Goal: Task Accomplishment & Management: Manage account settings

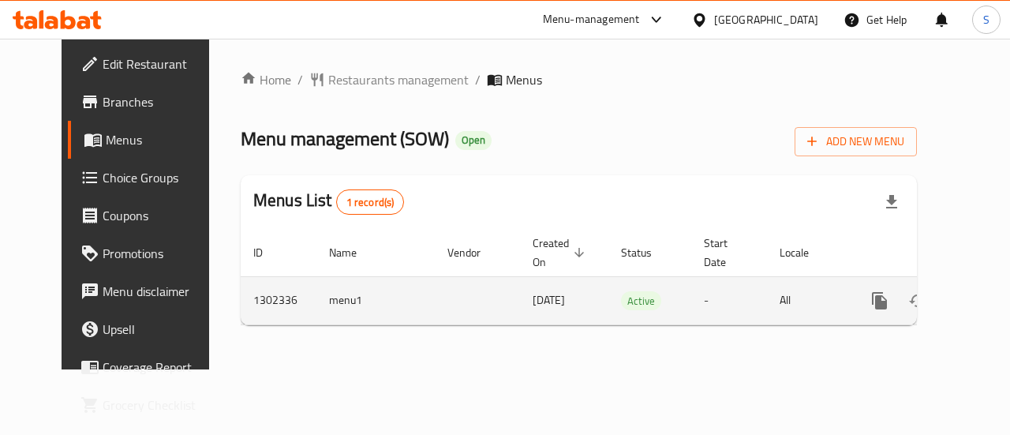
click at [984, 302] on icon "enhanced table" at bounding box center [993, 300] width 19 height 19
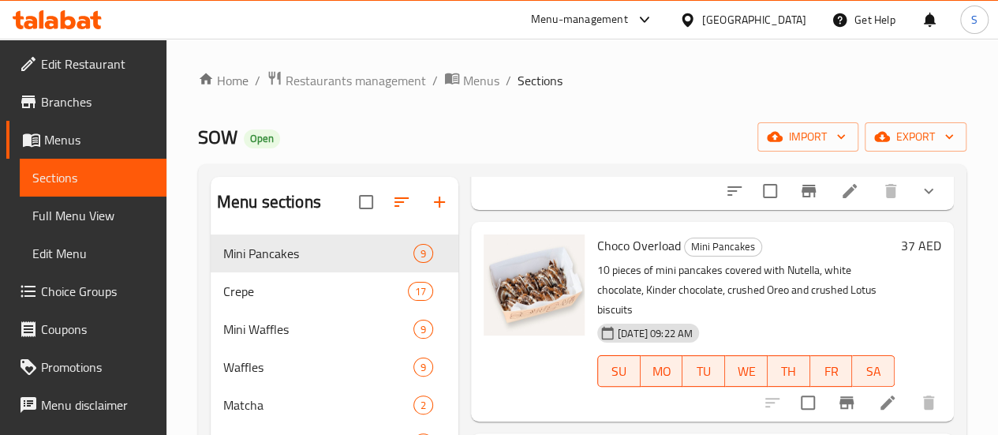
scroll to position [473, 0]
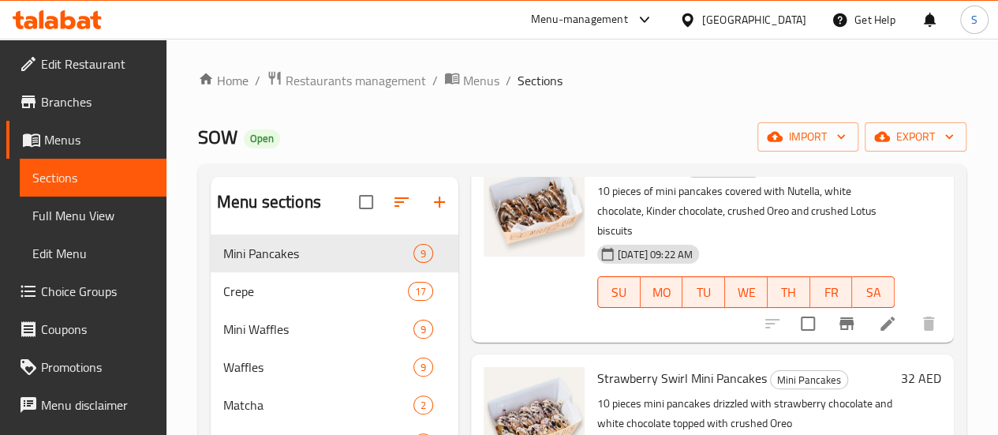
click at [885, 309] on li at bounding box center [888, 323] width 44 height 28
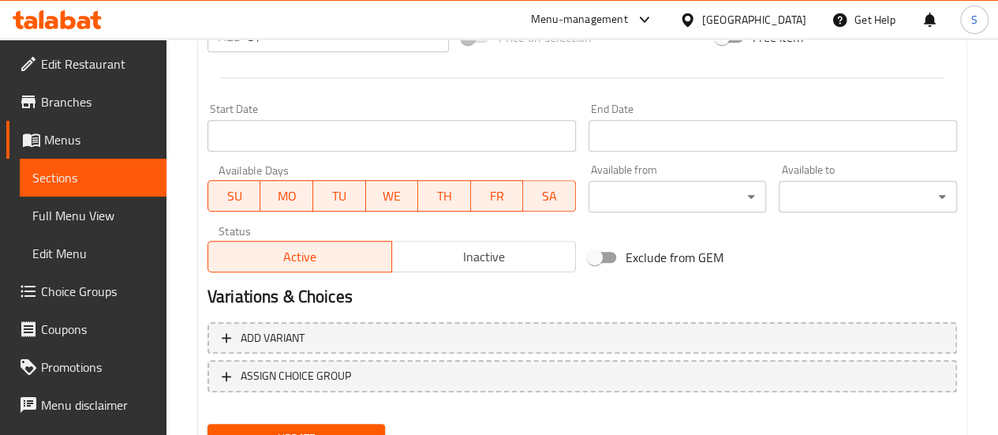
scroll to position [703, 0]
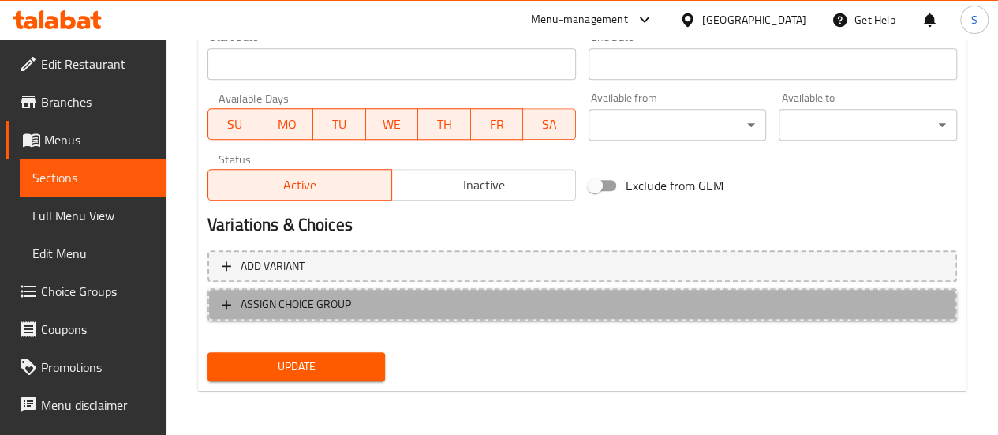
click at [220, 311] on icon "button" at bounding box center [227, 305] width 16 height 16
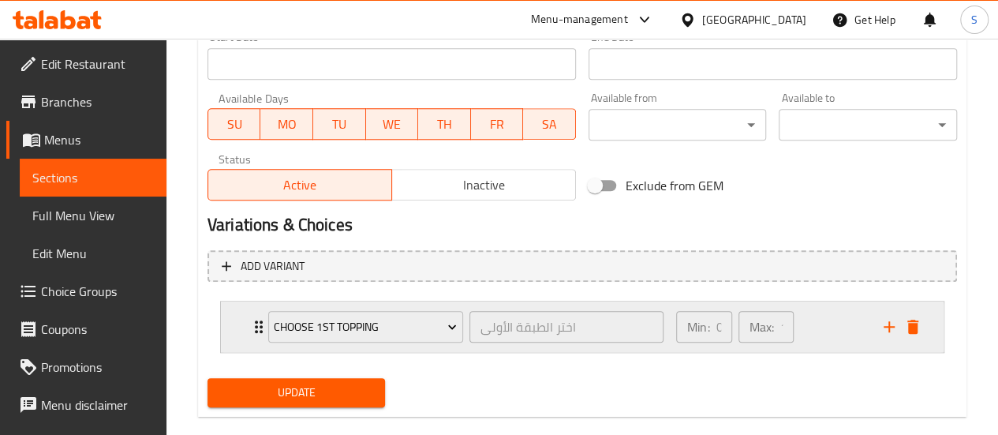
click at [256, 321] on icon "Expand" at bounding box center [259, 326] width 8 height 13
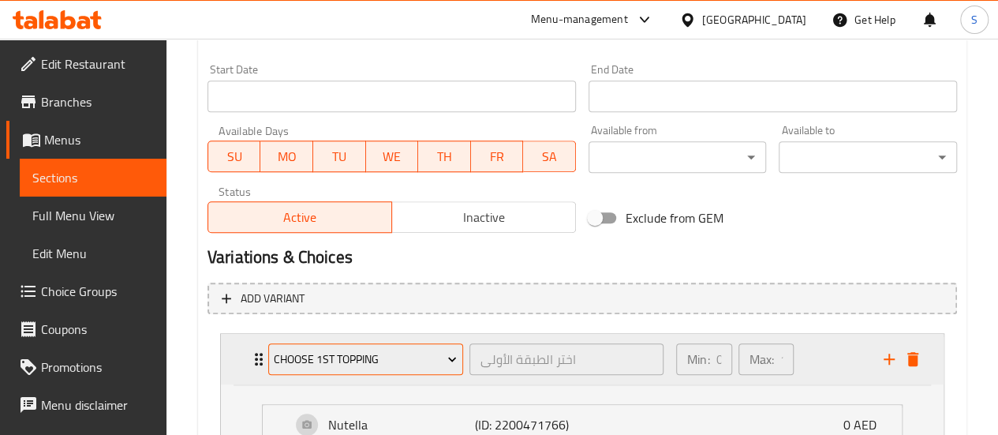
scroll to position [661, 0]
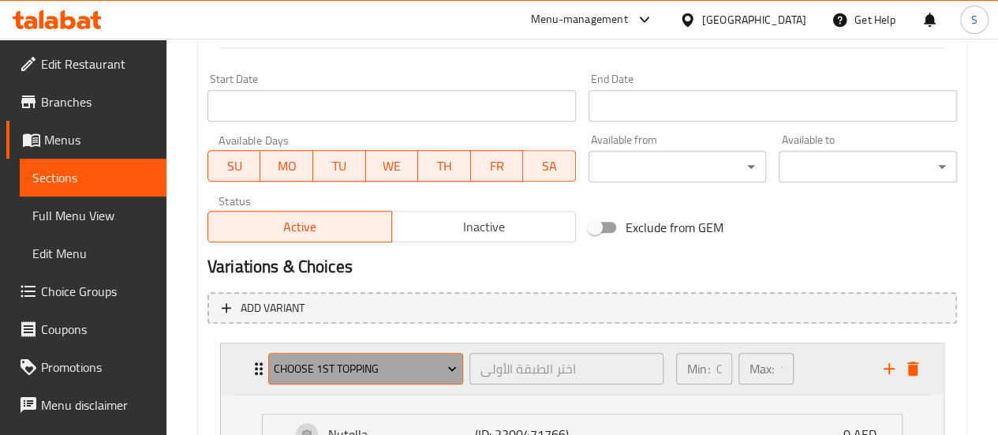
click at [343, 364] on span "Choose 1st Topping" at bounding box center [365, 369] width 183 height 20
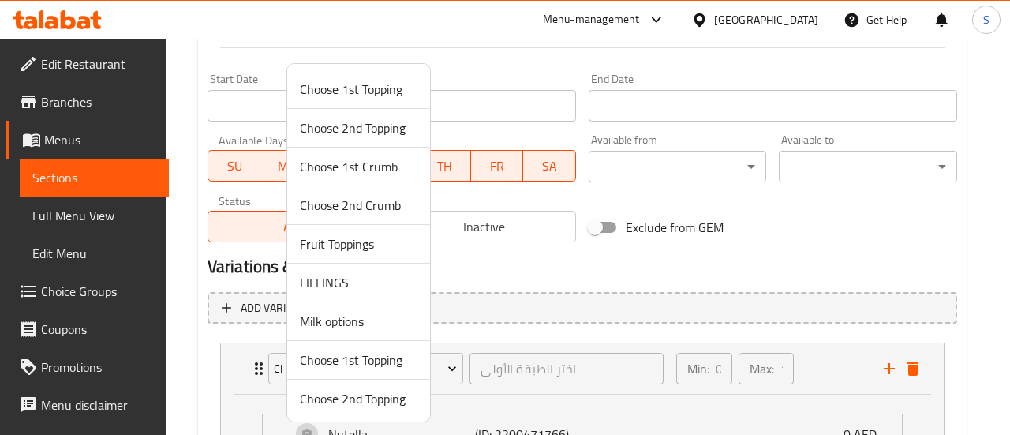
click at [972, 225] on div at bounding box center [505, 217] width 1010 height 435
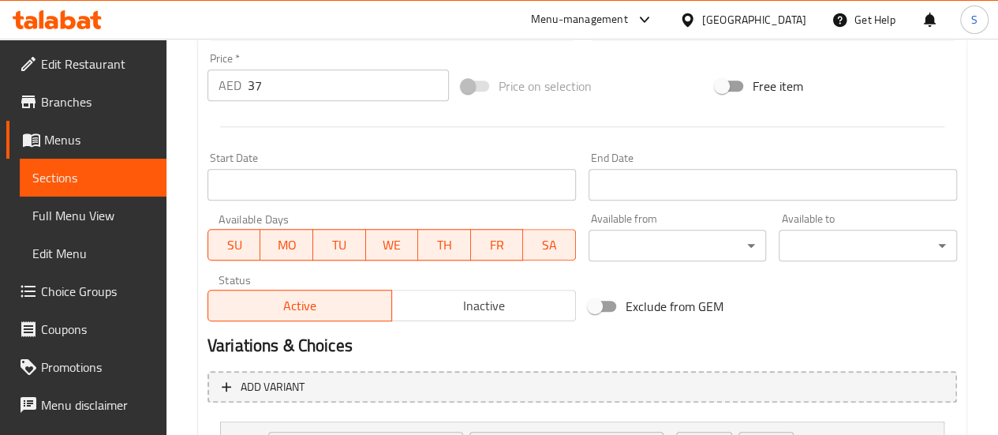
scroll to position [740, 0]
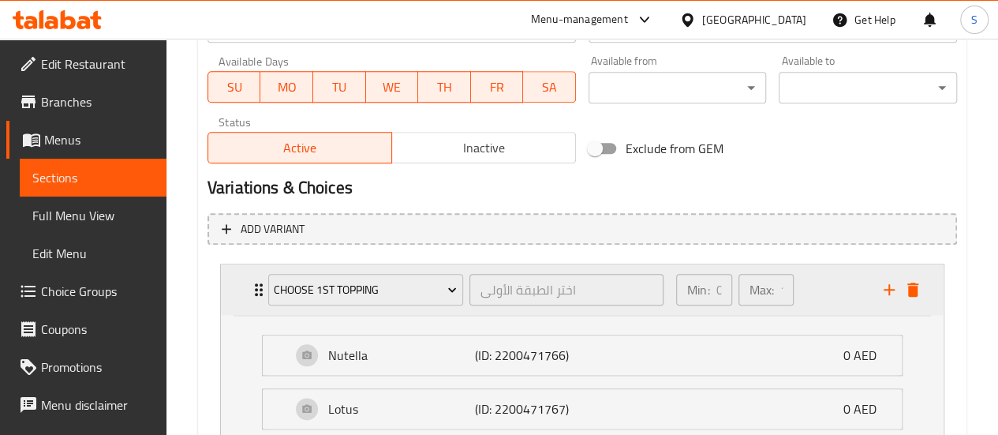
click at [256, 290] on icon "Expand" at bounding box center [259, 289] width 8 height 13
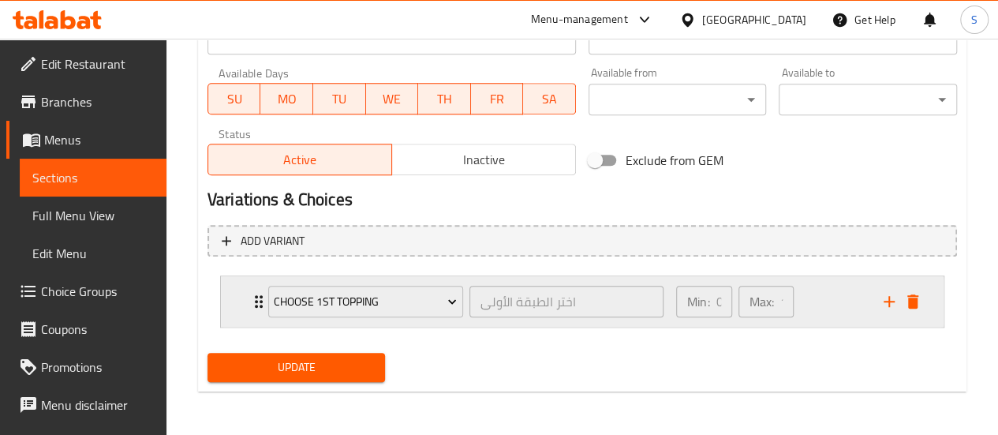
click at [256, 290] on div "Choose 1st Topping اختر الطبقة الأولى ​ Min: 0 ​ Max: 1 ​" at bounding box center [586, 301] width 675 height 50
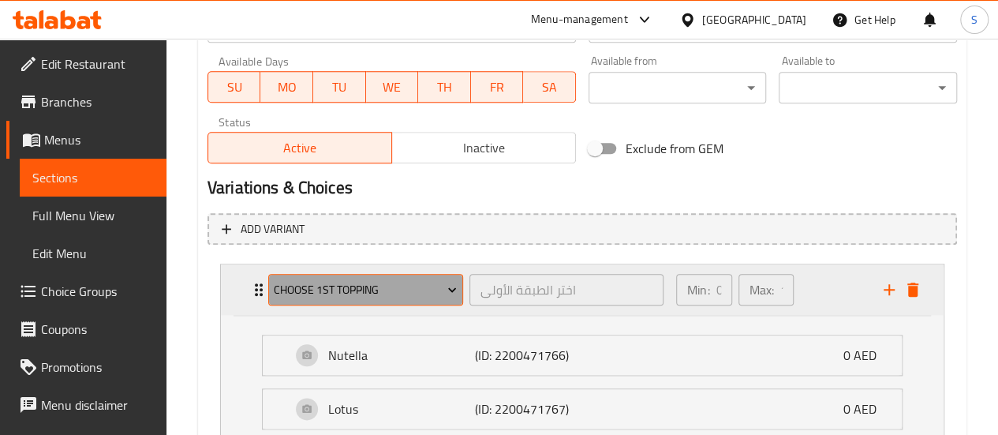
click at [395, 294] on span "Choose 1st Topping" at bounding box center [365, 290] width 183 height 20
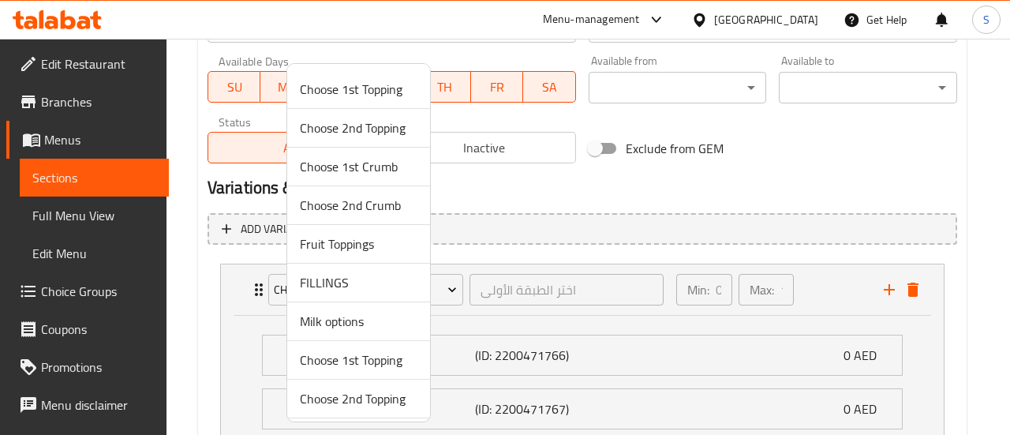
click at [353, 248] on span "Fruit Toppings" at bounding box center [359, 243] width 118 height 19
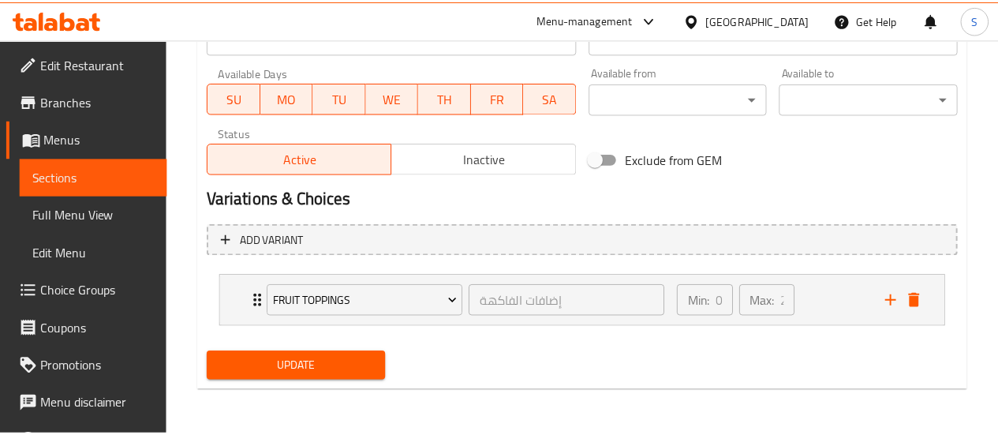
scroll to position [728, 0]
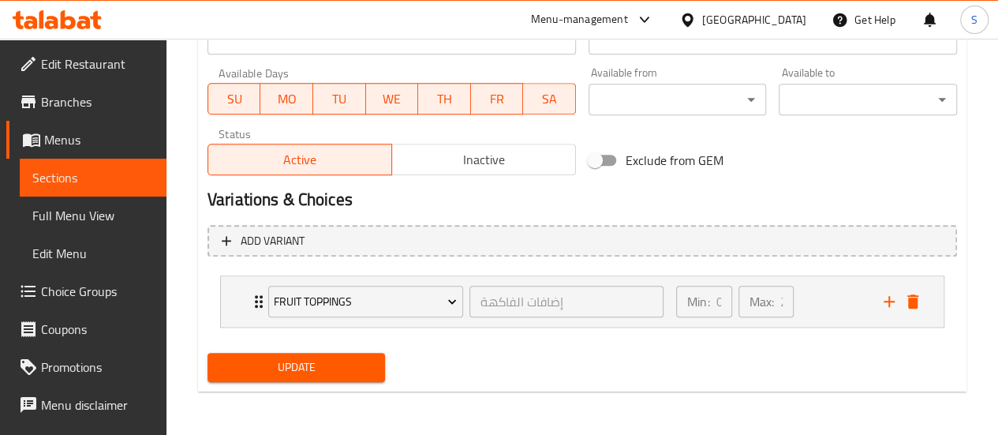
click at [339, 376] on button "Update" at bounding box center [297, 367] width 178 height 29
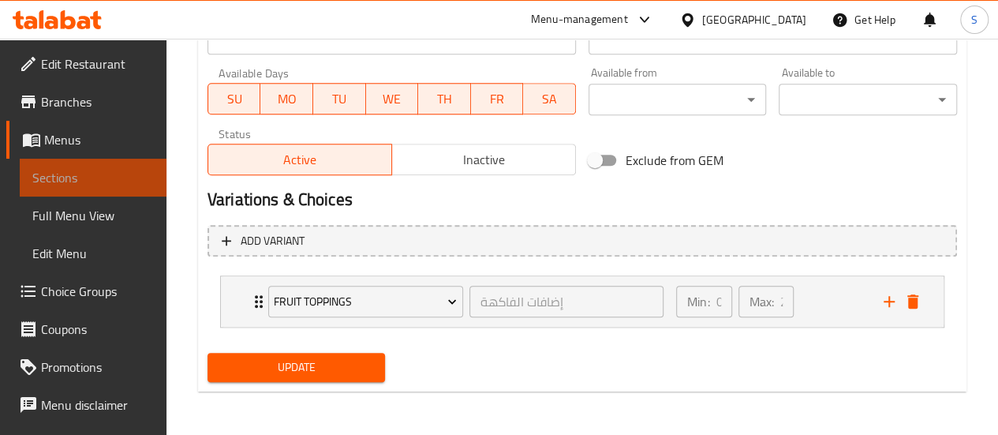
click at [98, 182] on span "Sections" at bounding box center [93, 177] width 122 height 19
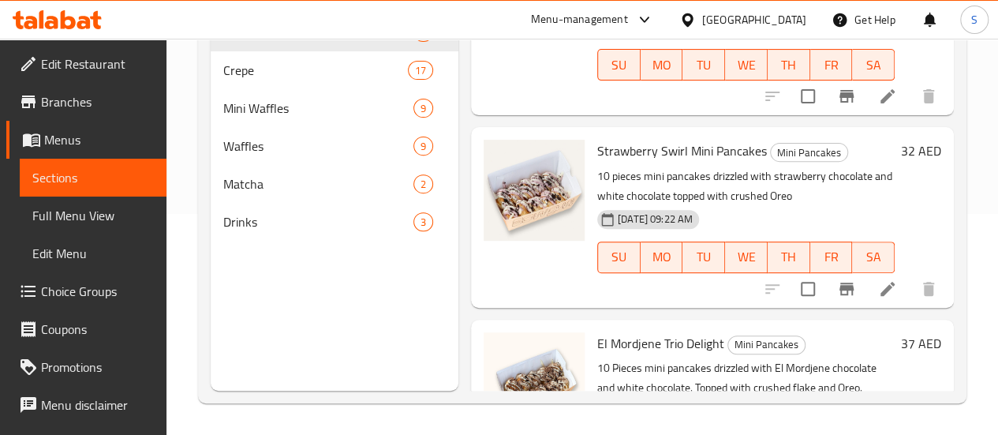
scroll to position [473, 0]
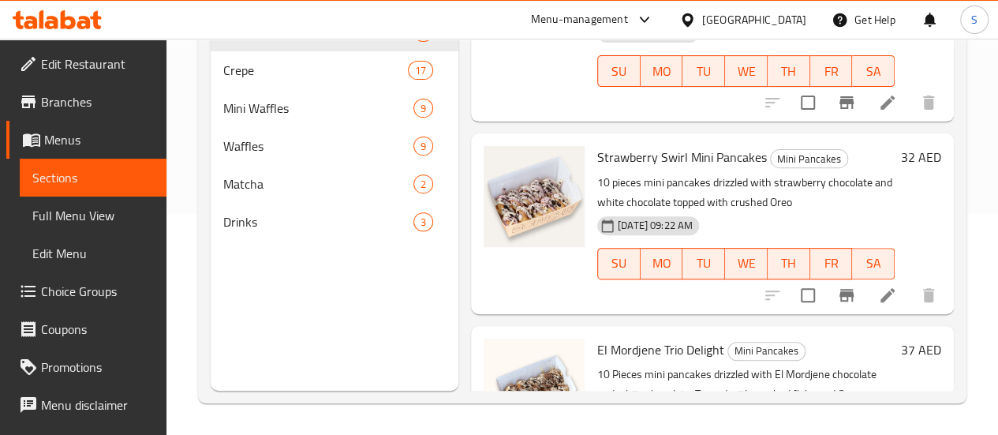
click at [876, 285] on li at bounding box center [888, 295] width 44 height 28
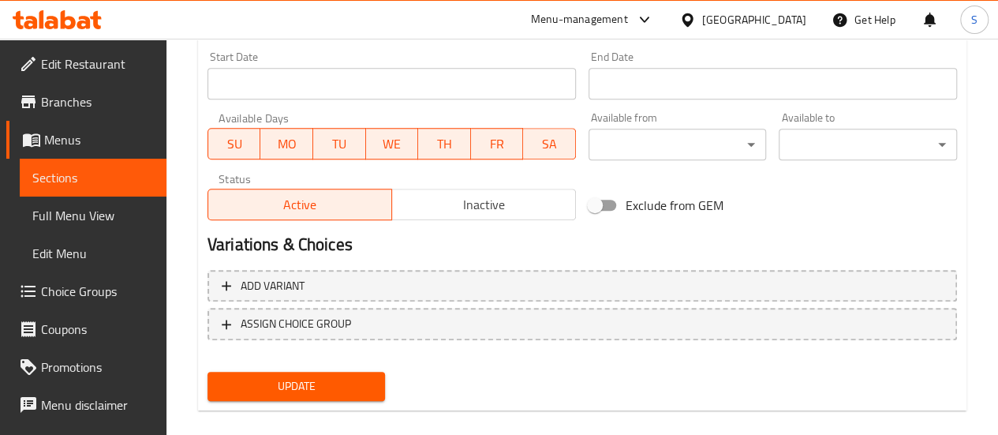
scroll to position [703, 0]
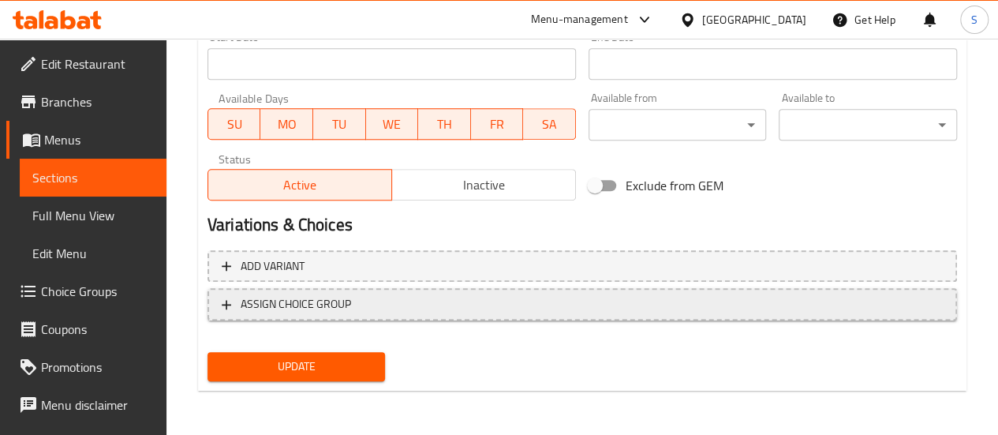
click at [368, 315] on button "ASSIGN CHOICE GROUP" at bounding box center [583, 304] width 750 height 32
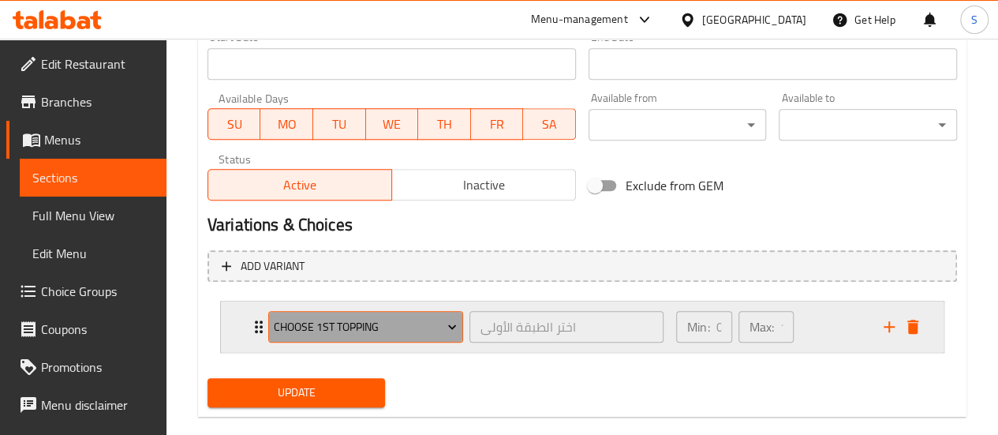
click at [275, 327] on span "Choose 1st Topping" at bounding box center [365, 327] width 183 height 20
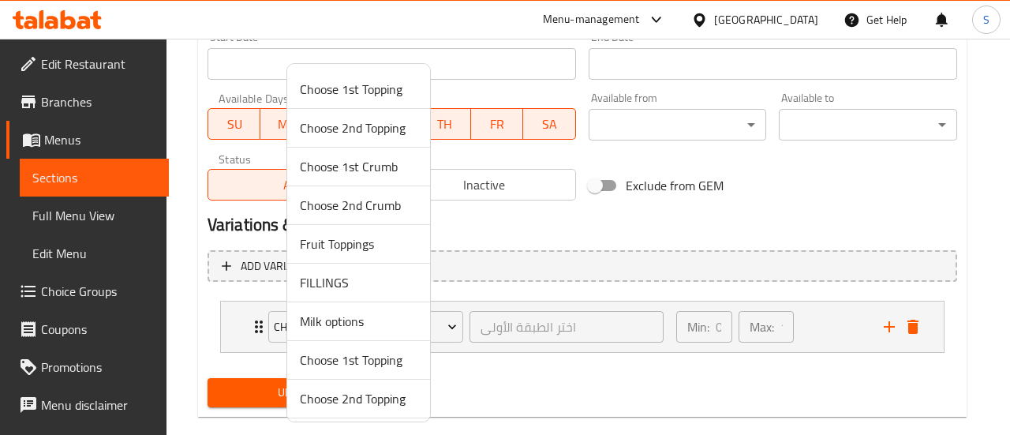
click at [353, 245] on span "Fruit Toppings" at bounding box center [359, 243] width 118 height 19
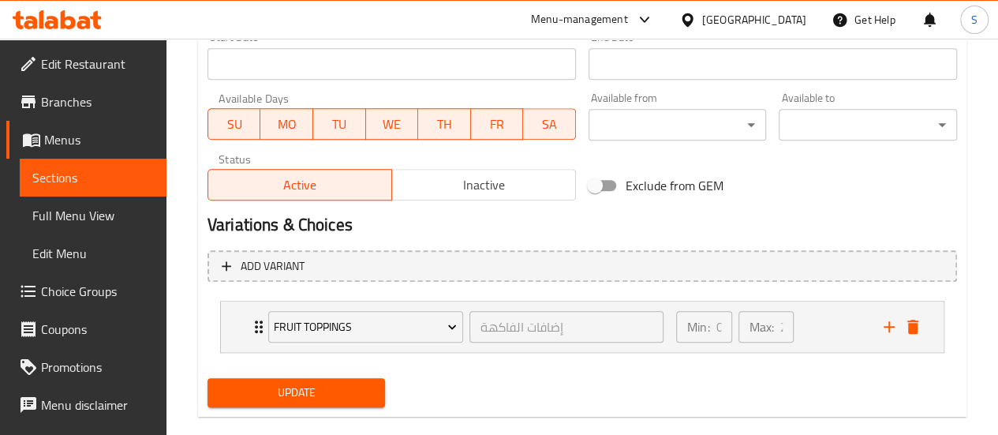
click at [718, 375] on div "Update" at bounding box center [582, 393] width 762 height 42
click at [324, 392] on span "Update" at bounding box center [296, 393] width 153 height 20
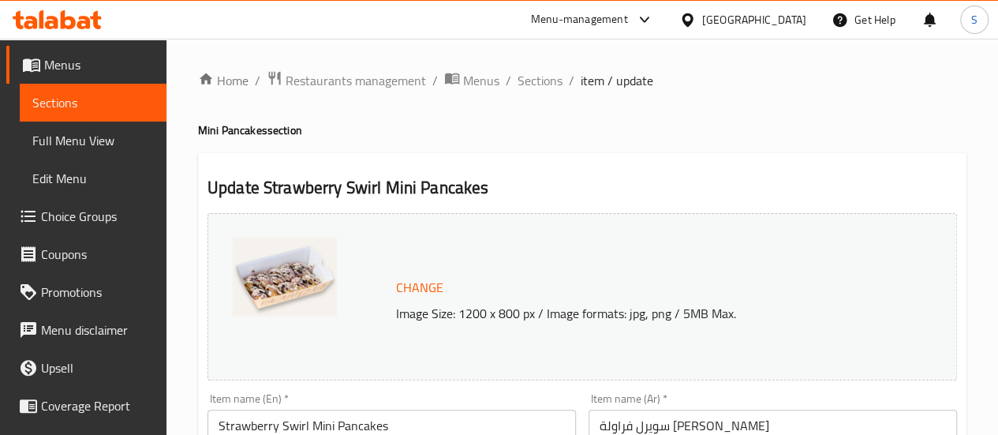
scroll to position [150, 0]
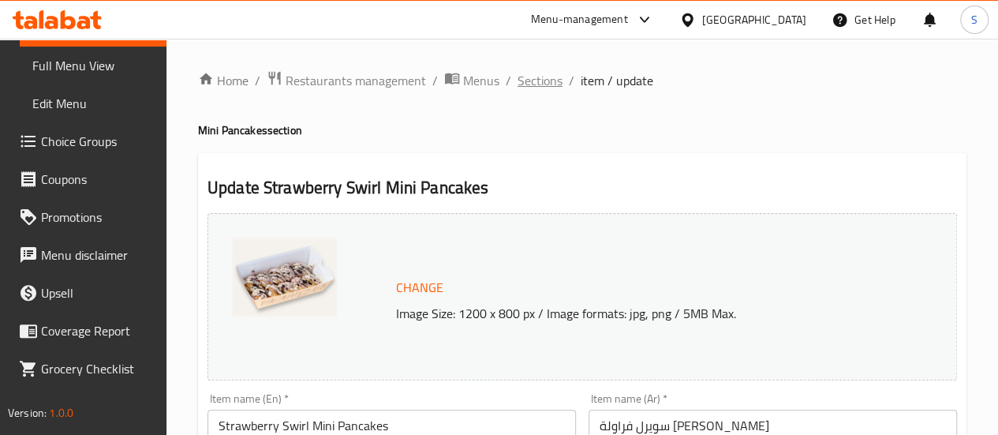
click at [543, 80] on span "Sections" at bounding box center [540, 80] width 45 height 19
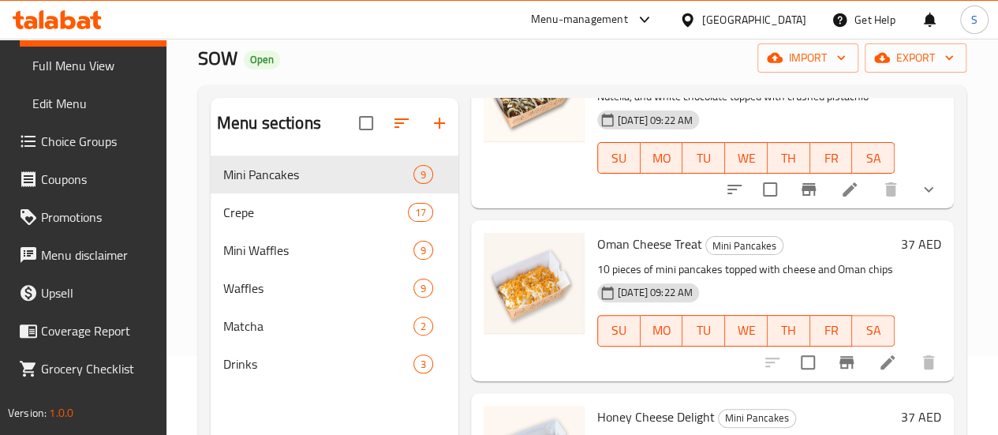
scroll to position [158, 0]
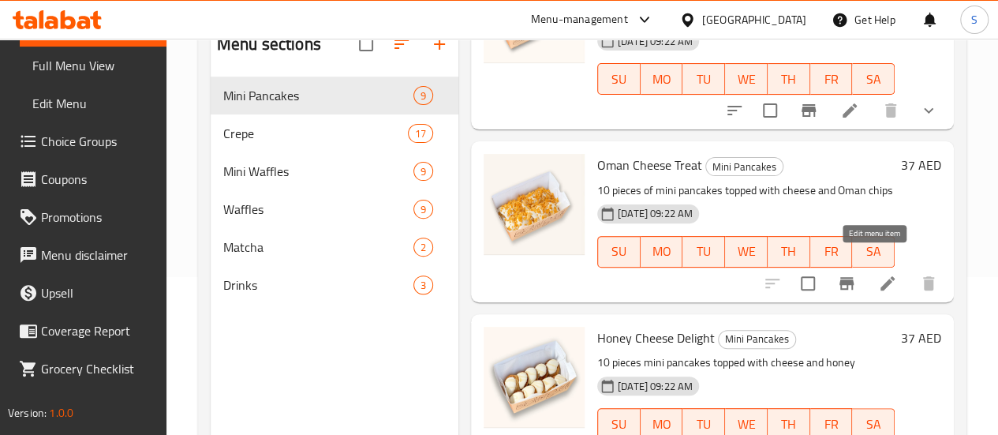
click at [881, 275] on icon at bounding box center [888, 282] width 14 height 14
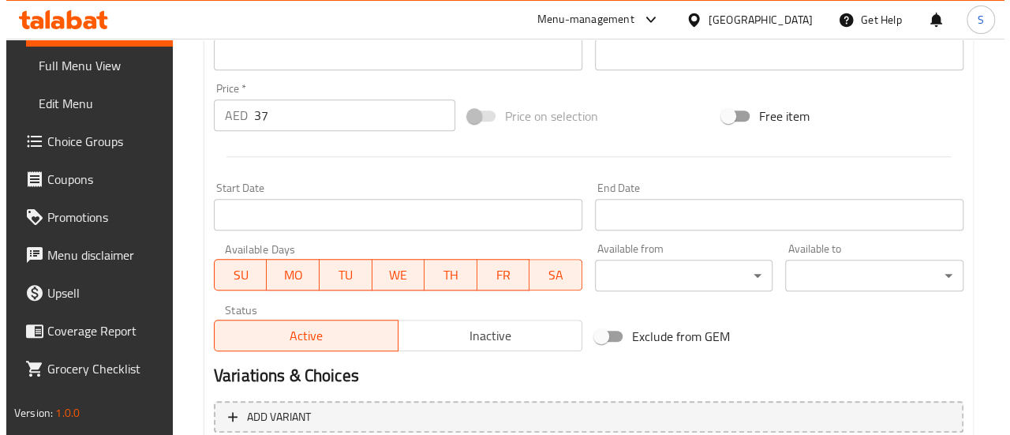
scroll to position [703, 0]
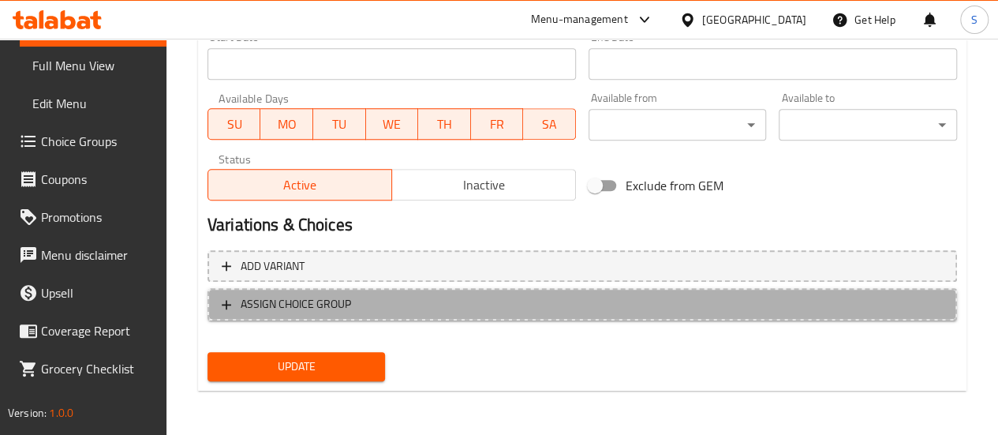
click at [234, 302] on icon "button" at bounding box center [227, 305] width 16 height 16
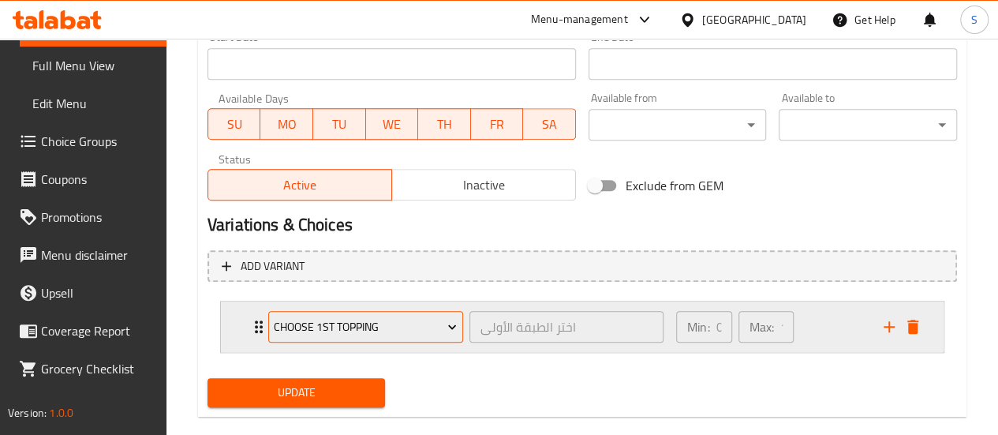
click at [314, 323] on span "Choose 1st Topping" at bounding box center [365, 327] width 183 height 20
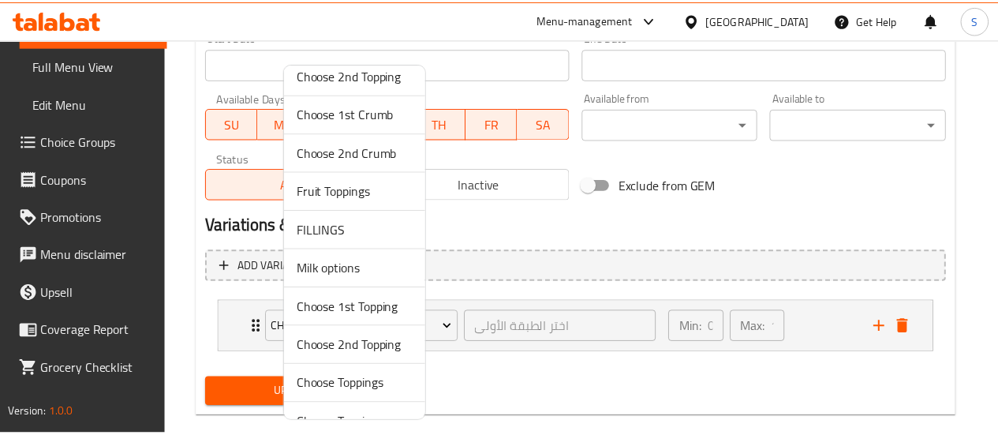
scroll to position [76, 0]
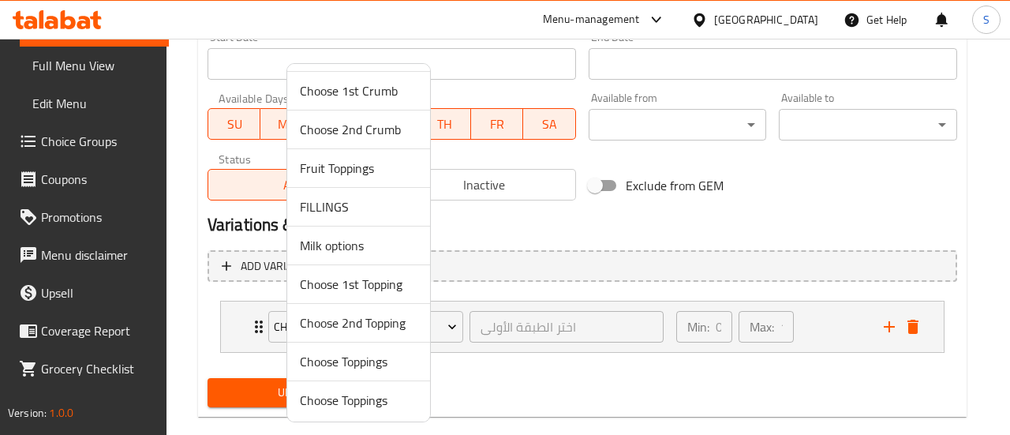
click at [347, 169] on span "Fruit Toppings" at bounding box center [359, 168] width 118 height 19
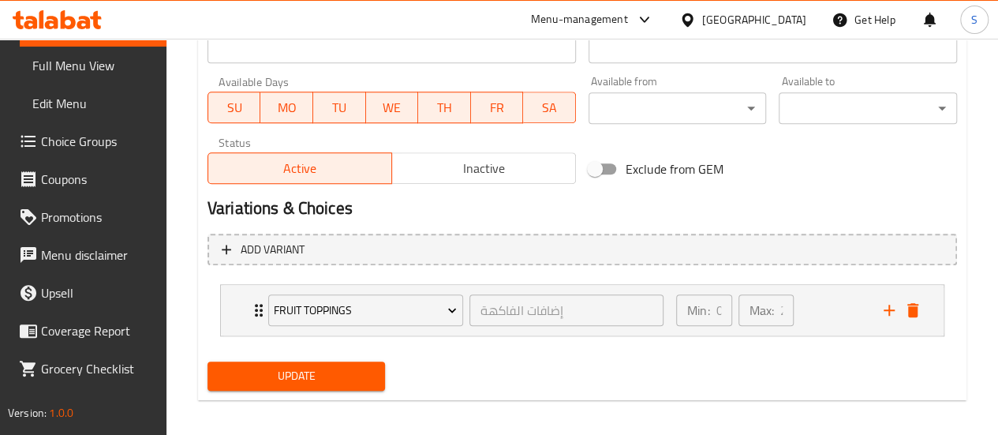
scroll to position [728, 0]
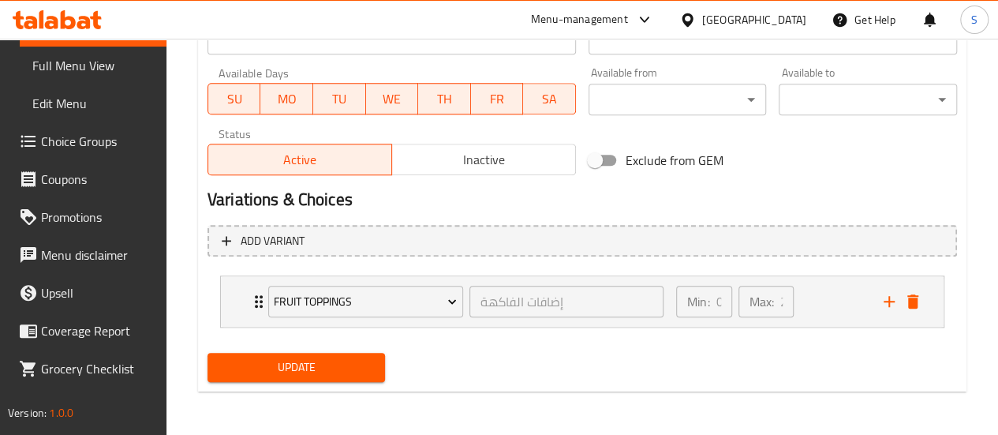
click at [336, 365] on span "Update" at bounding box center [296, 367] width 153 height 20
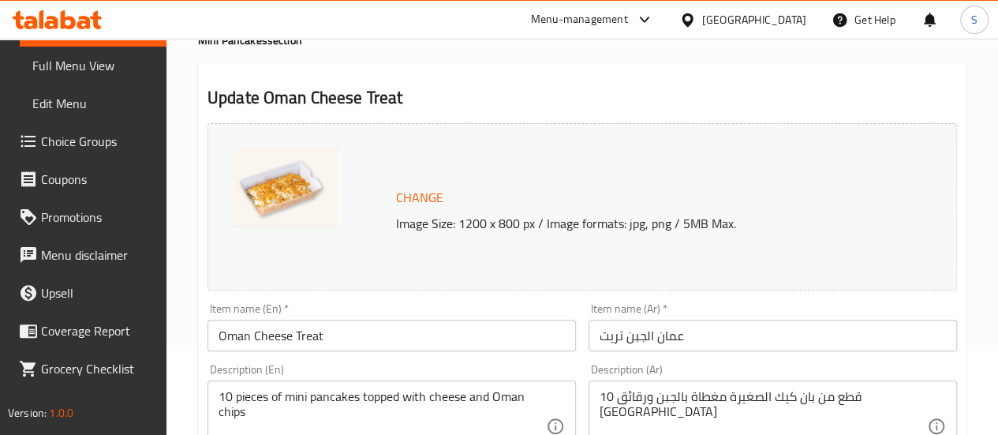
scroll to position [0, 0]
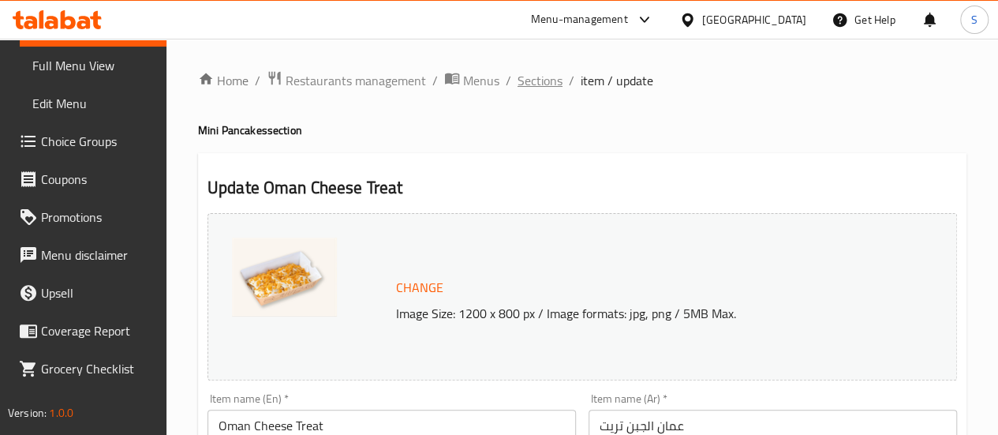
click at [548, 82] on span "Sections" at bounding box center [540, 80] width 45 height 19
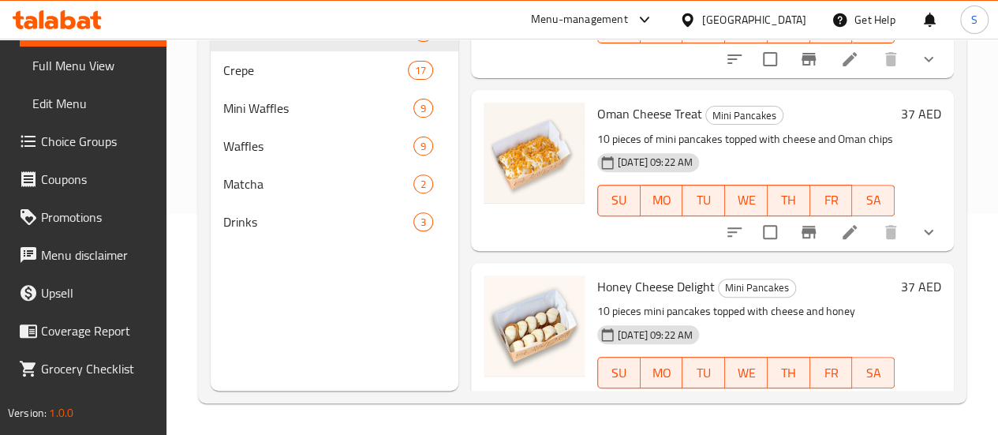
scroll to position [1297, 0]
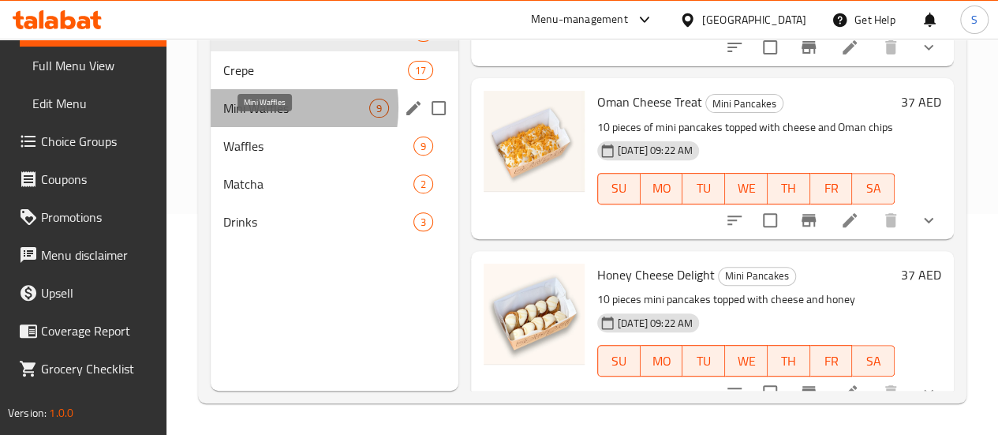
click at [254, 118] on span "Mini Waffles" at bounding box center [296, 108] width 146 height 19
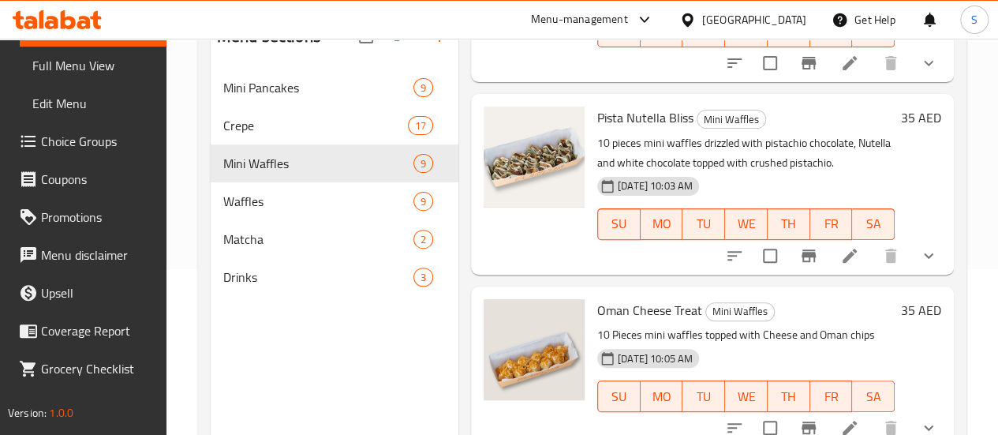
scroll to position [142, 0]
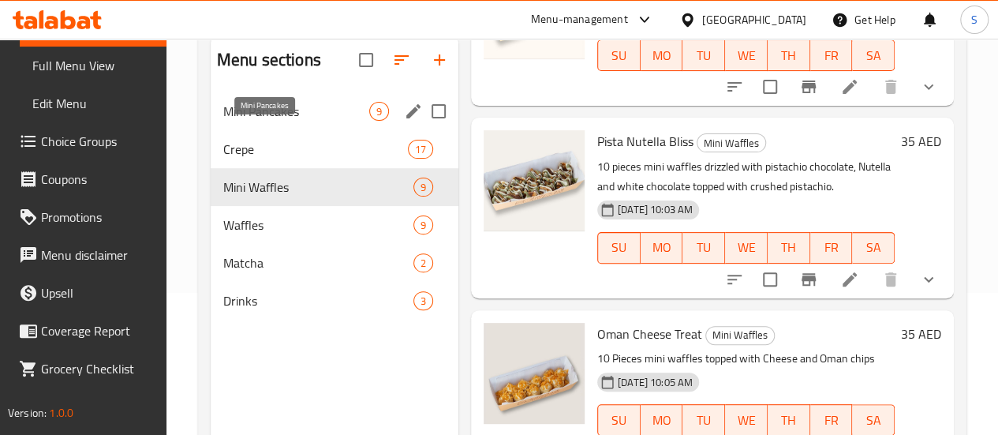
click at [252, 121] on span "Mini Pancakes" at bounding box center [296, 111] width 146 height 19
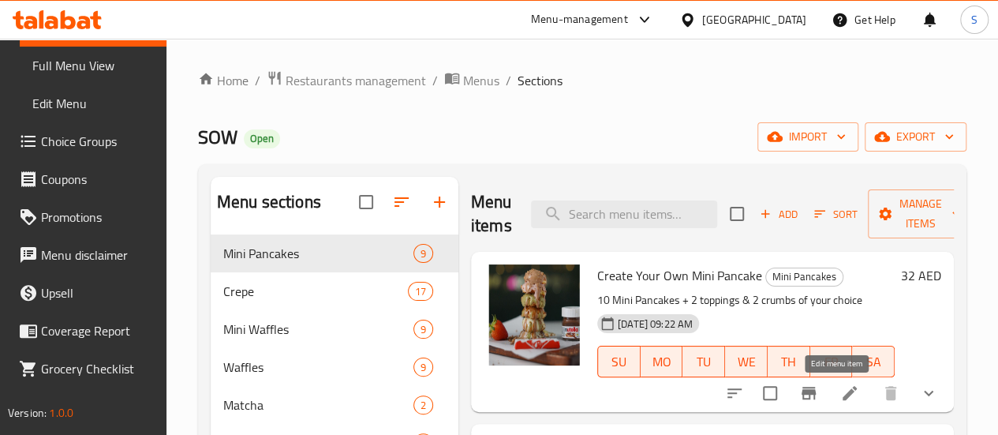
click at [844, 394] on icon at bounding box center [849, 392] width 19 height 19
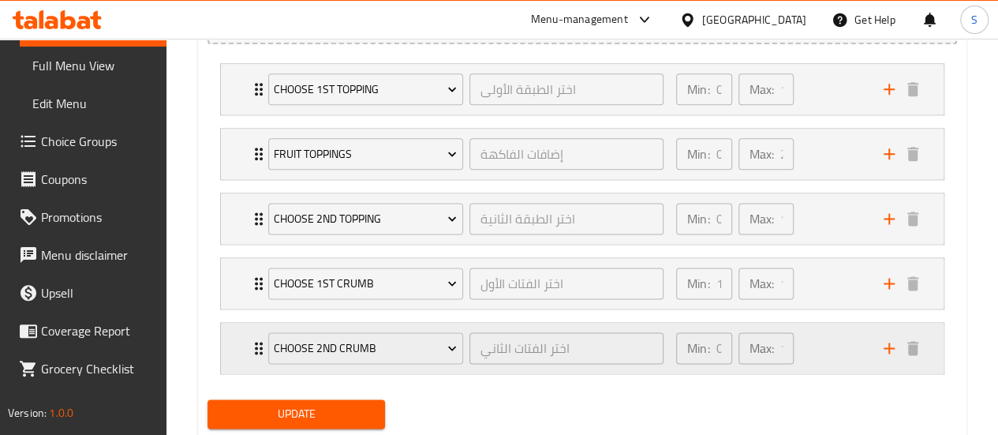
scroll to position [906, 0]
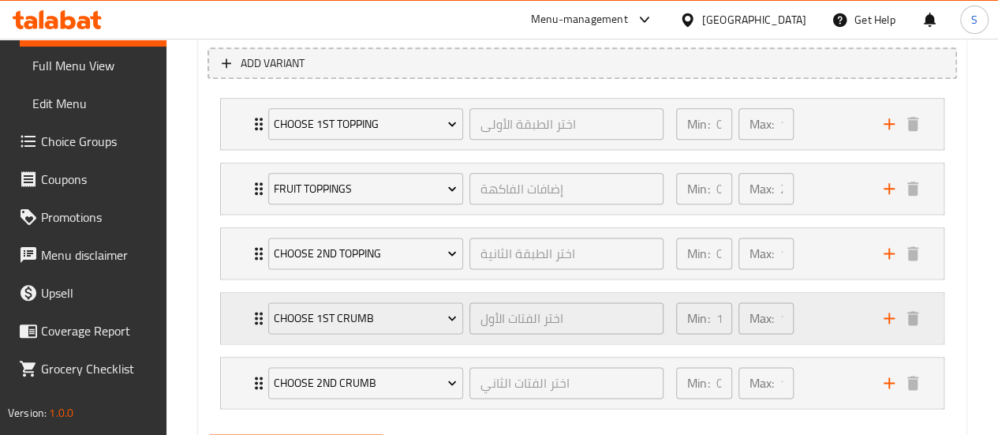
click at [265, 315] on div "Choose 1st Crumb" at bounding box center [365, 318] width 201 height 38
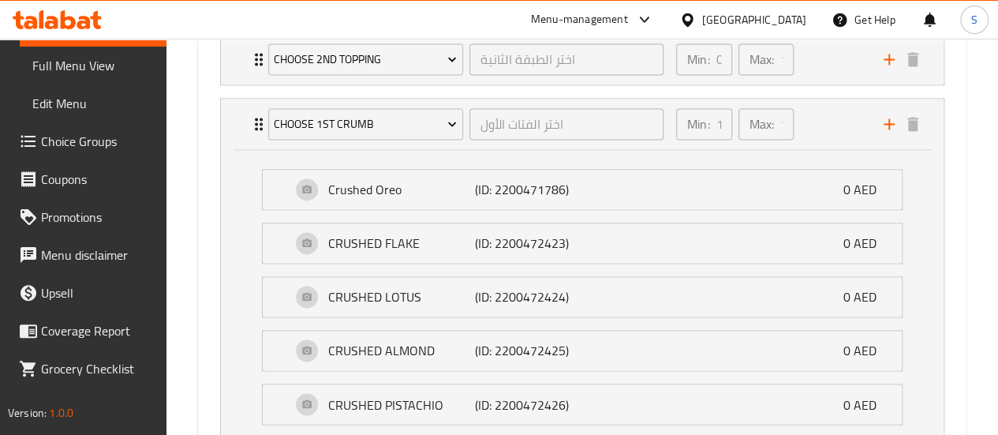
scroll to position [71, 0]
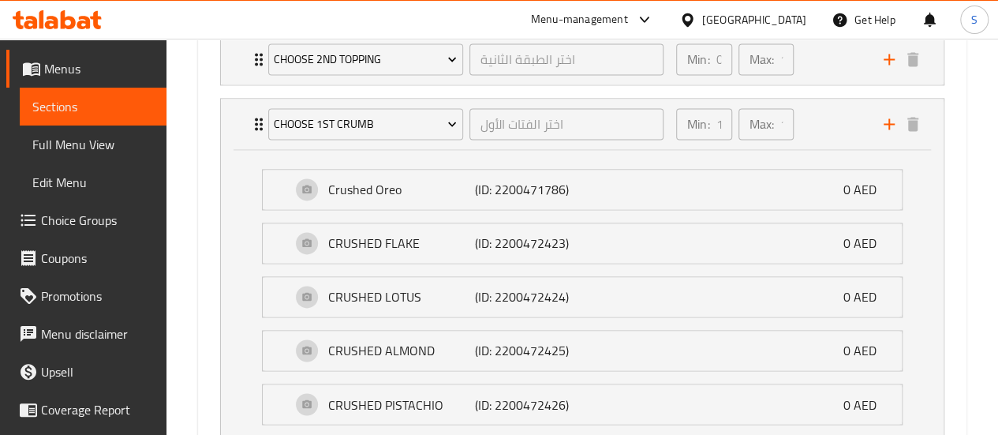
click at [99, 223] on span "Choice Groups" at bounding box center [97, 220] width 113 height 19
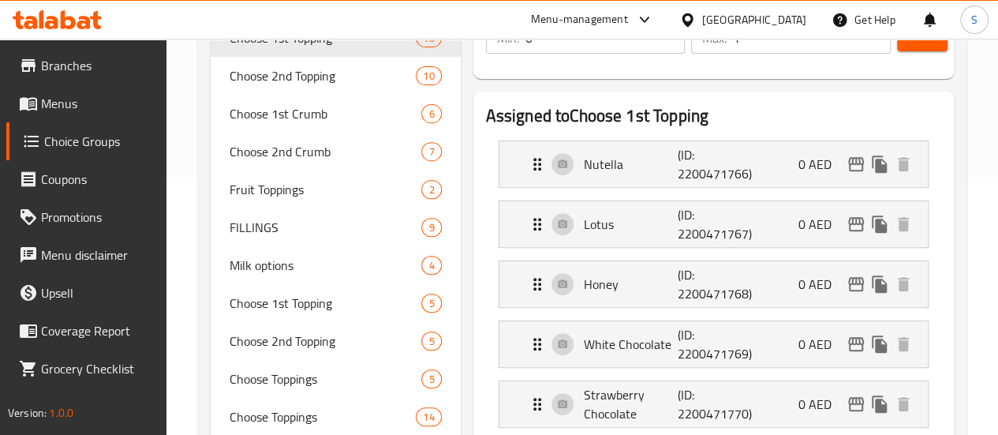
scroll to position [223, 0]
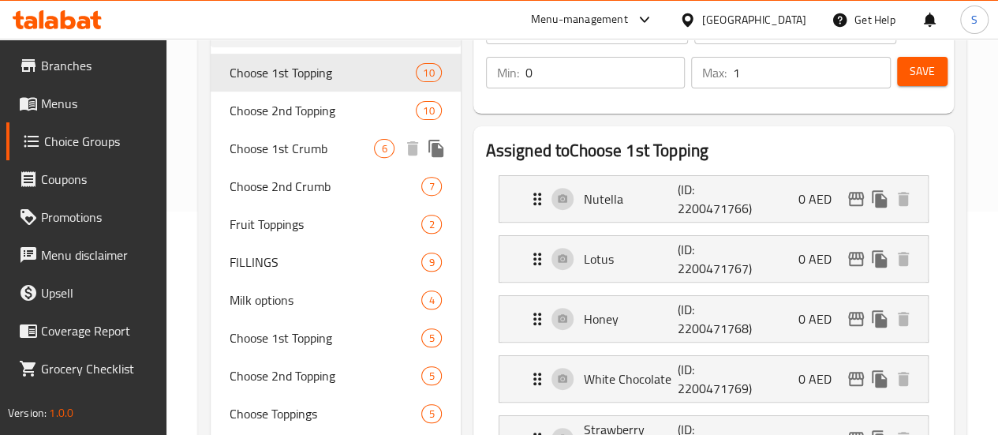
click at [281, 155] on span "Choose 1st Crumb" at bounding box center [302, 148] width 145 height 19
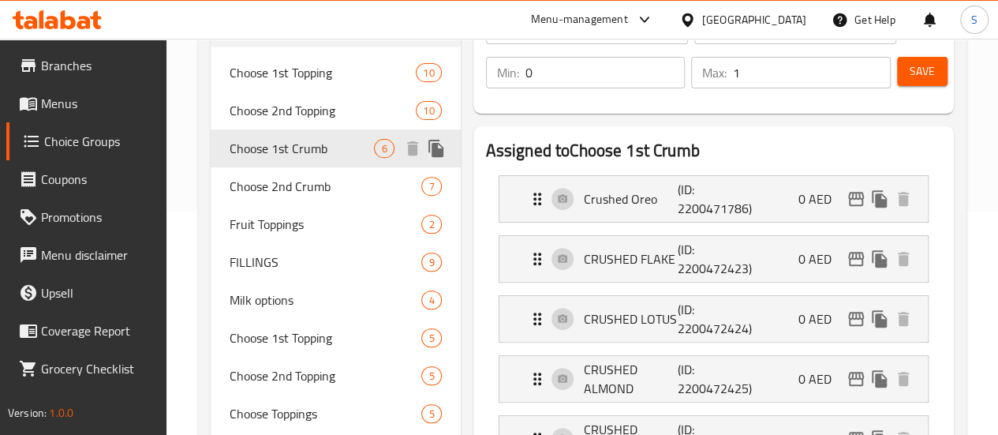
type input "Choose 1st Crumb"
type input "اختر الفتات الأول"
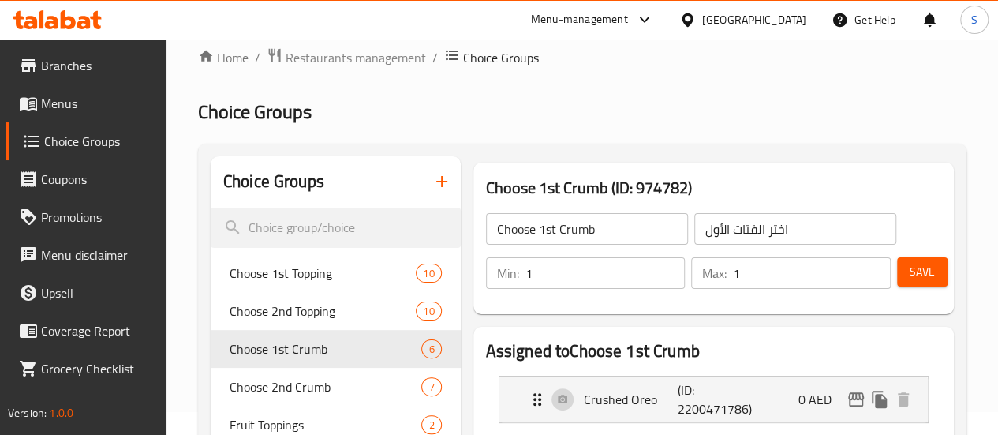
scroll to position [0, 0]
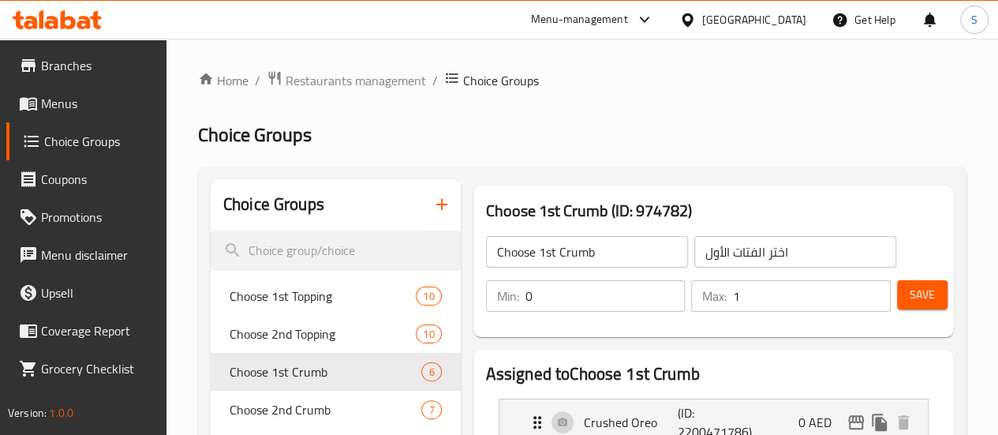
type input "0"
click at [636, 301] on input "0" at bounding box center [606, 296] width 160 height 32
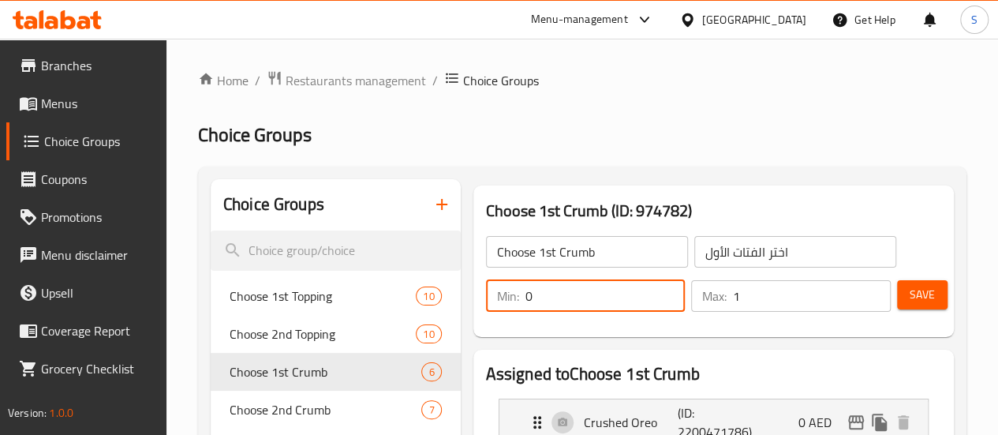
click at [920, 299] on span "Save" at bounding box center [922, 295] width 25 height 20
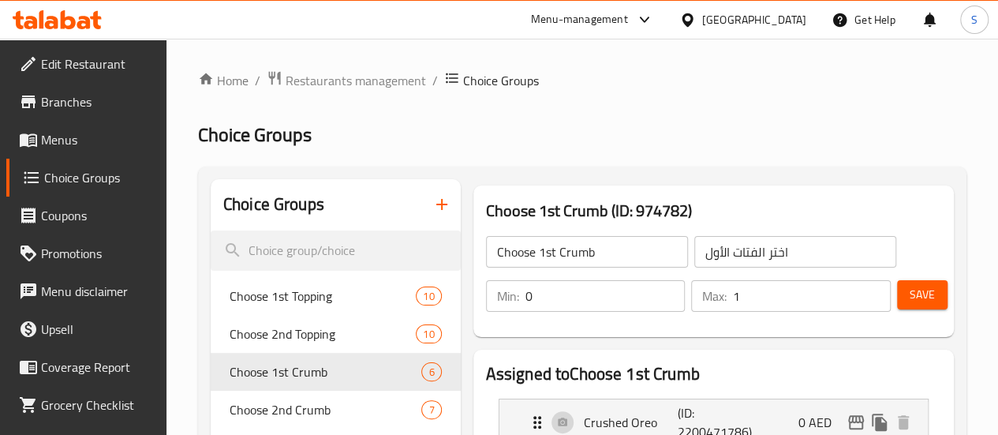
click at [679, 137] on h2 "Choice Groups" at bounding box center [582, 134] width 769 height 25
click at [81, 137] on span "Menus" at bounding box center [97, 139] width 113 height 19
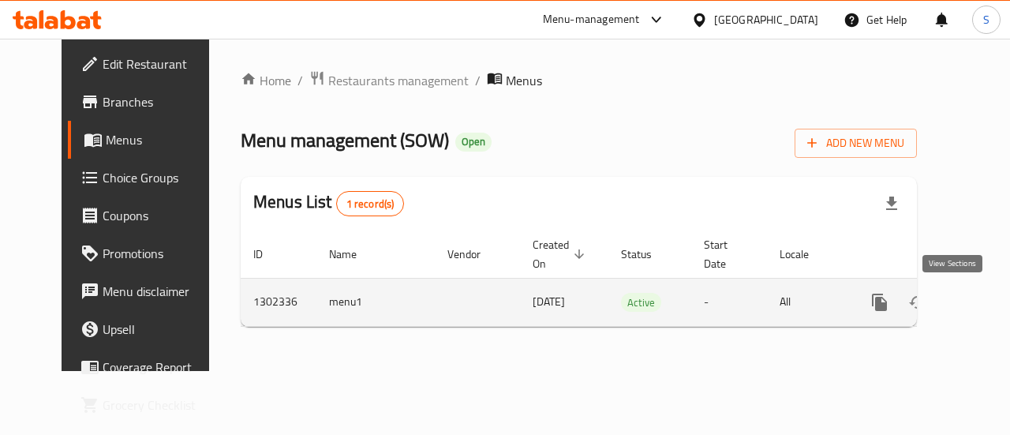
click at [986, 302] on icon "enhanced table" at bounding box center [993, 302] width 14 height 14
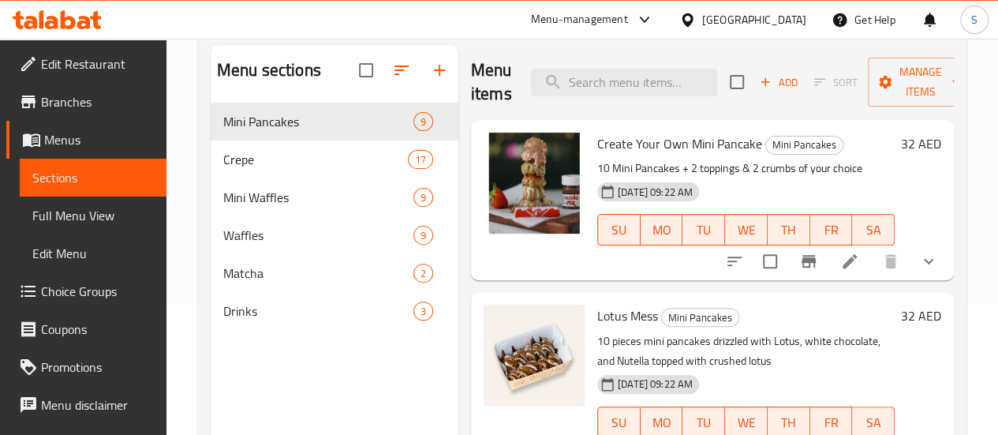
scroll to position [158, 0]
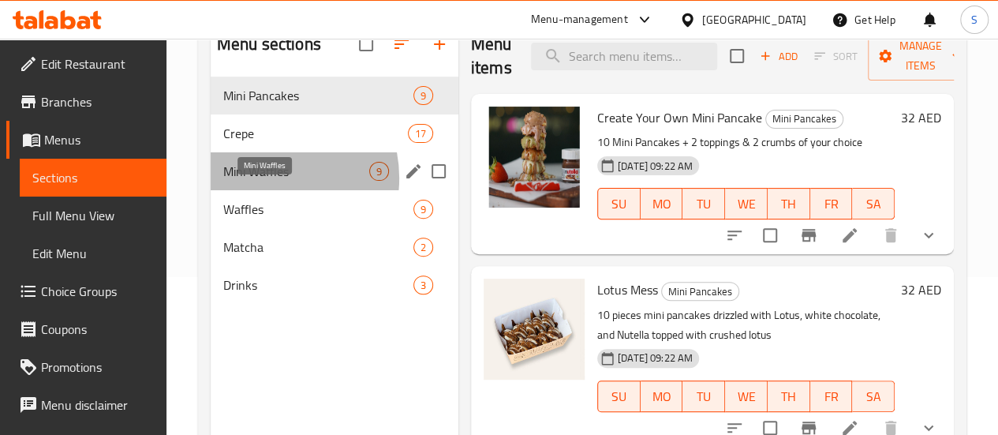
click at [263, 181] on span "Mini Waffles" at bounding box center [296, 171] width 146 height 19
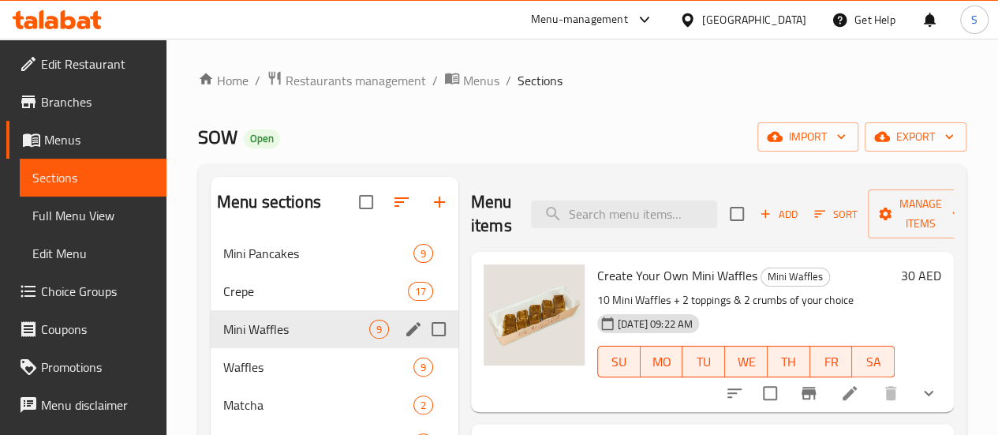
scroll to position [79, 0]
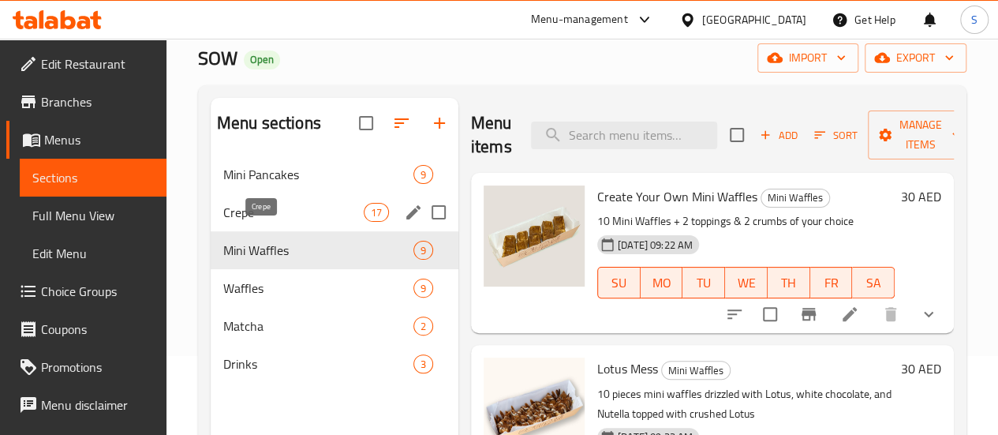
click at [271, 222] on span "Crepe" at bounding box center [293, 212] width 140 height 19
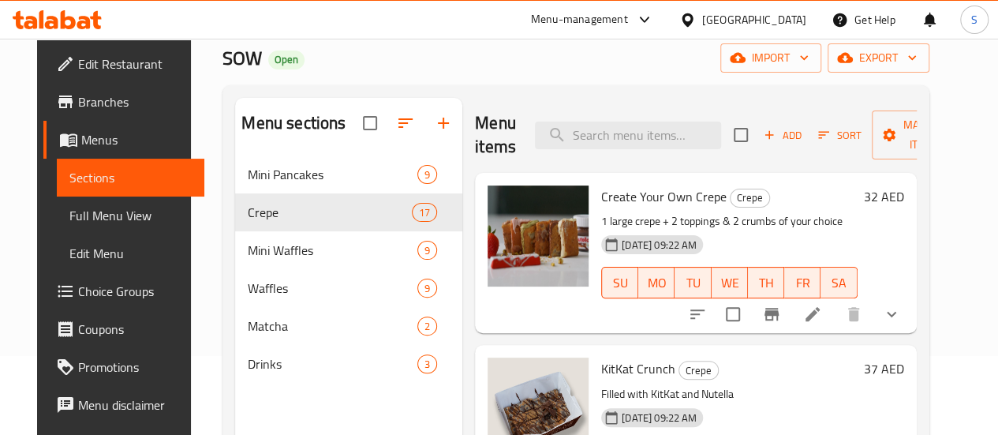
click at [746, 249] on div "[DATE] 09:22 AM SU MO TU WE TH FR SA" at bounding box center [729, 271] width 269 height 85
click at [707, 318] on icon "sort-choices" at bounding box center [697, 314] width 19 height 19
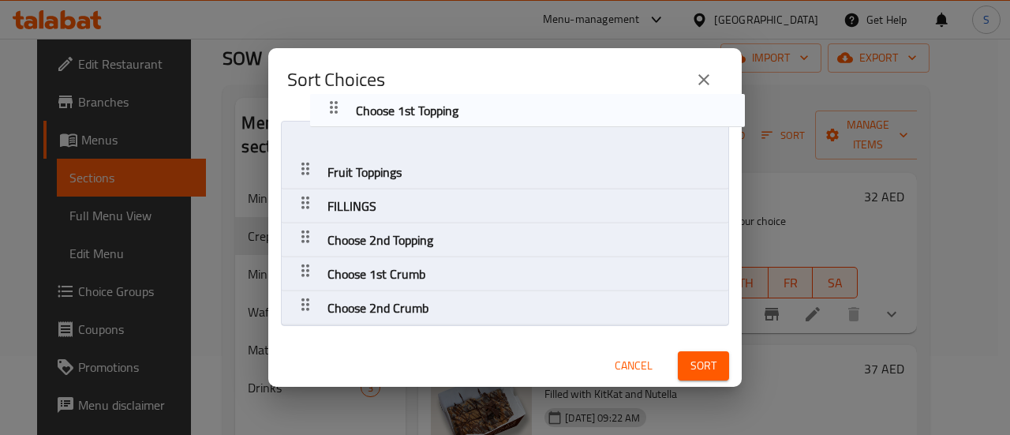
drag, startPoint x: 312, startPoint y: 211, endPoint x: 320, endPoint y: 137, distance: 73.8
click at [320, 137] on nav "Fruit Toppings FILLINGS Choose 1st Topping Choose 2nd Topping Choose 1st Crumb …" at bounding box center [505, 223] width 448 height 205
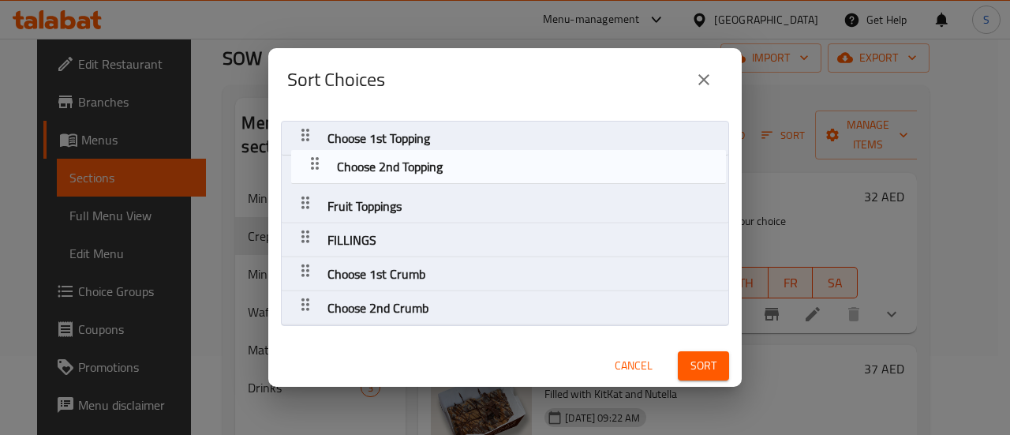
drag, startPoint x: 301, startPoint y: 242, endPoint x: 313, endPoint y: 162, distance: 81.3
click at [313, 162] on nav "Choose 1st Topping Fruit Toppings FILLINGS Choose 2nd Topping Choose 1st Crumb …" at bounding box center [505, 223] width 448 height 205
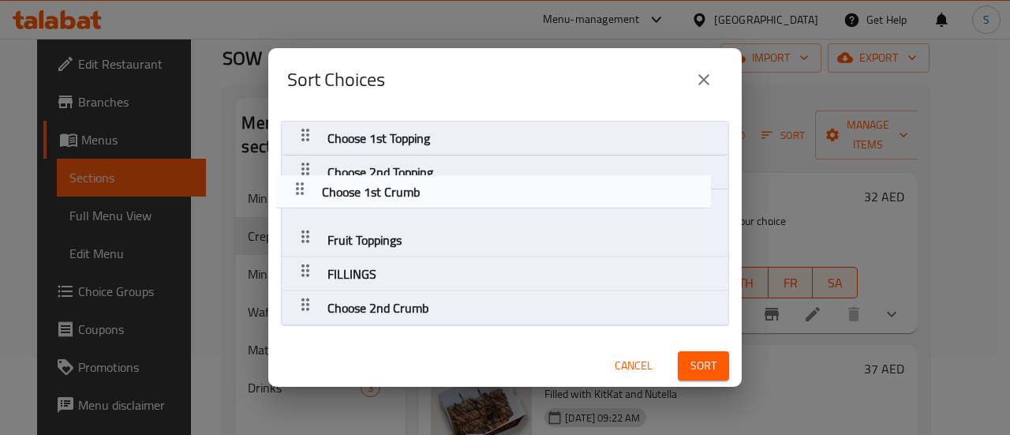
drag, startPoint x: 305, startPoint y: 276, endPoint x: 299, endPoint y: 185, distance: 91.0
click at [299, 185] on nav "Choose 1st Topping Choose 2nd Topping Fruit Toppings FILLINGS Choose 1st Crumb …" at bounding box center [505, 223] width 448 height 205
drag, startPoint x: 308, startPoint y: 176, endPoint x: 305, endPoint y: 212, distance: 36.4
click at [305, 212] on nav "Choose 1st Topping Choose 1st Crumb Choose 2nd Topping Fruit Toppings FILLINGS …" at bounding box center [505, 223] width 448 height 205
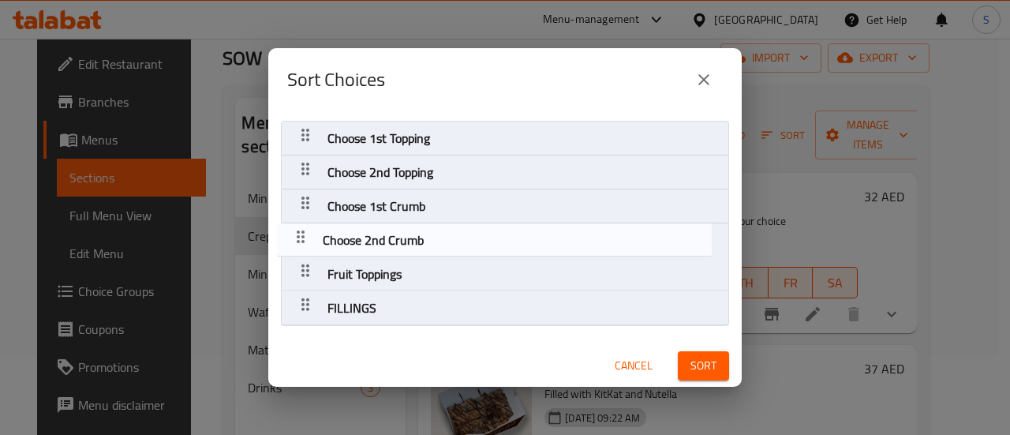
drag, startPoint x: 300, startPoint y: 301, endPoint x: 297, endPoint y: 229, distance: 71.8
click at [297, 229] on nav "Choose 1st Topping Choose 2nd Topping Choose 1st Crumb Fruit Toppings FILLINGS …" at bounding box center [505, 223] width 448 height 205
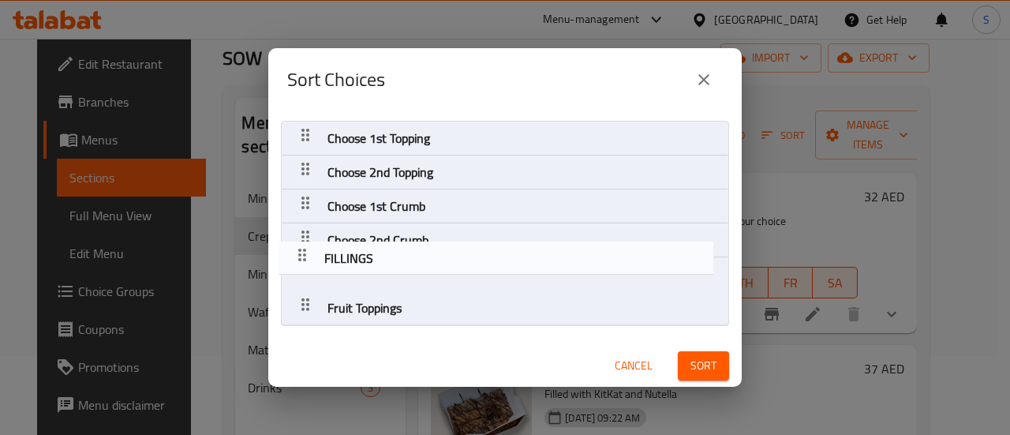
drag, startPoint x: 306, startPoint y: 305, endPoint x: 303, endPoint y: 251, distance: 54.5
click at [303, 251] on nav "Choose 1st Topping Choose 2nd Topping Choose 1st Crumb Choose 2nd Crumb Fruit T…" at bounding box center [505, 223] width 448 height 205
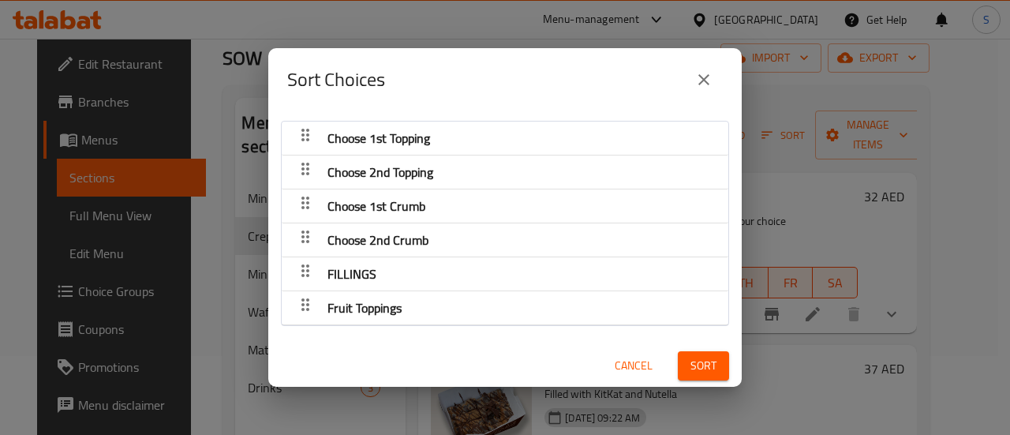
click at [698, 356] on span "Sort" at bounding box center [703, 366] width 26 height 20
click at [696, 366] on span "Sort" at bounding box center [703, 366] width 26 height 20
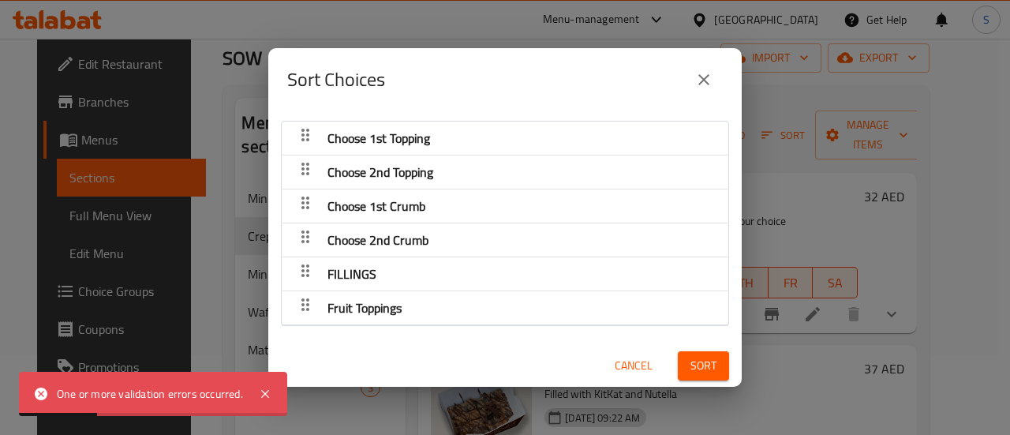
click at [282, 392] on div "One or more validation errors occurred." at bounding box center [153, 394] width 268 height 44
click at [271, 392] on icon at bounding box center [265, 393] width 19 height 19
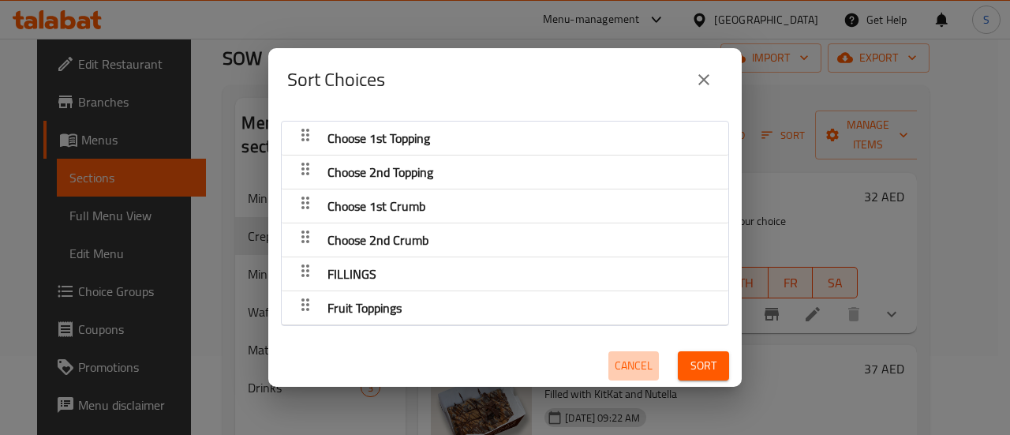
click at [622, 368] on span "Cancel" at bounding box center [634, 366] width 38 height 20
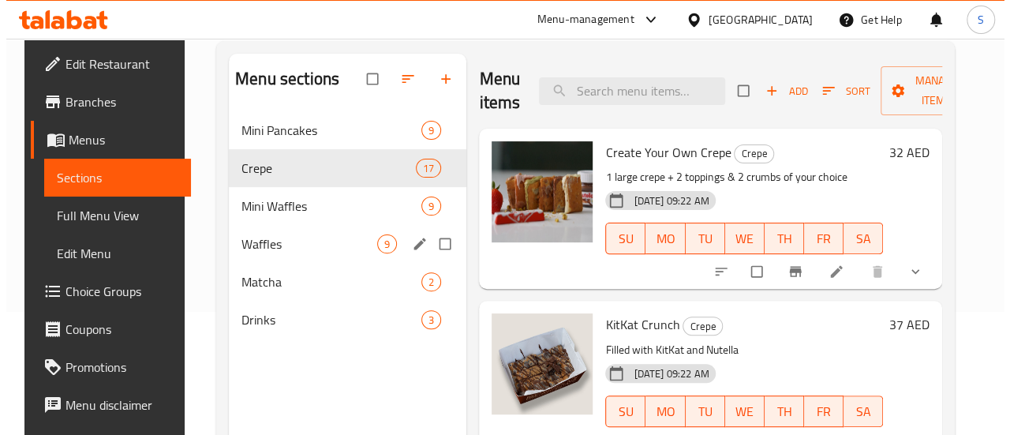
scroll to position [158, 0]
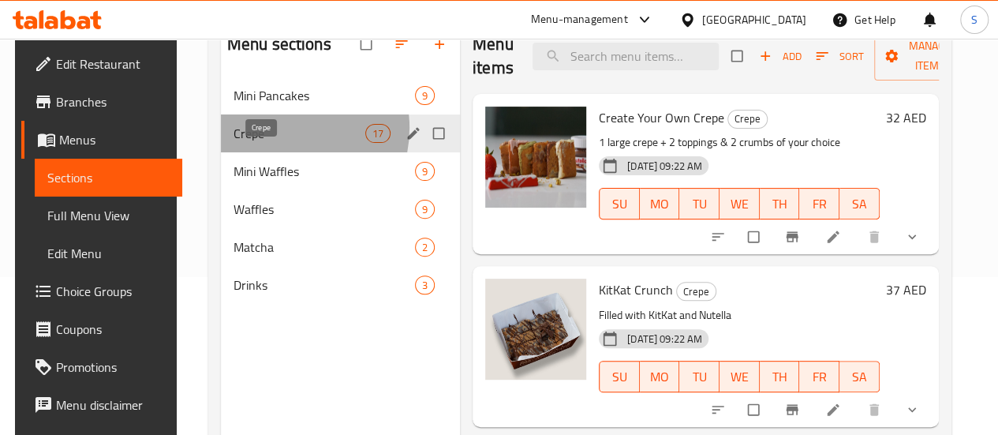
click at [270, 143] on span "Crepe" at bounding box center [300, 133] width 132 height 19
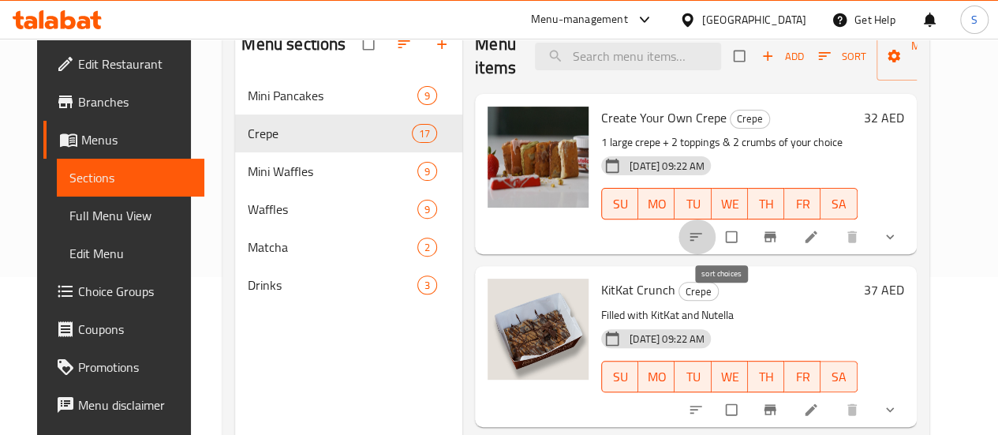
click at [704, 236] on icon "sort-choices" at bounding box center [696, 237] width 16 height 16
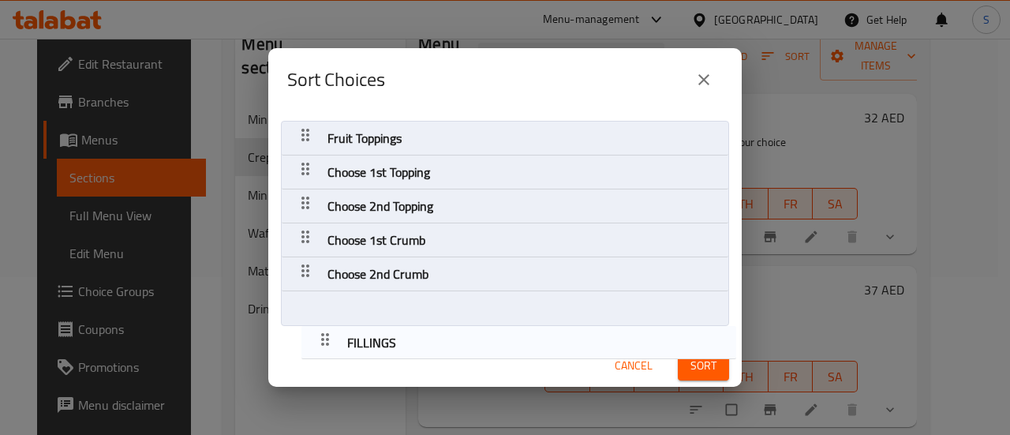
scroll to position [3, 0]
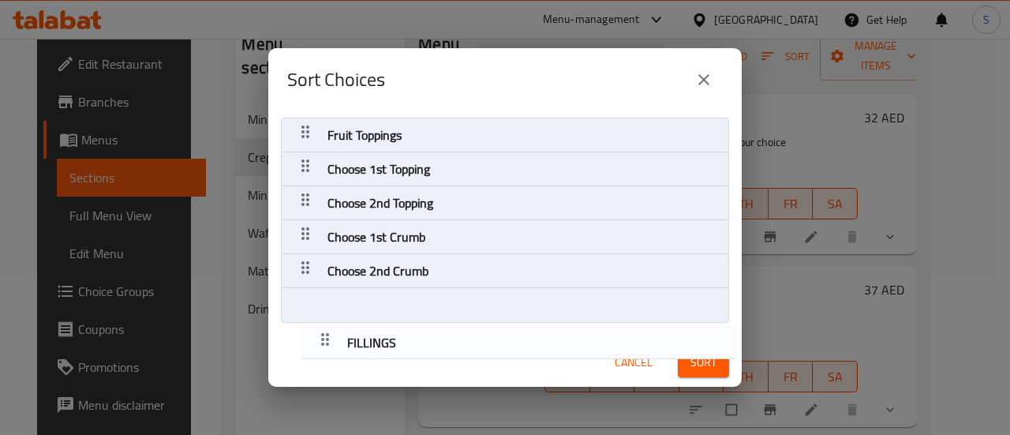
drag, startPoint x: 303, startPoint y: 168, endPoint x: 323, endPoint y: 344, distance: 177.1
click at [323, 344] on div "Fruit Toppings FILLINGS Choose 1st Topping Choose 2nd Topping Choose 1st Crumb …" at bounding box center [504, 248] width 473 height 275
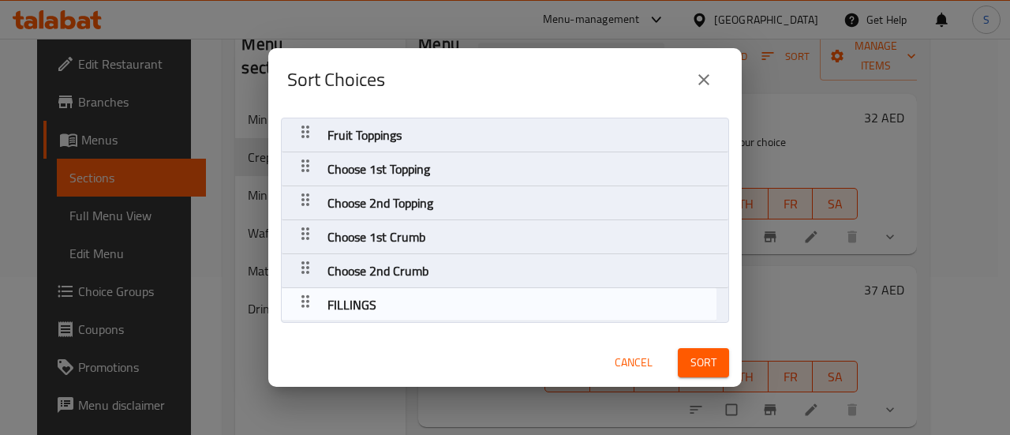
click at [323, 344] on div "Cancel Sort" at bounding box center [499, 363] width 480 height 48
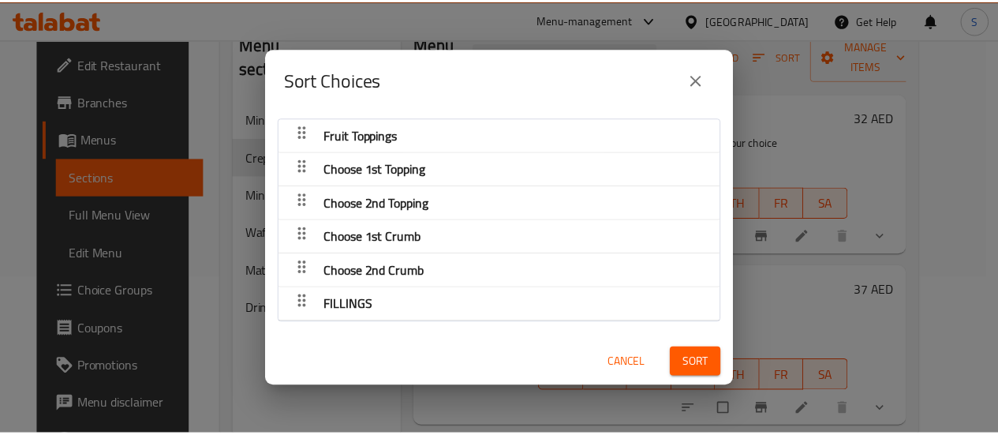
scroll to position [0, 0]
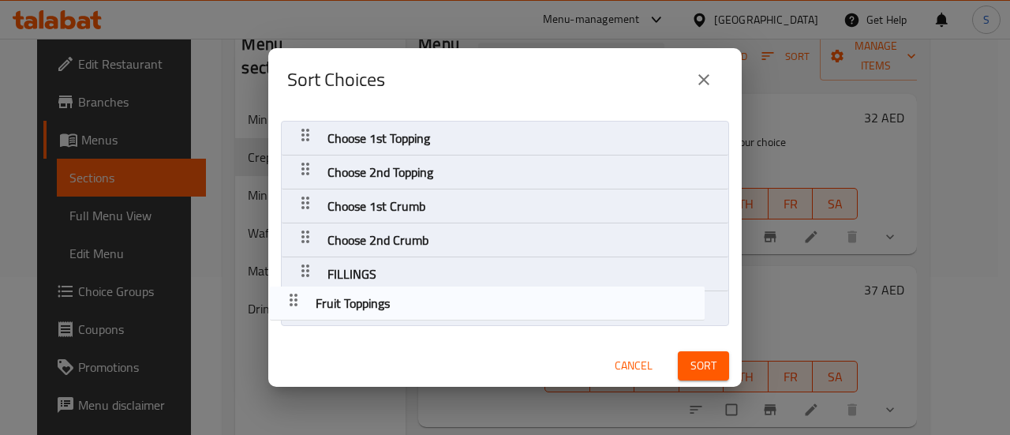
drag, startPoint x: 306, startPoint y: 123, endPoint x: 294, endPoint y: 297, distance: 174.0
click at [294, 297] on nav "Fruit Toppings Choose 1st Topping Choose 2nd Topping Choose 1st Crumb Choose 2n…" at bounding box center [505, 223] width 448 height 205
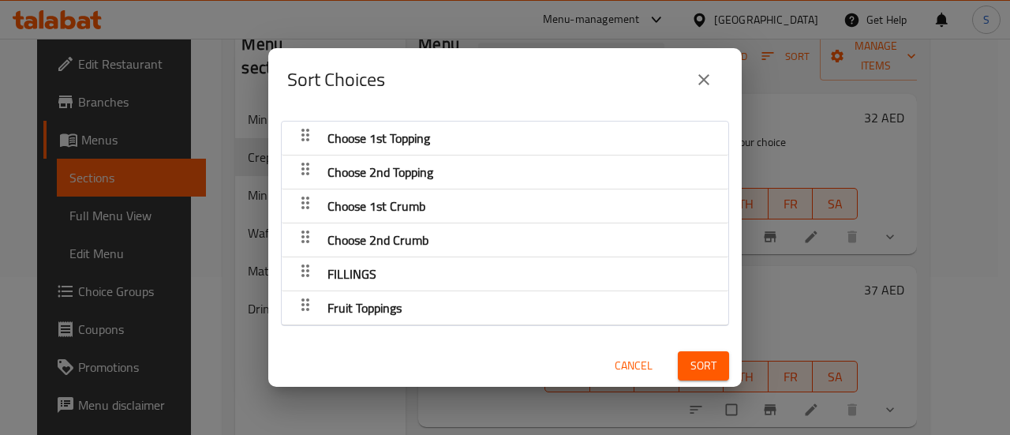
click at [690, 361] on span "Sort" at bounding box center [703, 366] width 26 height 20
click at [716, 83] on button "close" at bounding box center [704, 80] width 38 height 38
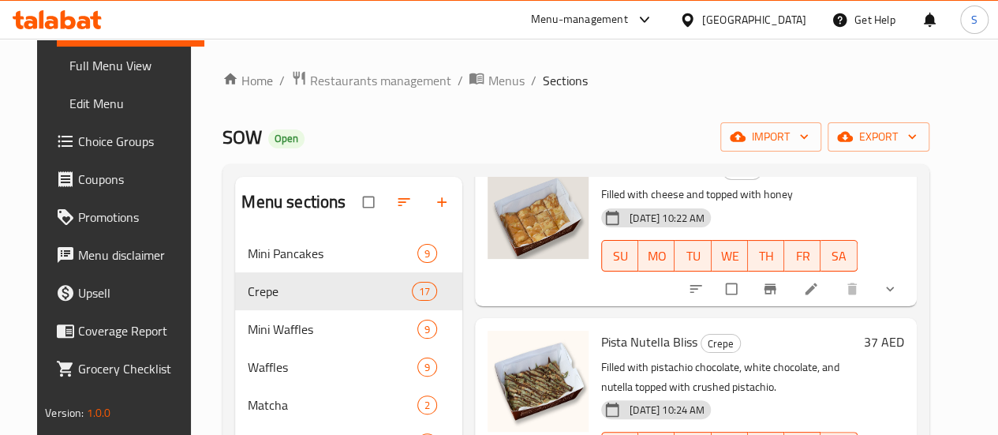
click at [116, 148] on span "Choice Groups" at bounding box center [134, 141] width 113 height 19
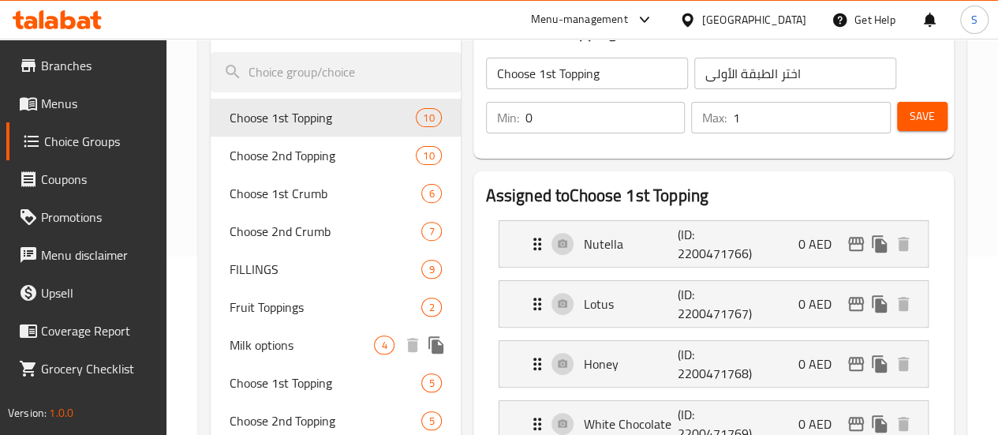
scroll to position [158, 0]
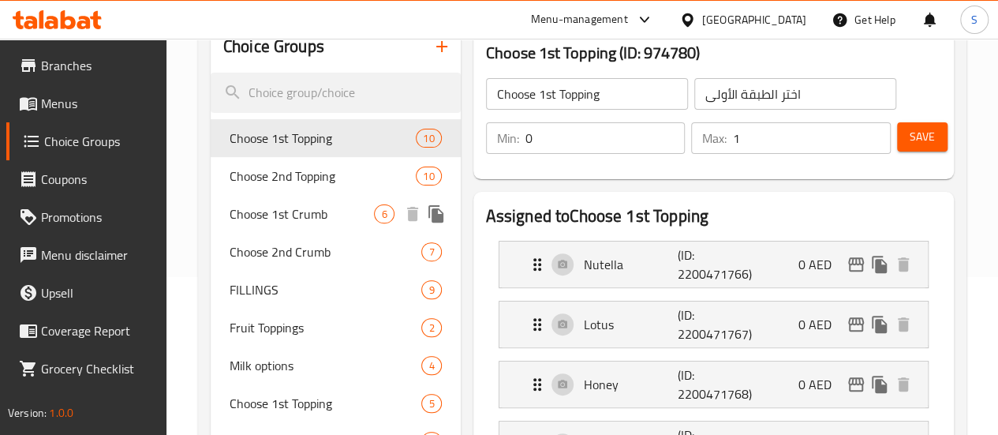
click at [290, 223] on span "Choose 1st Crumb" at bounding box center [302, 213] width 145 height 19
type input "Choose 1st Crumb"
type input "اختر الفتات الأول"
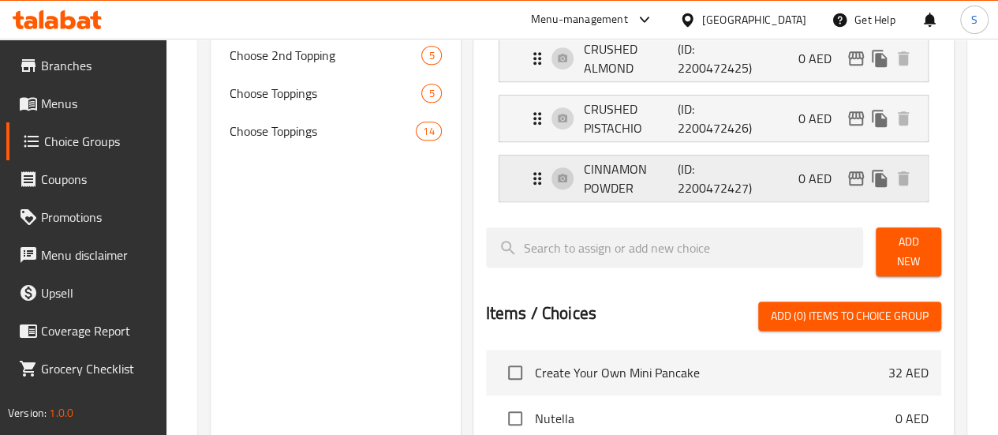
scroll to position [552, 0]
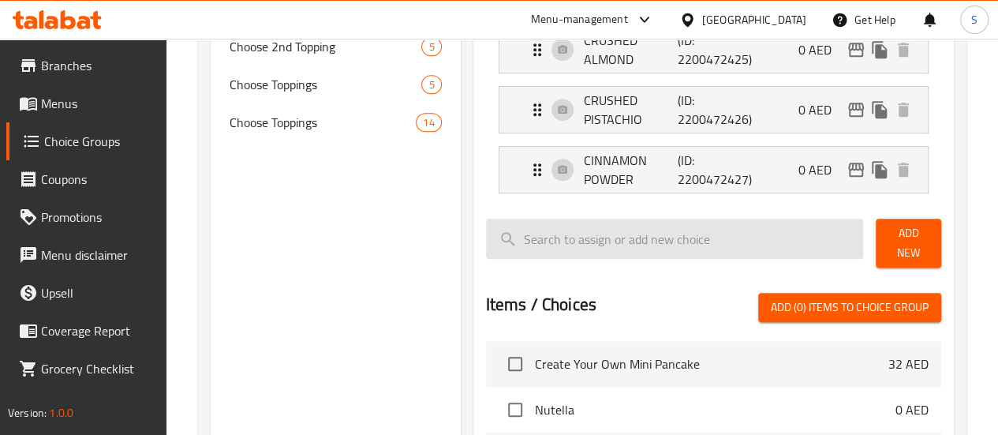
click at [642, 238] on input "search" at bounding box center [675, 239] width 378 height 40
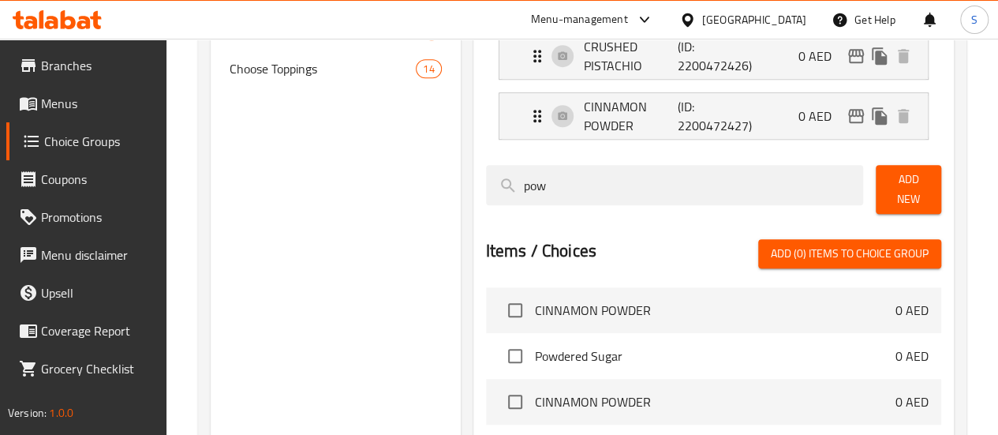
scroll to position [631, 0]
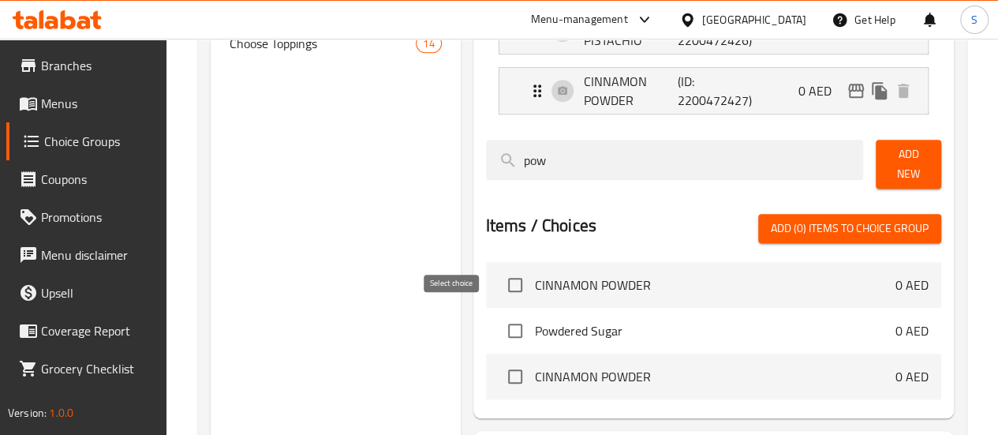
type input "pow"
click at [499, 329] on input "checkbox" at bounding box center [515, 330] width 33 height 33
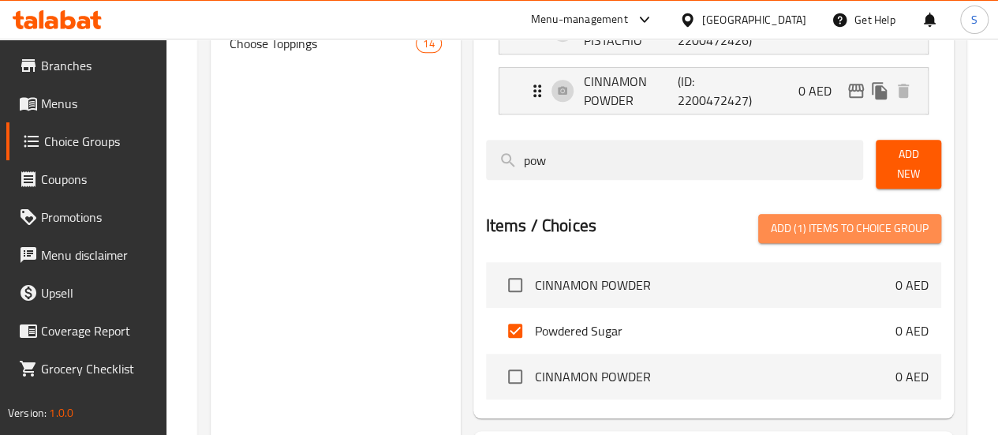
click at [852, 219] on span "Add (1) items to choice group" at bounding box center [850, 229] width 158 height 20
checkbox input "false"
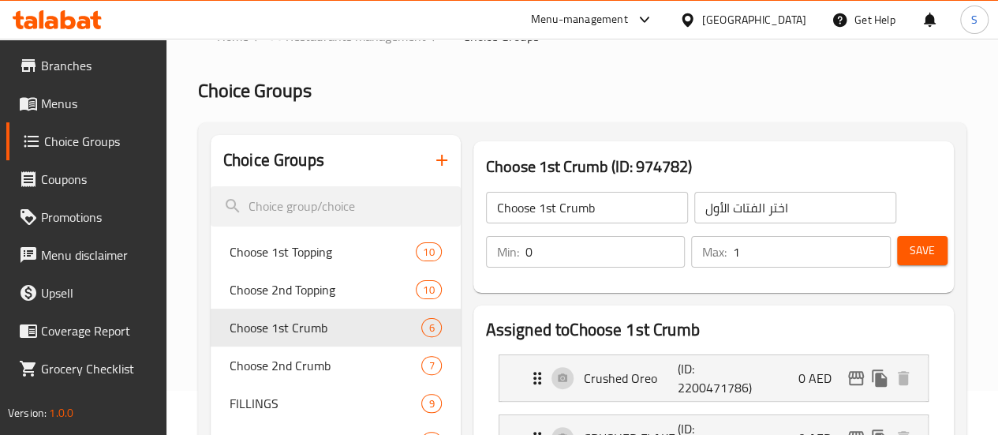
scroll to position [0, 0]
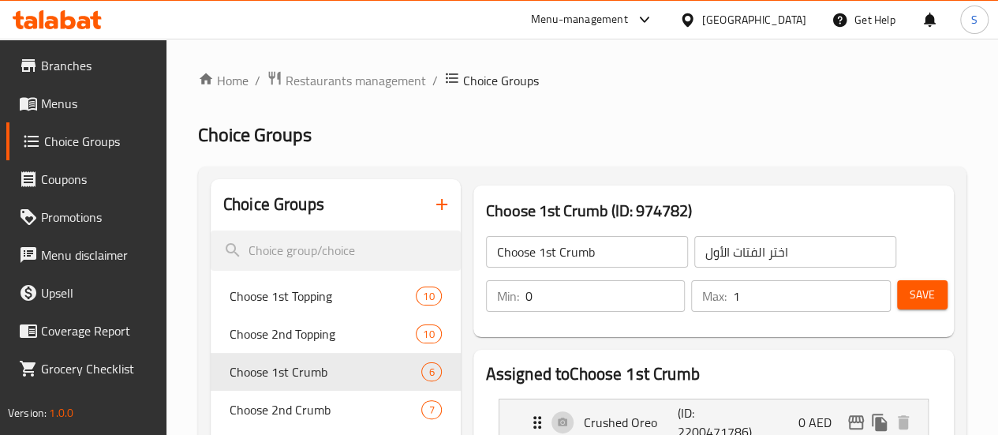
click at [922, 291] on span "Save" at bounding box center [922, 295] width 25 height 20
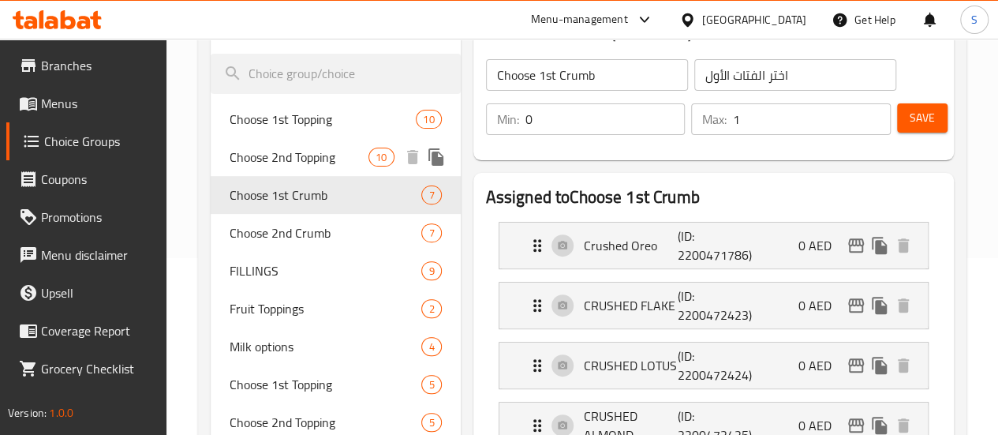
scroll to position [79, 0]
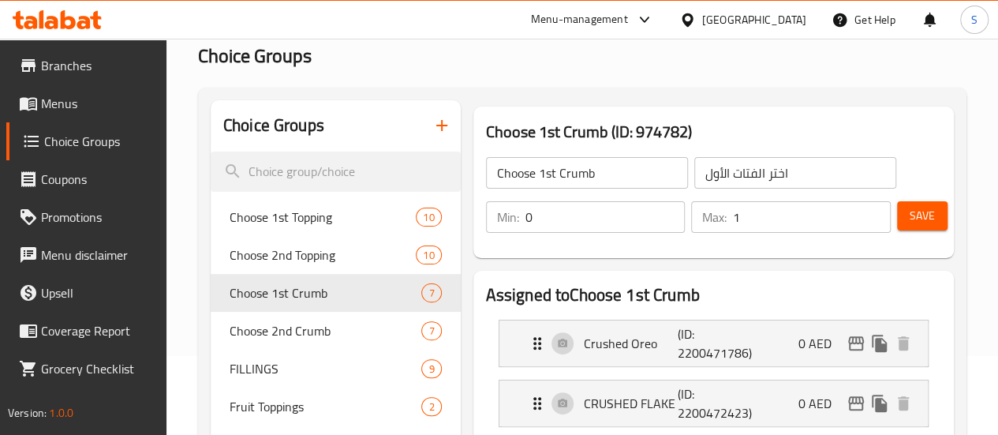
click at [71, 105] on span "Menus" at bounding box center [97, 103] width 113 height 19
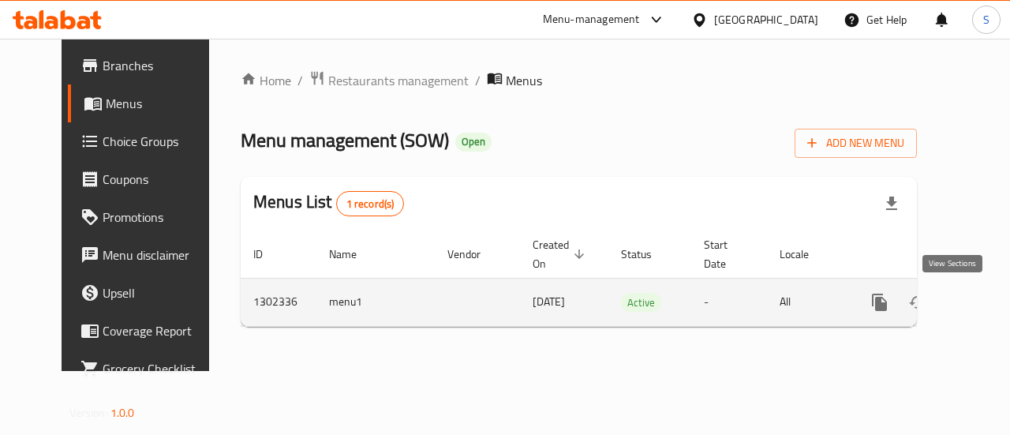
click at [986, 304] on icon "enhanced table" at bounding box center [993, 302] width 14 height 14
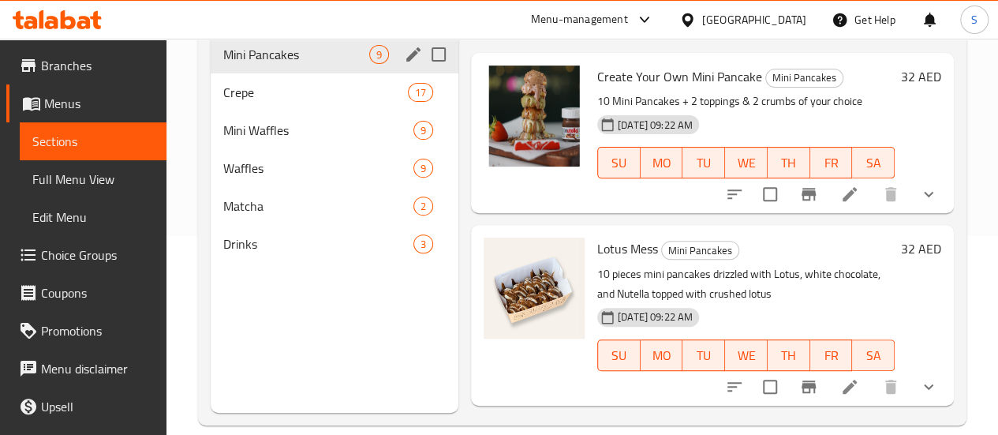
scroll to position [221, 0]
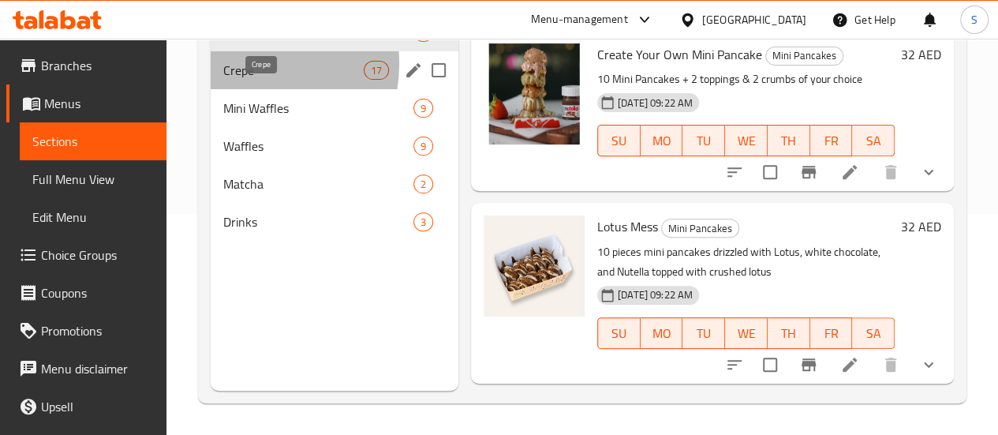
click at [241, 80] on span "Crepe" at bounding box center [293, 70] width 140 height 19
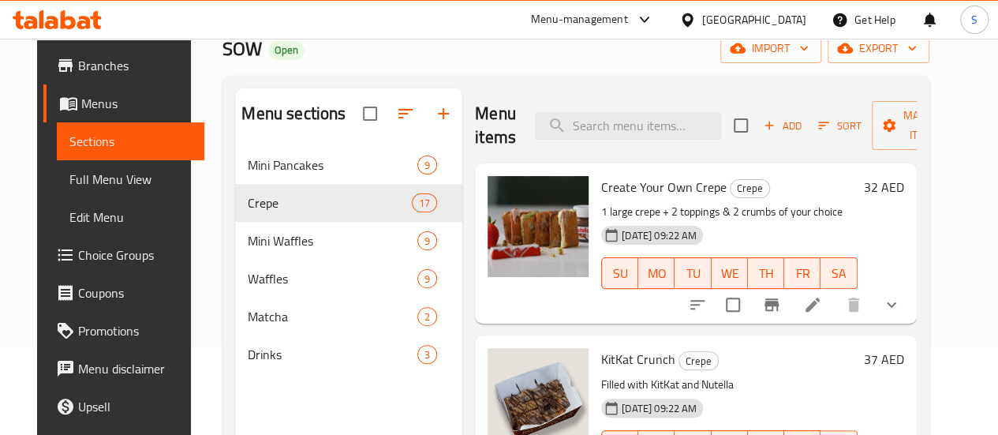
scroll to position [158, 0]
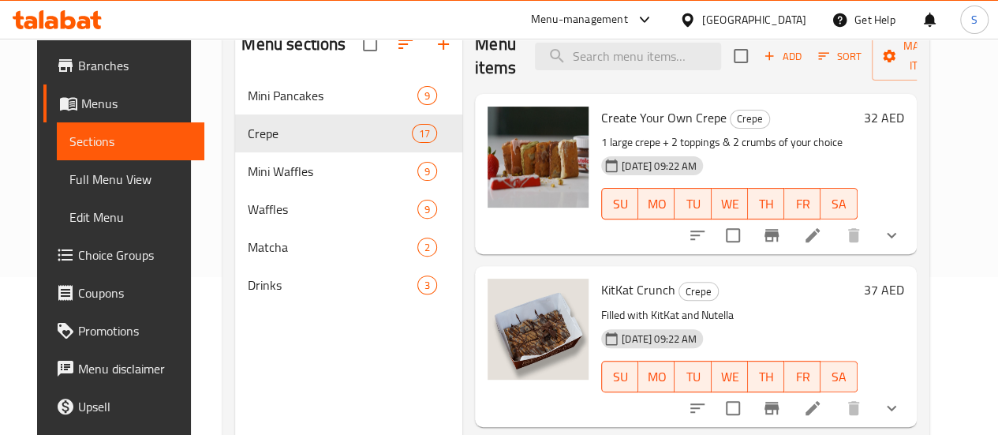
click at [732, 159] on div "[DATE] 09:22 AM SU MO TU WE TH FR SA" at bounding box center [729, 192] width 269 height 85
click at [900, 110] on h6 "32 AED" at bounding box center [884, 118] width 40 height 22
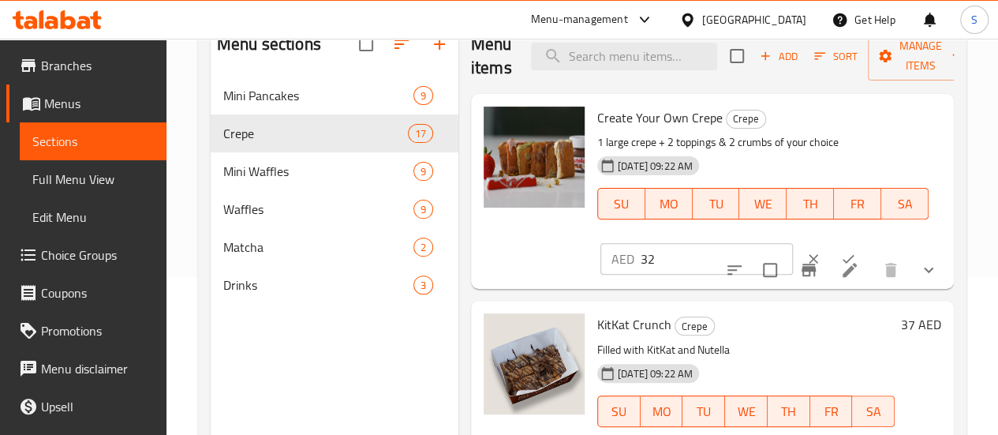
click at [492, 235] on div at bounding box center [534, 191] width 114 height 182
click at [484, 181] on img at bounding box center [534, 157] width 101 height 101
click at [787, 168] on div "[DATE] 09:22 AM SU MO TU WE TH FR SA" at bounding box center [763, 192] width 344 height 85
click at [845, 272] on icon at bounding box center [849, 269] width 19 height 19
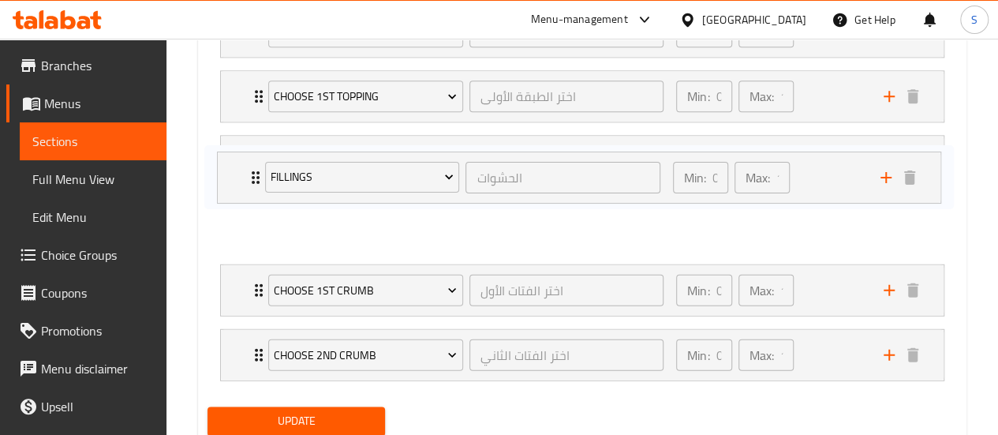
scroll to position [1049, 0]
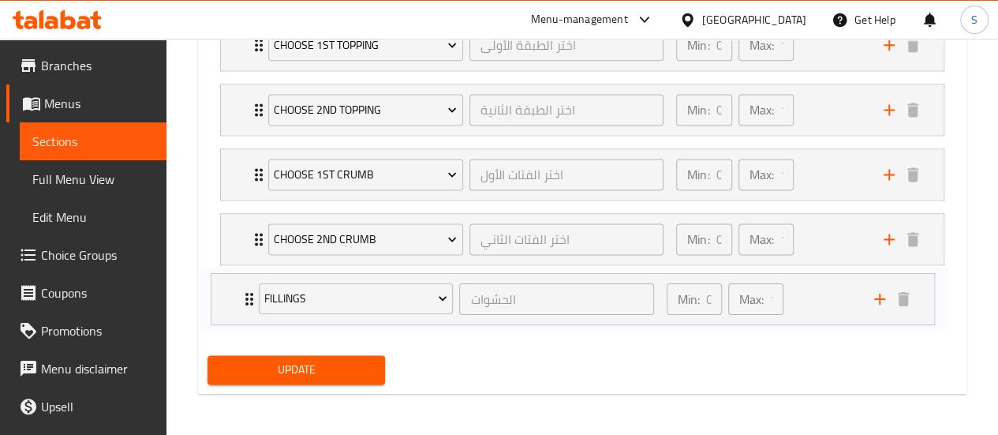
drag, startPoint x: 249, startPoint y: 145, endPoint x: 238, endPoint y: 304, distance: 159.0
click at [238, 304] on div "Fruit Toppings إضافات الفاكهة ​ Min: 0 ​ Max: 2 ​ Fresh Strawberry (ID: 2200471…" at bounding box center [583, 141] width 750 height 387
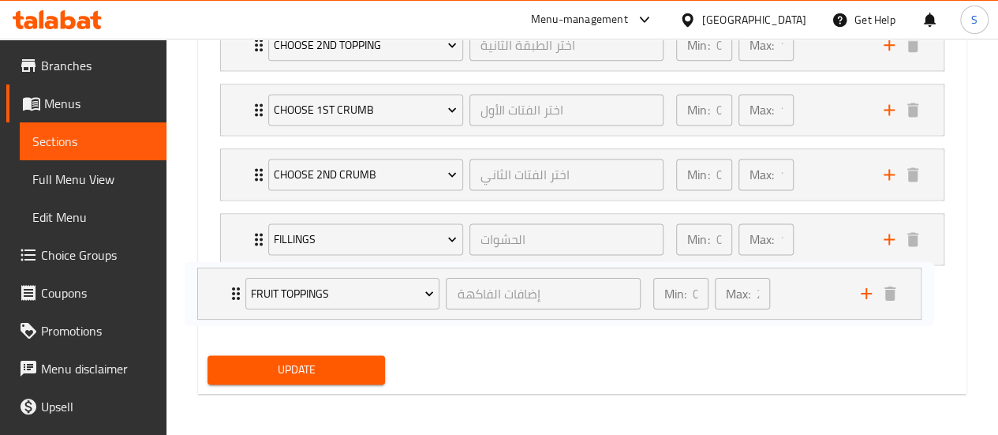
drag, startPoint x: 257, startPoint y: 138, endPoint x: 236, endPoint y: 298, distance: 161.6
click at [236, 298] on div "Fruit Toppings إضافات الفاكهة ​ Min: 0 ​ Max: 2 ​ Fresh Strawberry (ID: 2200471…" at bounding box center [583, 141] width 750 height 387
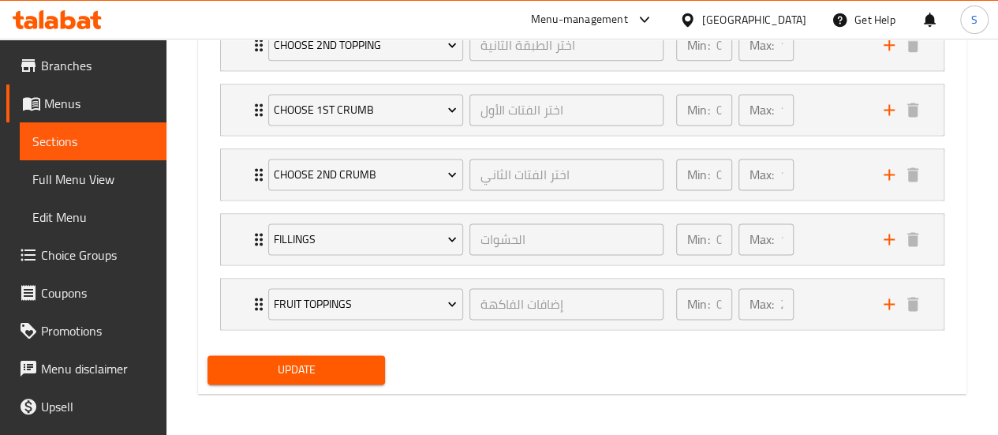
click at [290, 364] on span "Update" at bounding box center [296, 370] width 153 height 20
click at [81, 175] on span "Full Menu View" at bounding box center [93, 179] width 122 height 19
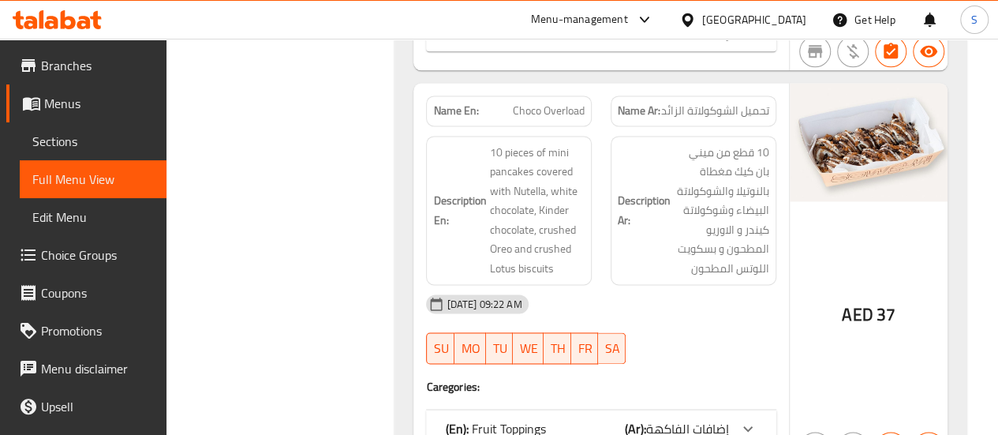
click at [74, 103] on span "Menus" at bounding box center [99, 103] width 110 height 19
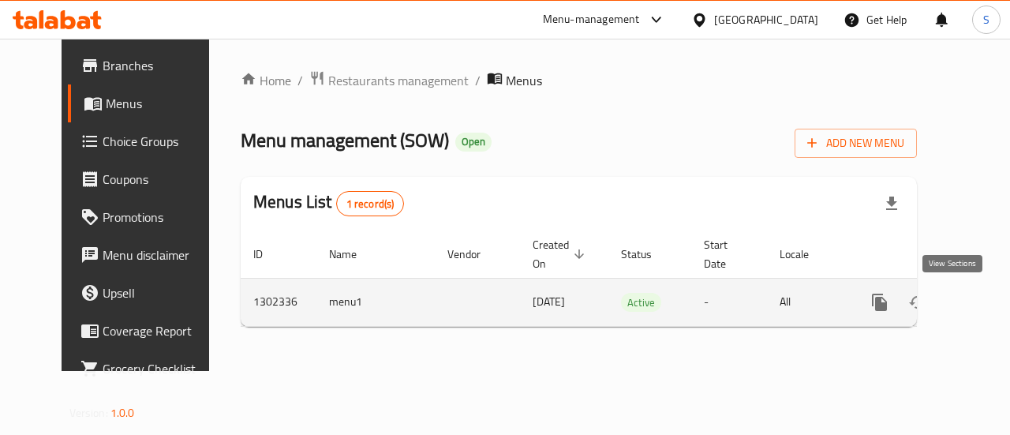
click at [986, 305] on icon "enhanced table" at bounding box center [993, 302] width 14 height 14
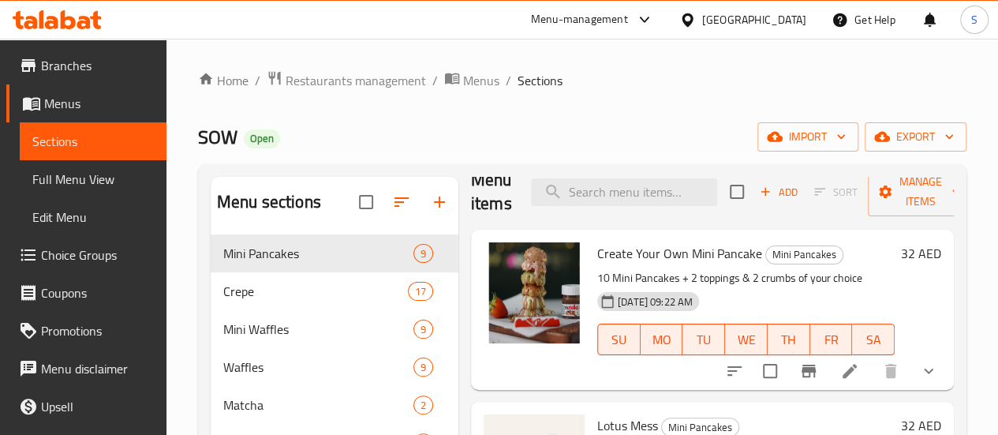
scroll to position [79, 0]
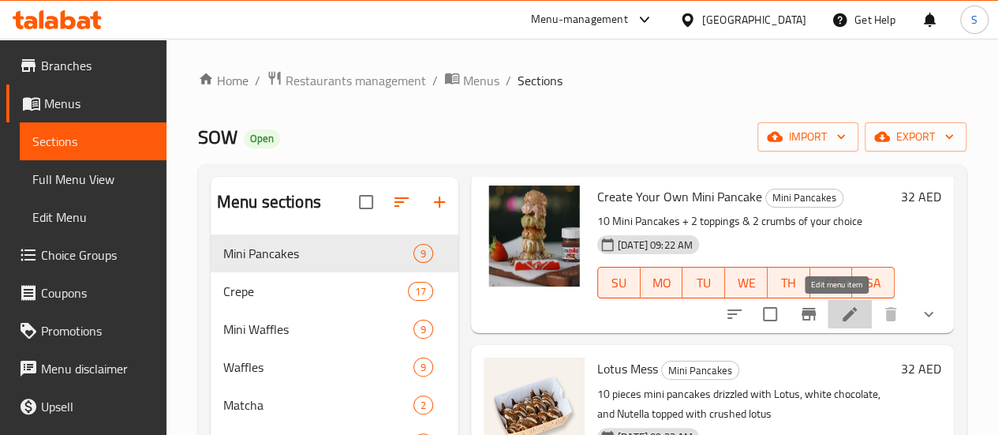
click at [844, 318] on icon at bounding box center [849, 314] width 19 height 19
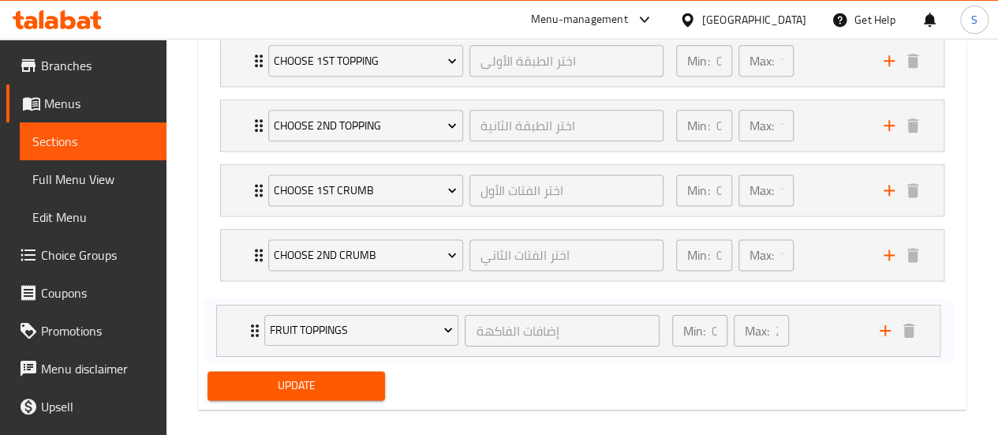
scroll to position [974, 0]
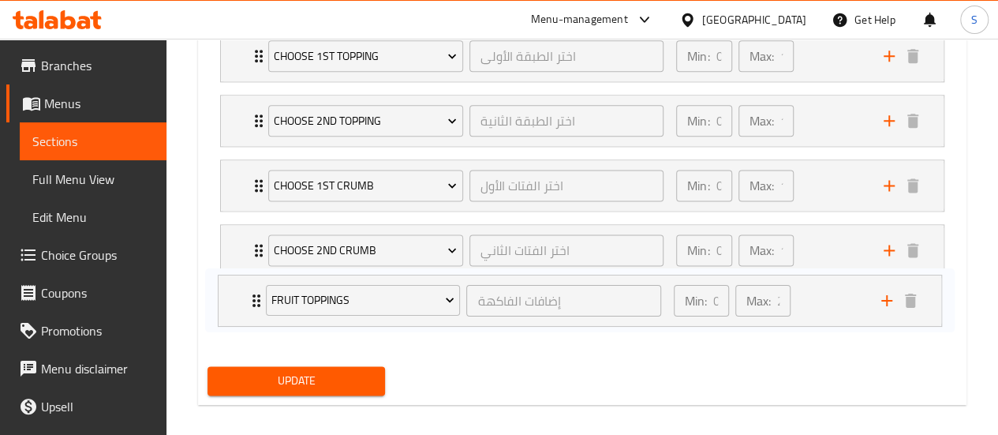
drag, startPoint x: 255, startPoint y: 141, endPoint x: 252, endPoint y: 299, distance: 157.8
click at [252, 299] on div "Choose 1st Topping اختر الطبقة الأولى ​ Min: 0 ​ Max: 1 ​ Nutella (ID: 22004717…" at bounding box center [583, 185] width 750 height 323
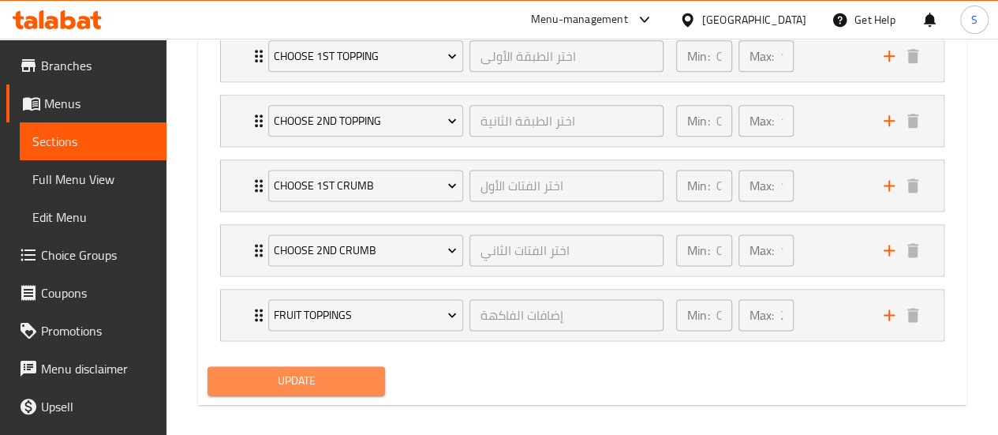
click at [318, 380] on span "Update" at bounding box center [296, 381] width 153 height 20
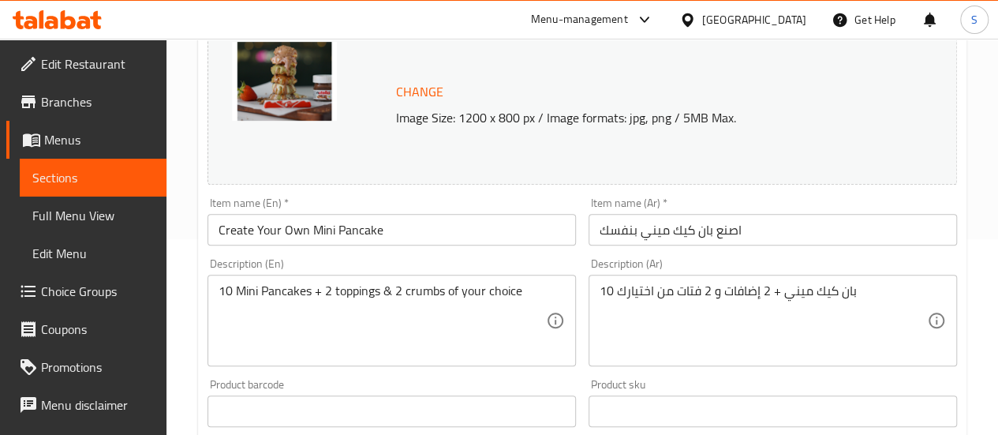
scroll to position [0, 0]
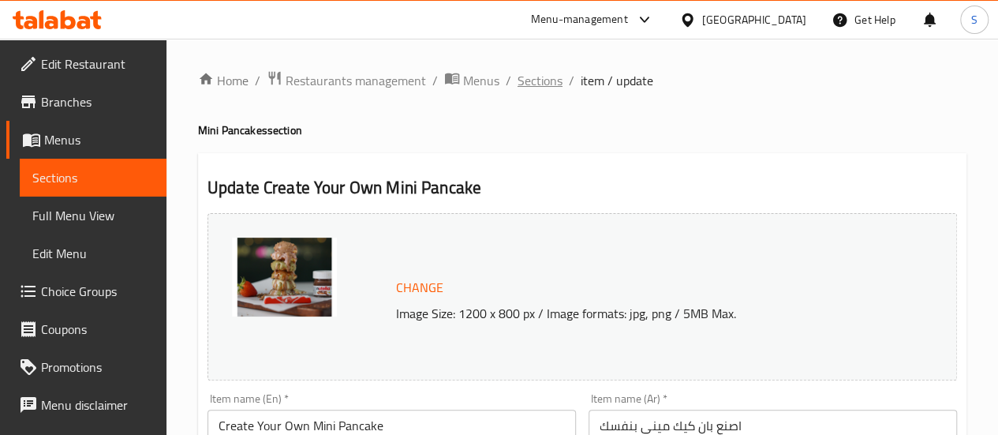
click at [523, 77] on span "Sections" at bounding box center [540, 80] width 45 height 19
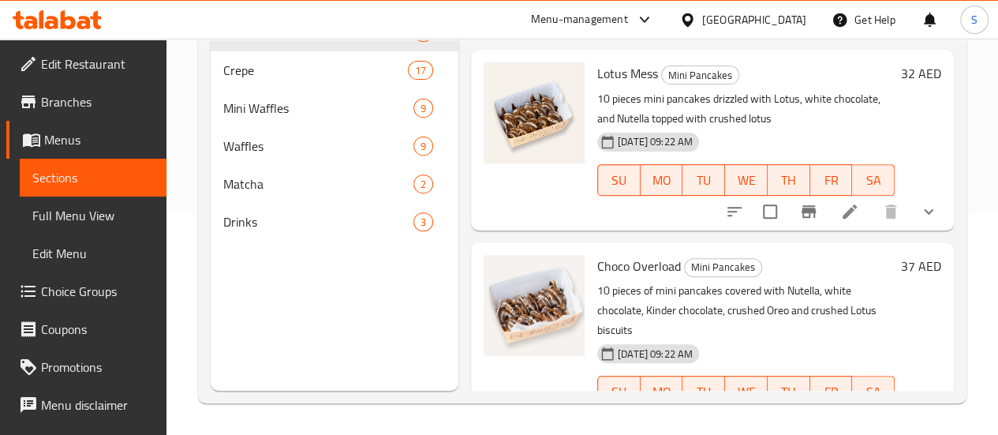
scroll to position [158, 0]
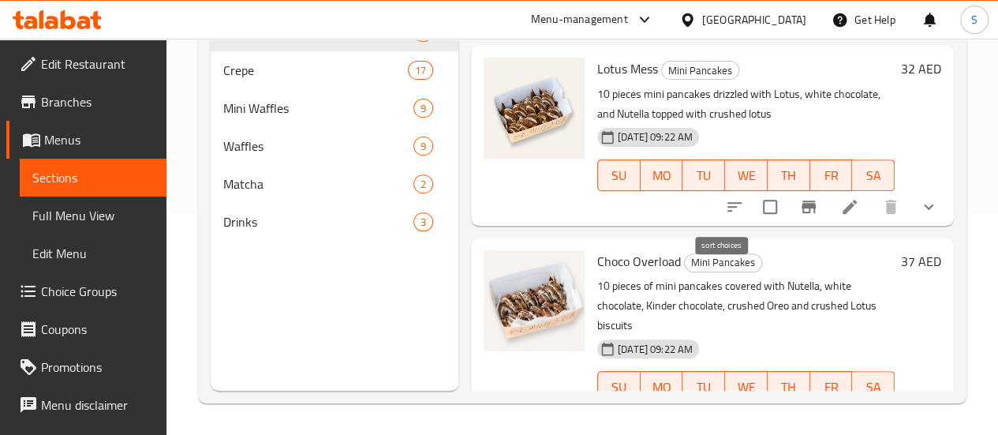
click at [725, 215] on icon "sort-choices" at bounding box center [734, 206] width 19 height 19
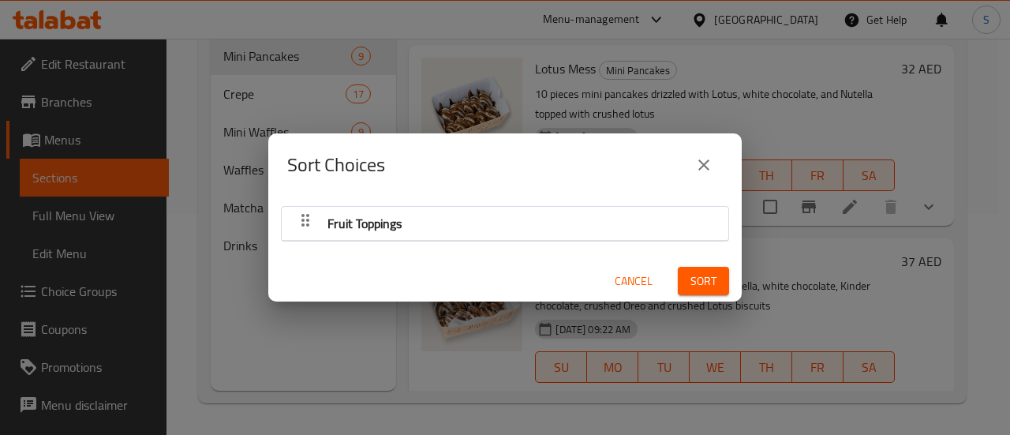
click at [662, 91] on div "Sort Choices Fruit Toppings Cancel Sort" at bounding box center [505, 217] width 1010 height 435
click at [686, 166] on button "close" at bounding box center [704, 165] width 38 height 38
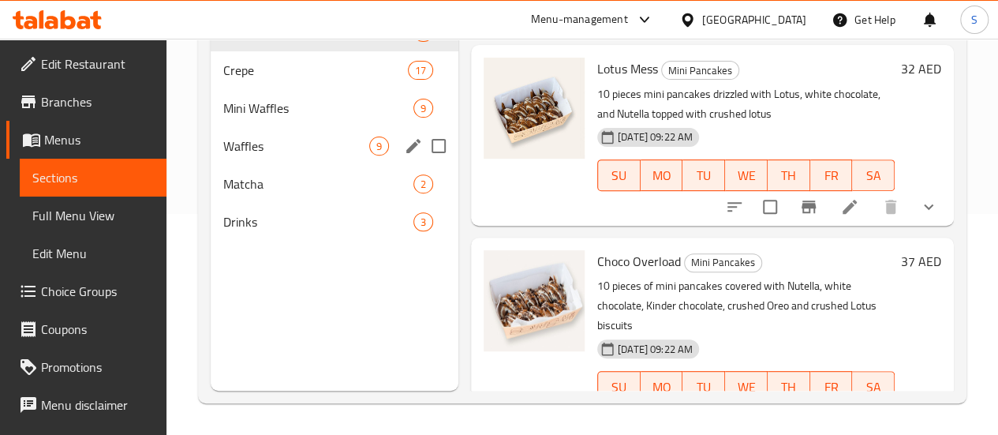
click at [264, 159] on div "Waffles 9" at bounding box center [335, 146] width 248 height 38
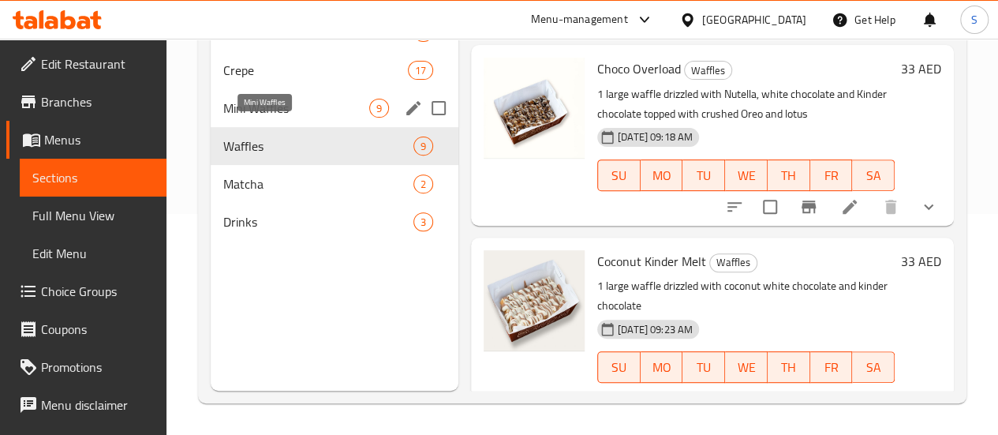
click at [278, 118] on span "Mini Waffles" at bounding box center [296, 108] width 146 height 19
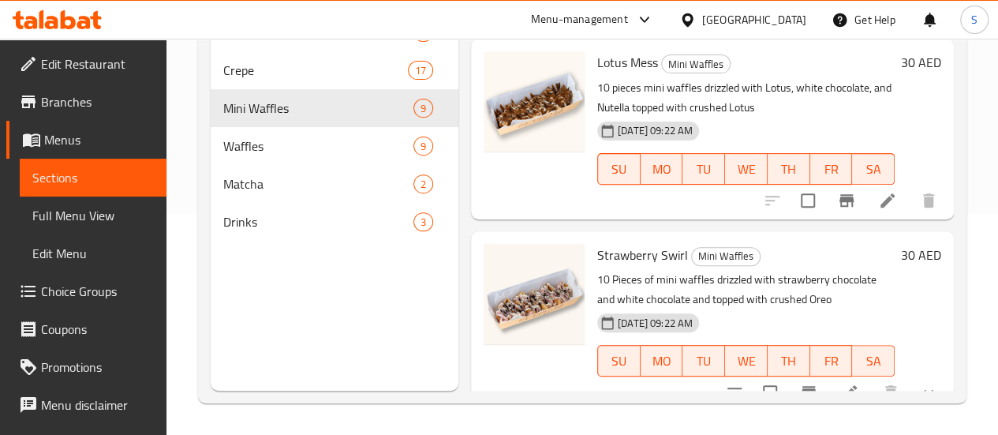
scroll to position [158, 0]
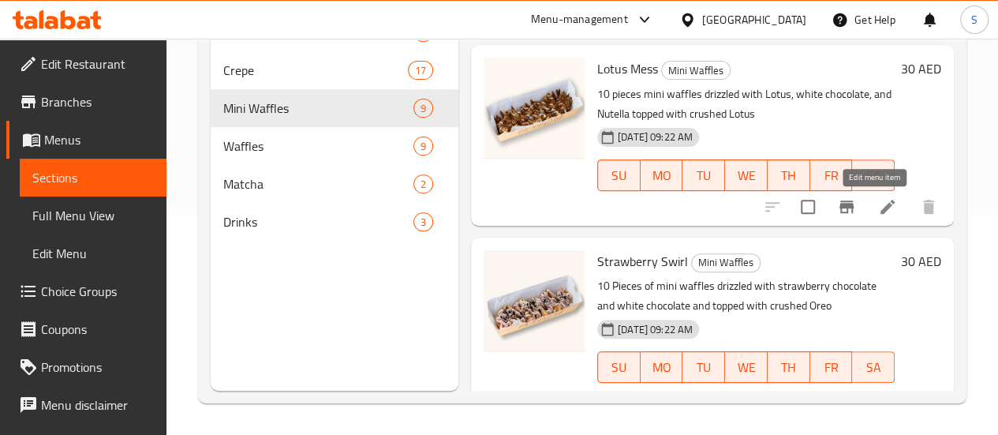
click at [881, 200] on icon at bounding box center [888, 207] width 14 height 14
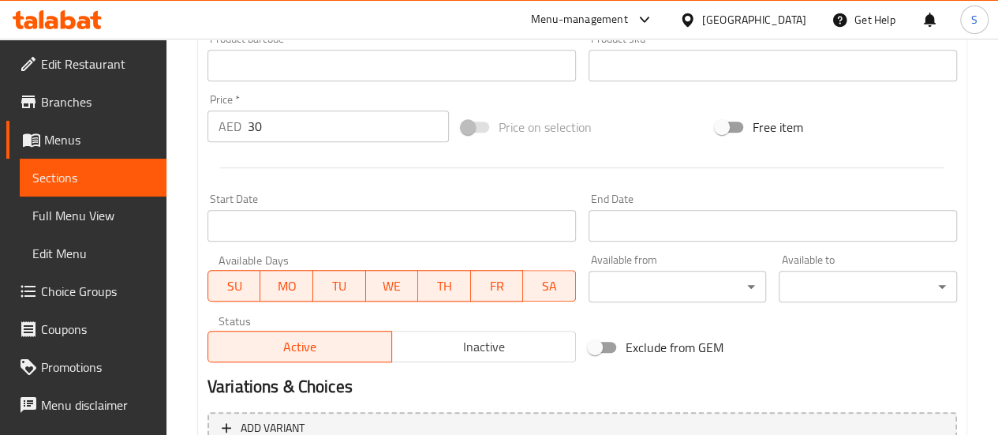
scroll to position [703, 0]
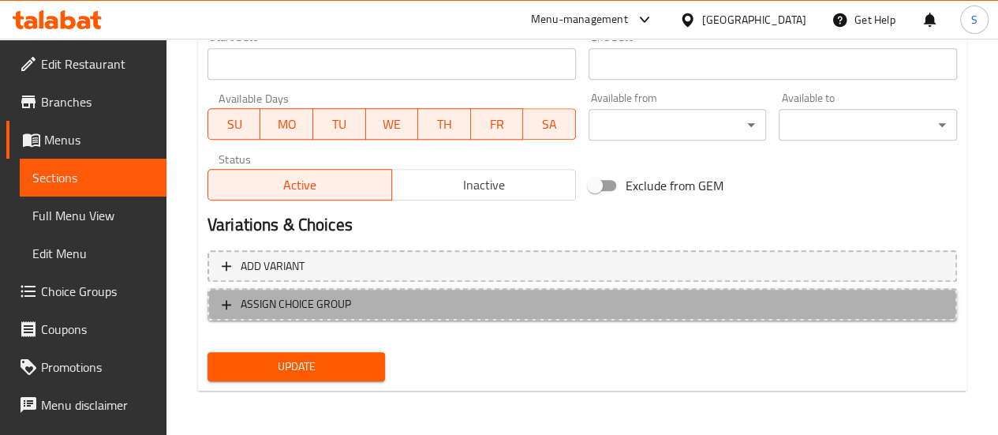
click at [219, 309] on icon "button" at bounding box center [227, 305] width 16 height 16
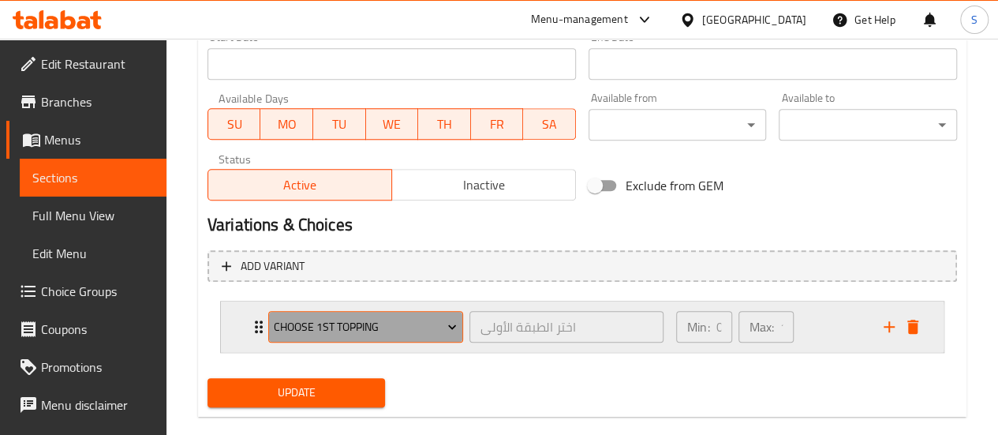
click at [423, 325] on span "Choose 1st Topping" at bounding box center [365, 327] width 183 height 20
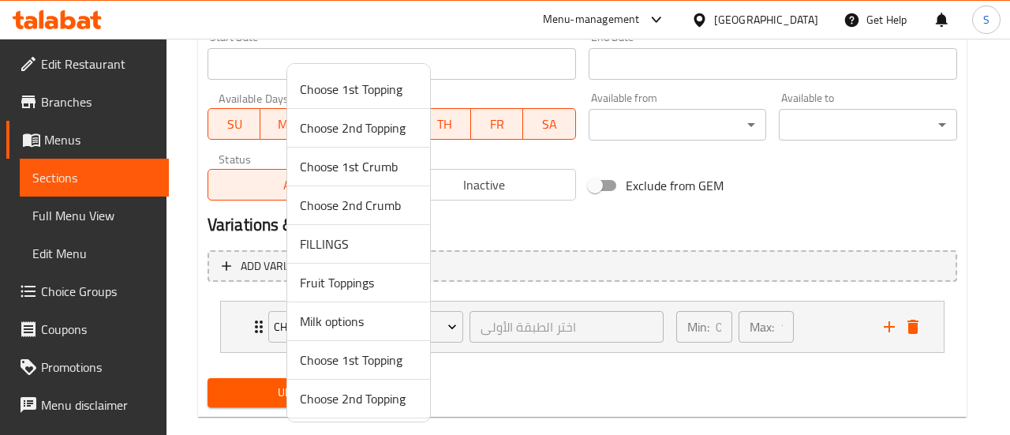
click at [391, 283] on span "Fruit Toppings" at bounding box center [359, 282] width 118 height 19
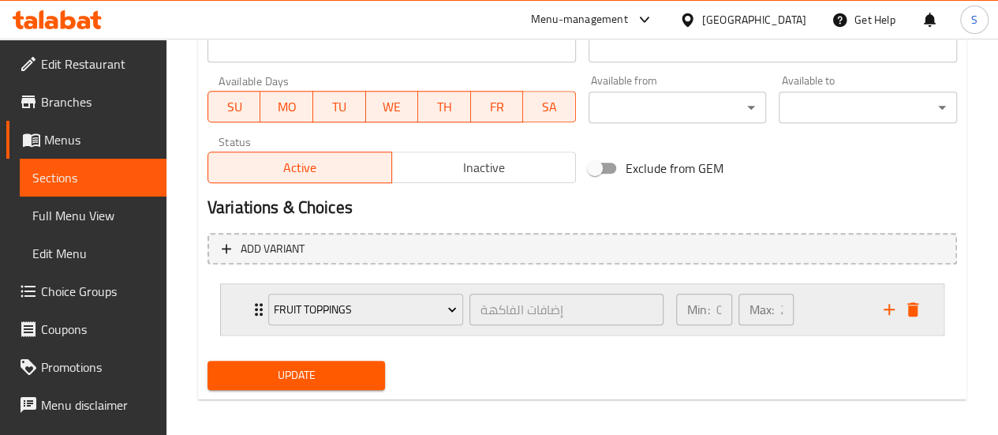
scroll to position [728, 0]
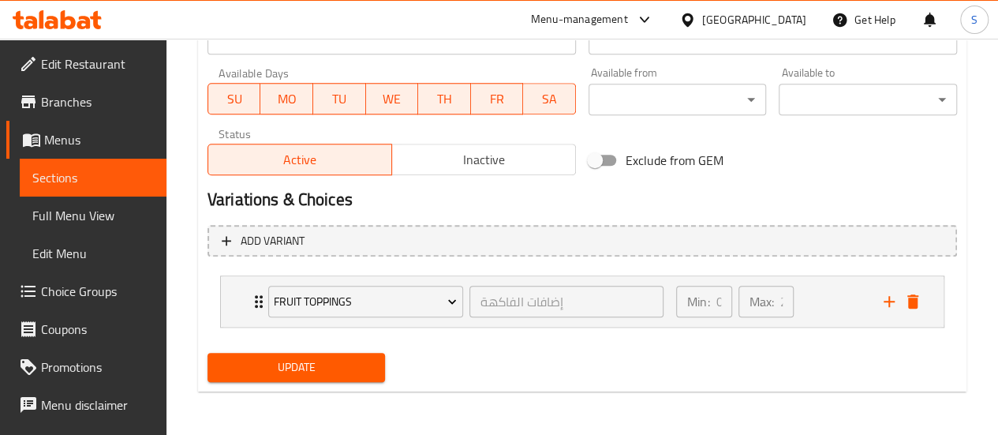
click at [271, 372] on span "Update" at bounding box center [296, 367] width 153 height 20
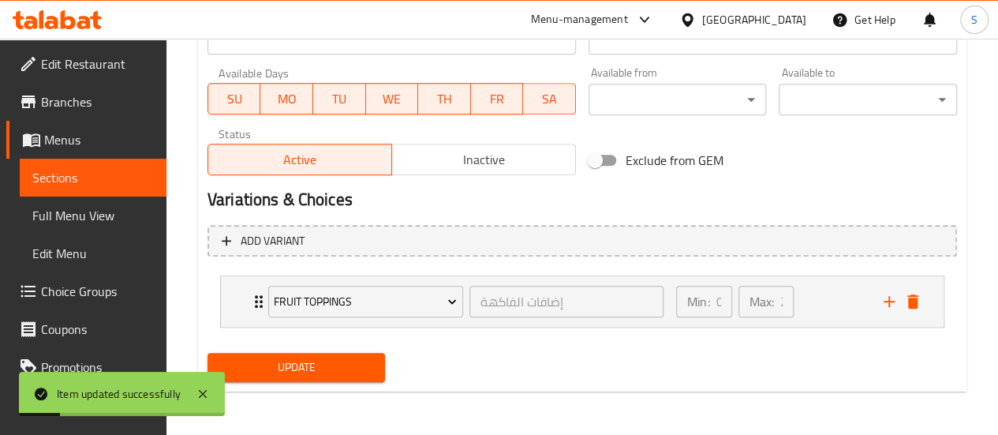
click at [87, 181] on span "Sections" at bounding box center [93, 177] width 122 height 19
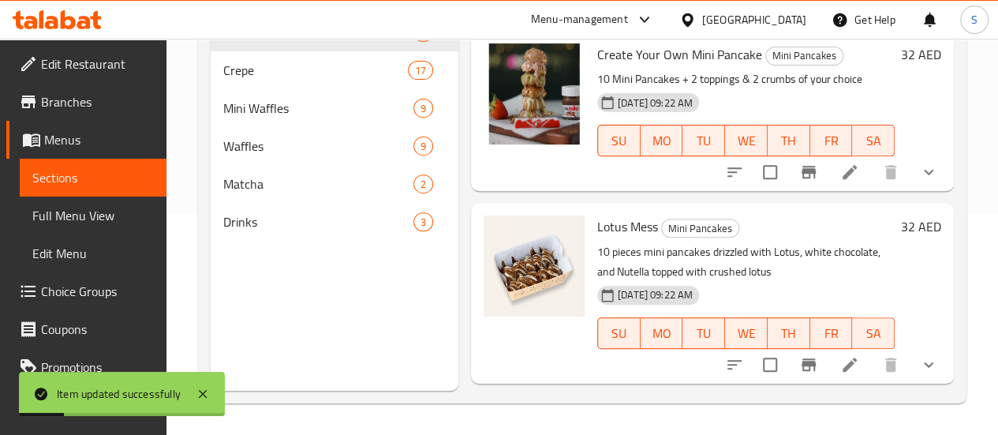
scroll to position [221, 0]
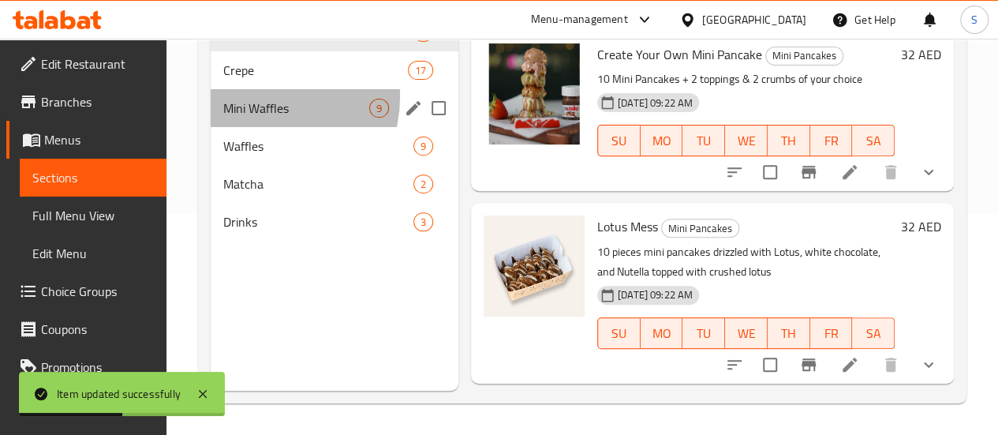
click at [264, 121] on div "Mini Waffles 9" at bounding box center [335, 108] width 248 height 38
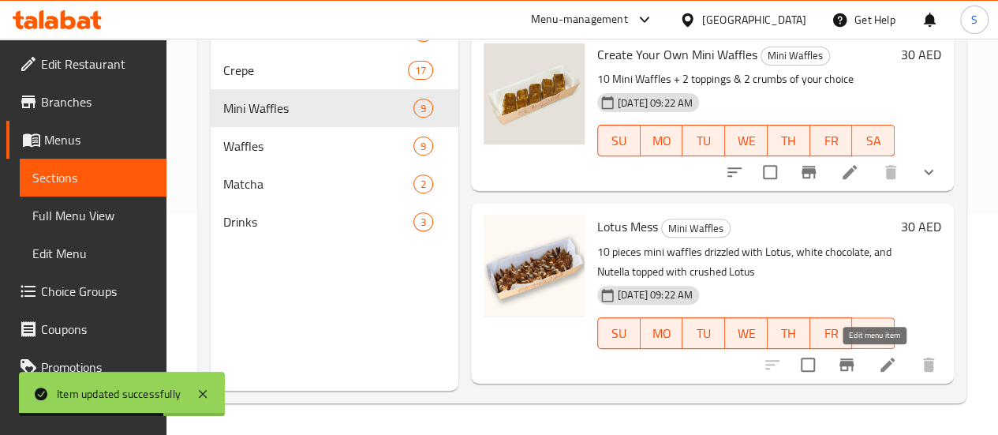
click at [881, 363] on icon at bounding box center [888, 364] width 14 height 14
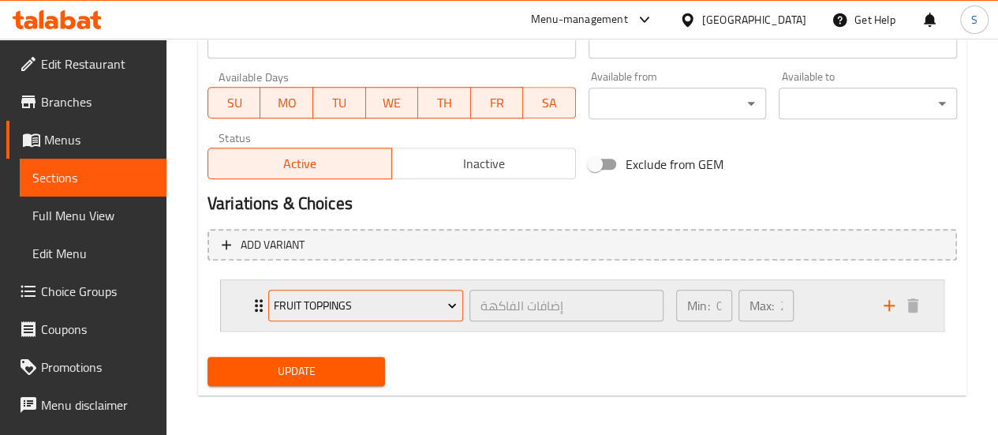
scroll to position [728, 0]
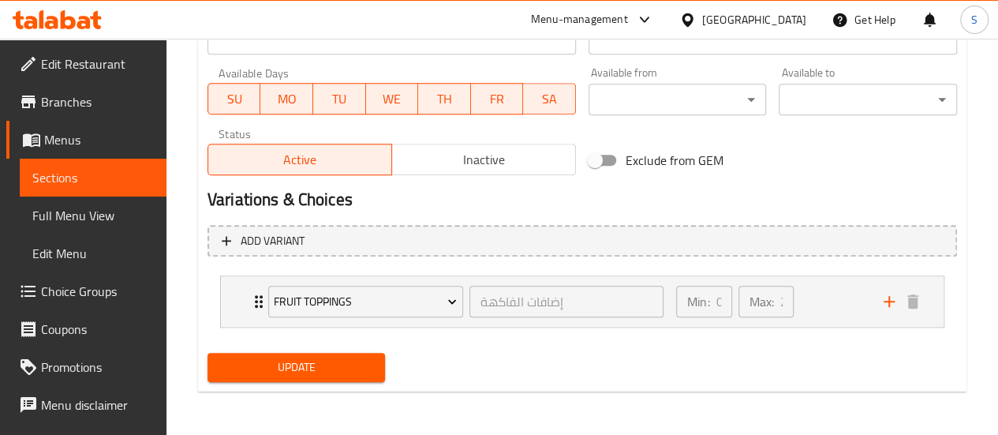
click at [82, 174] on span "Sections" at bounding box center [93, 177] width 122 height 19
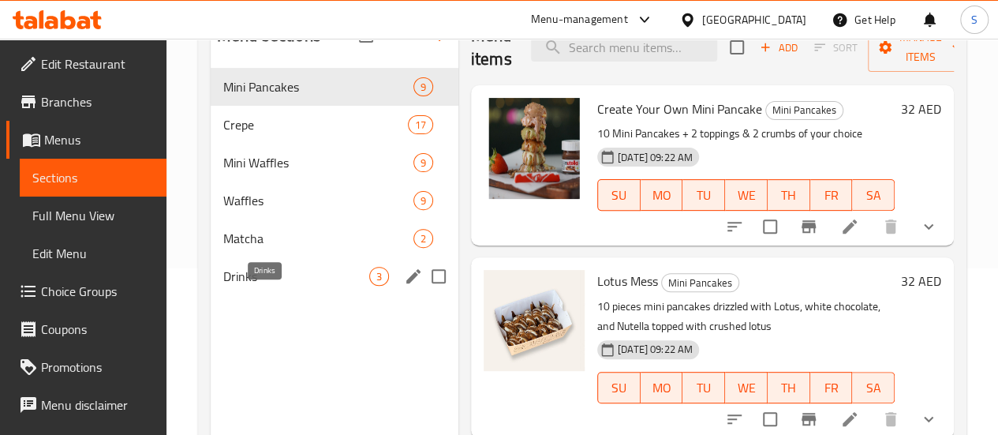
scroll to position [142, 0]
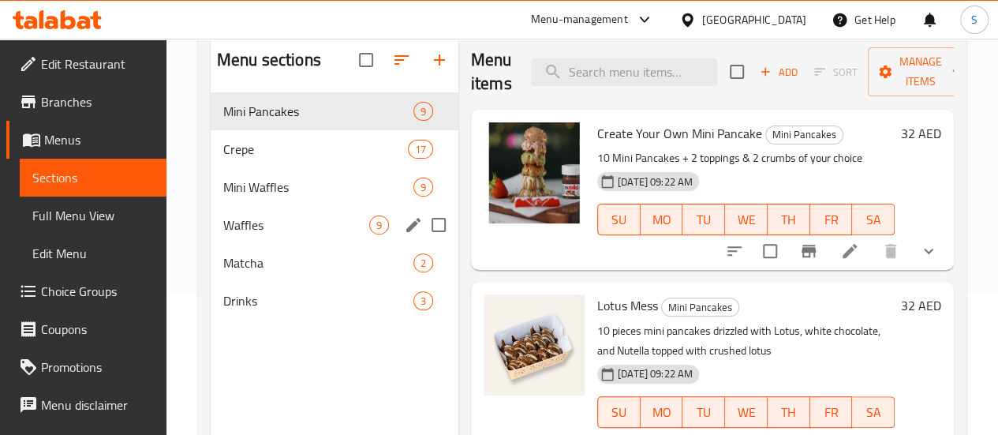
click at [258, 234] on span "Waffles" at bounding box center [296, 224] width 146 height 19
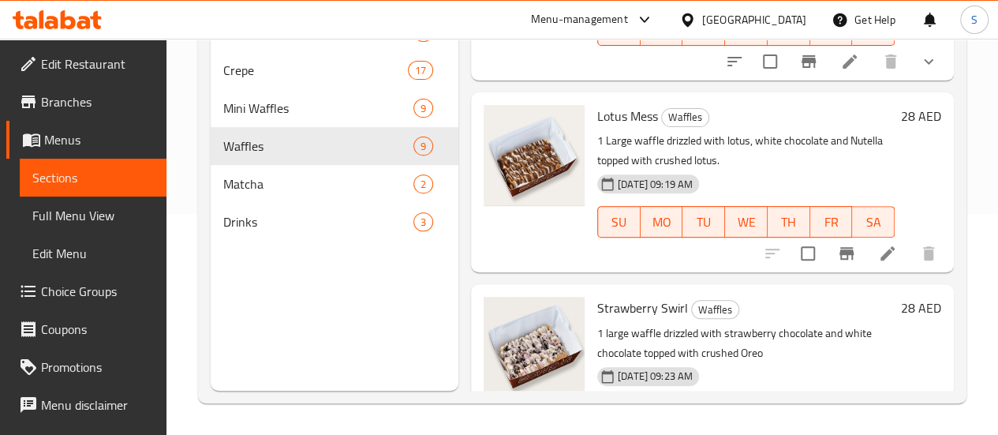
scroll to position [710, 0]
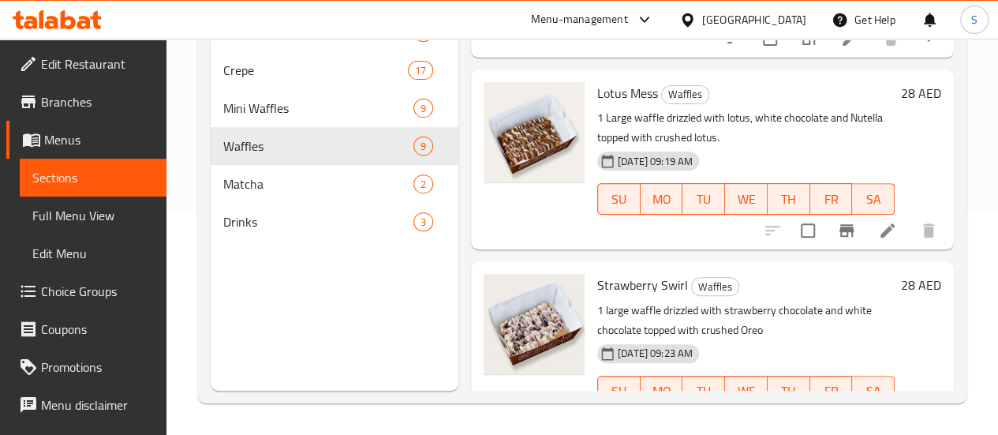
click at [507, 198] on div at bounding box center [534, 159] width 114 height 167
click at [664, 108] on p "1 Large waffle drizzled with lotus, white chocolate and Nutella topped with cru…" at bounding box center [745, 127] width 297 height 39
click at [881, 223] on icon at bounding box center [888, 230] width 14 height 14
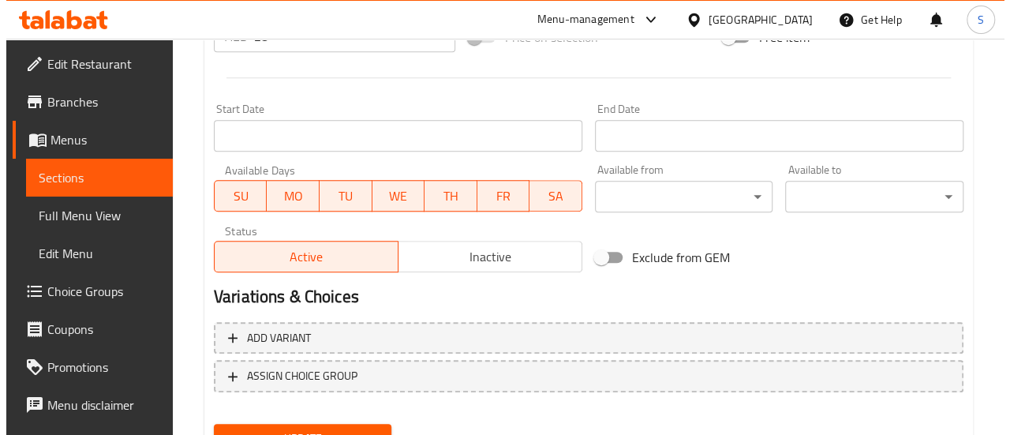
scroll to position [703, 0]
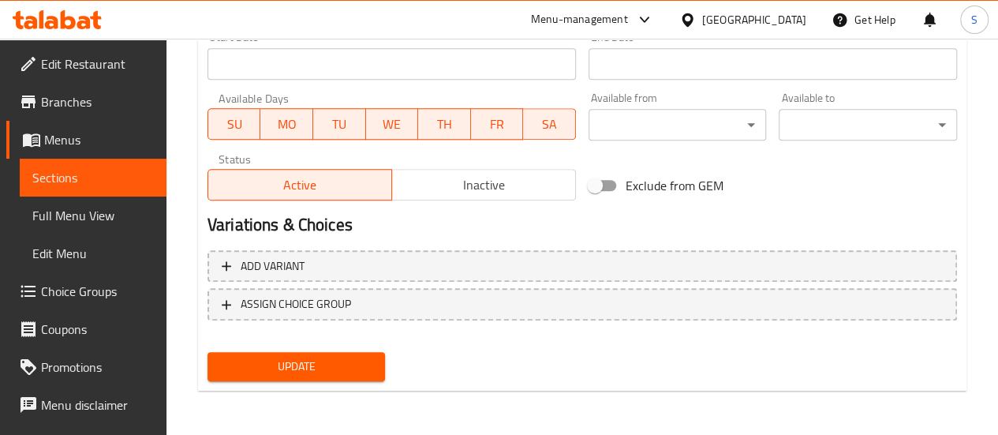
click at [264, 289] on button "ASSIGN CHOICE GROUP" at bounding box center [583, 304] width 750 height 32
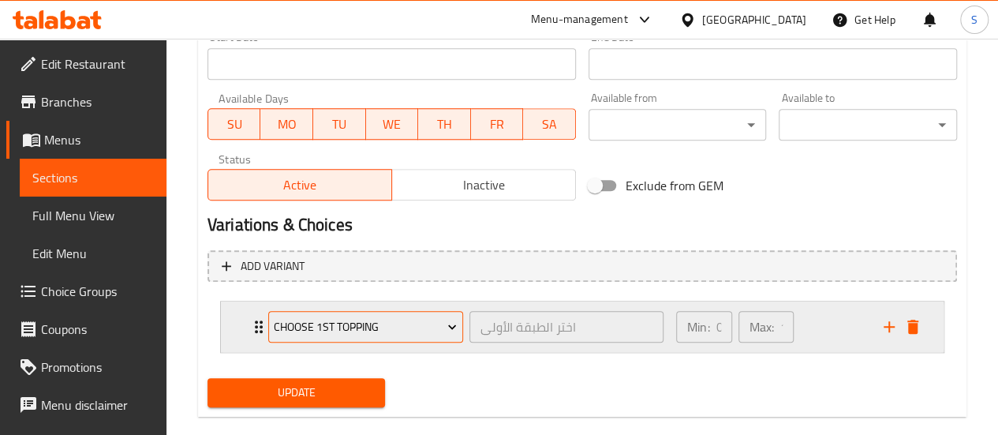
click at [361, 339] on button "Choose 1st Topping" at bounding box center [365, 327] width 195 height 32
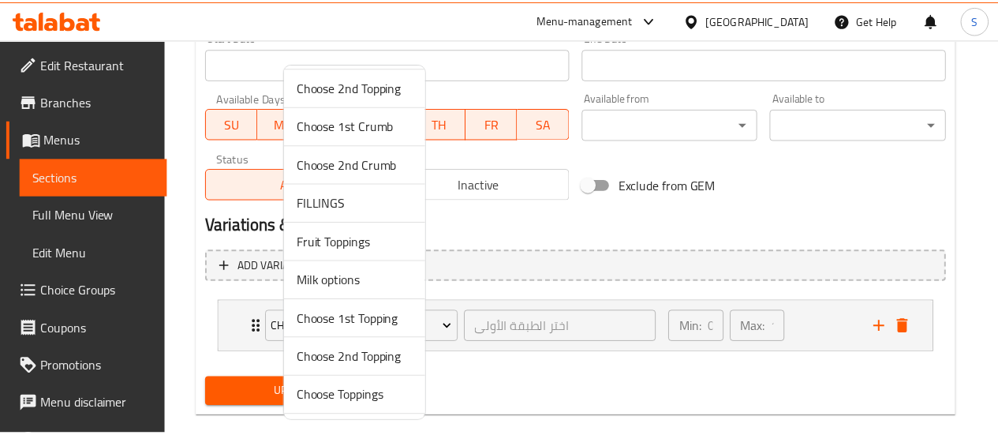
scroll to position [76, 0]
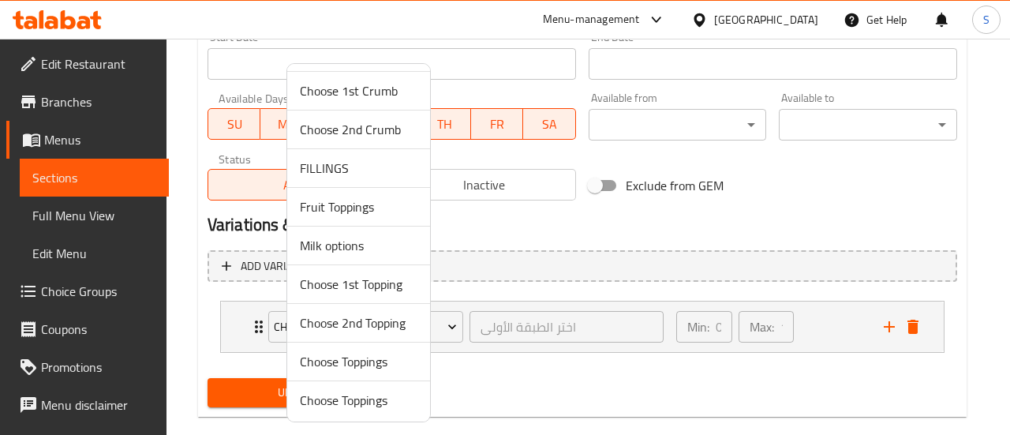
click at [359, 210] on span "Fruit Toppings" at bounding box center [359, 206] width 118 height 19
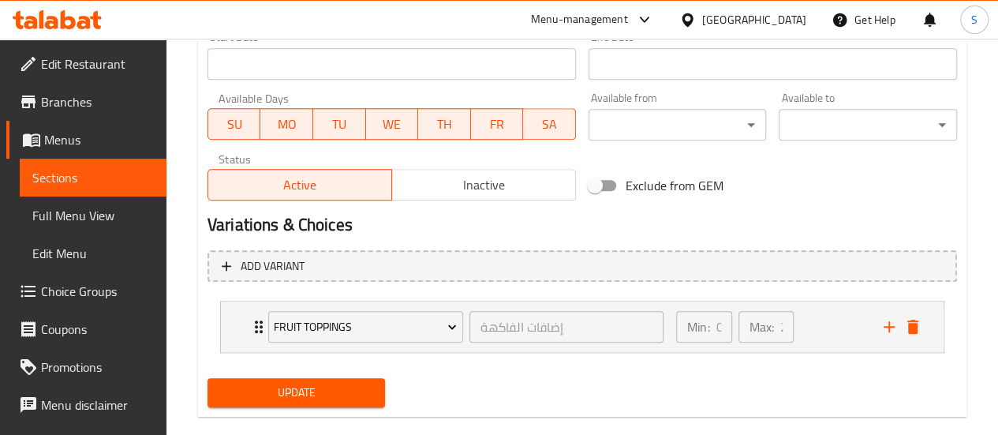
click at [285, 392] on span "Update" at bounding box center [296, 393] width 153 height 20
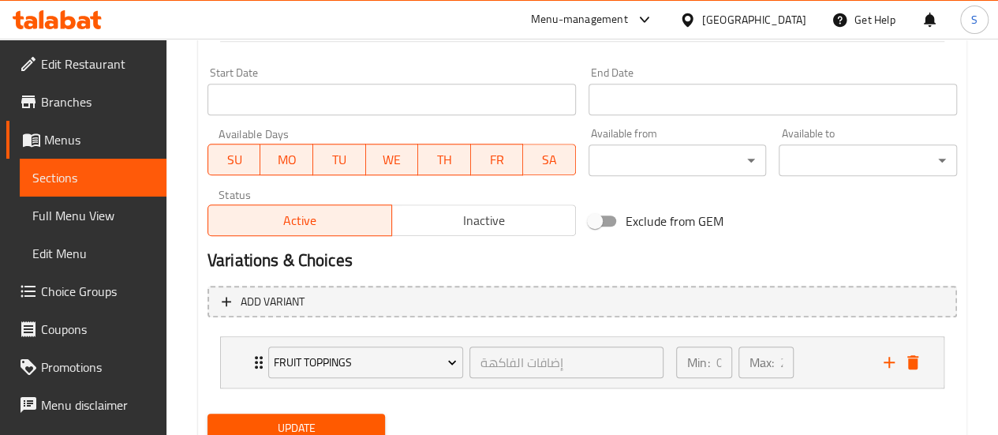
scroll to position [631, 0]
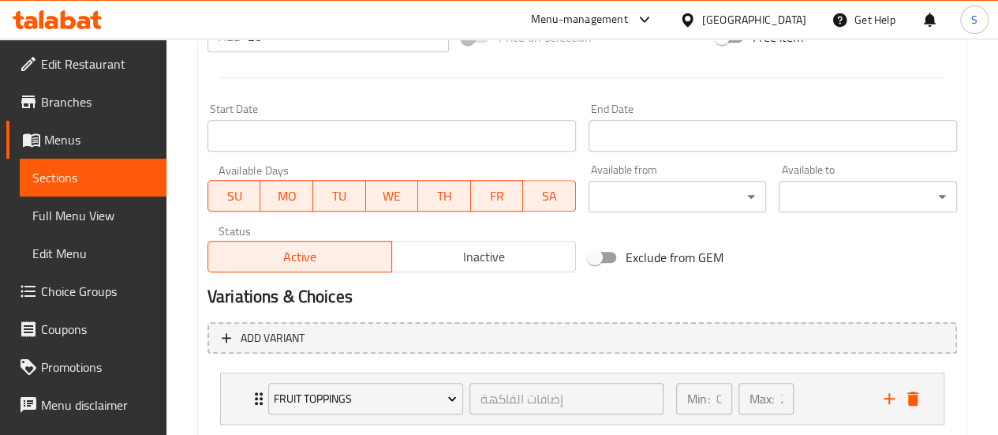
click at [106, 181] on span "Sections" at bounding box center [93, 177] width 122 height 19
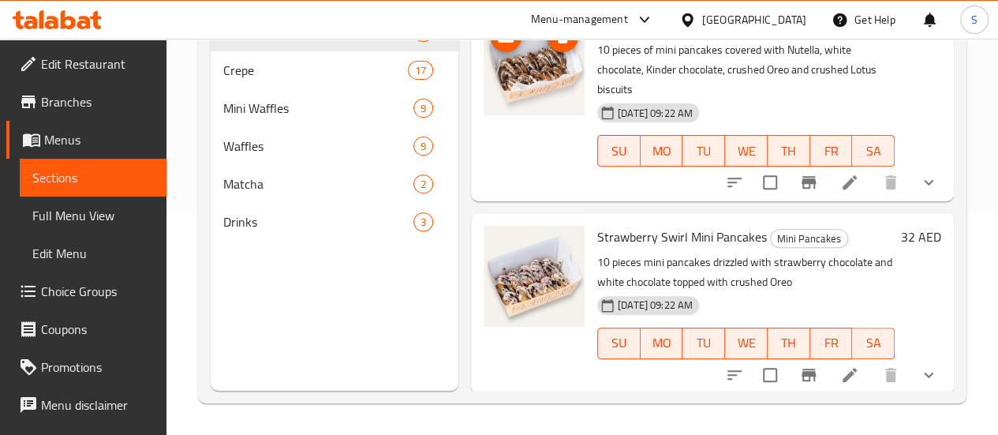
scroll to position [395, 0]
click at [258, 80] on span "Crepe" at bounding box center [293, 70] width 140 height 19
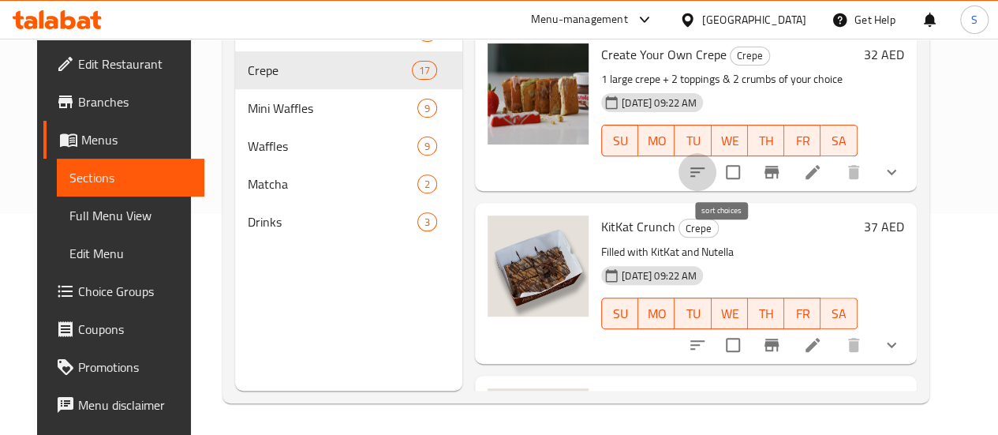
click at [707, 170] on icon "sort-choices" at bounding box center [697, 172] width 19 height 19
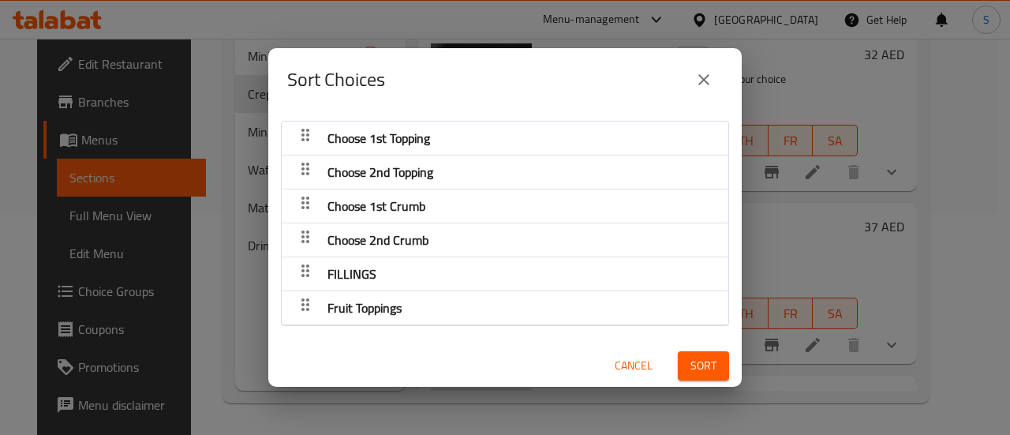
click at [439, 131] on div "Choose 1st Topping" at bounding box center [505, 138] width 431 height 38
click at [307, 136] on icon "button" at bounding box center [305, 135] width 8 height 13
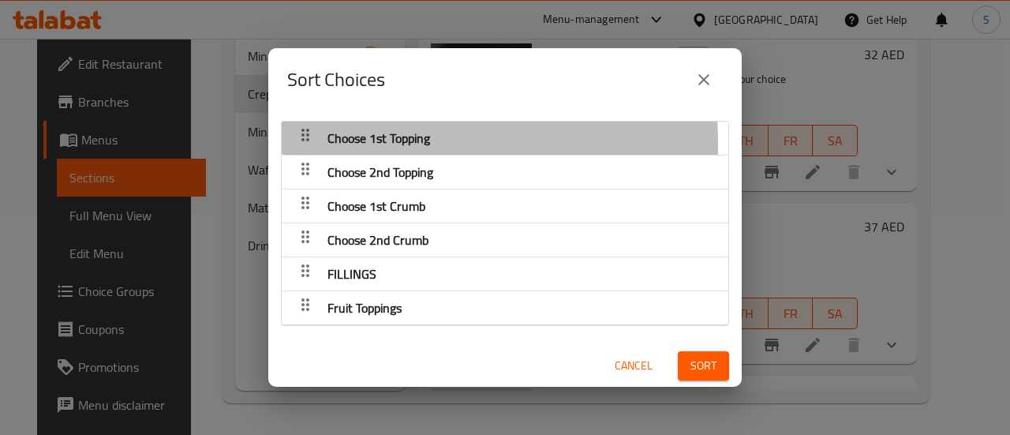
click at [301, 144] on icon "button" at bounding box center [305, 134] width 19 height 19
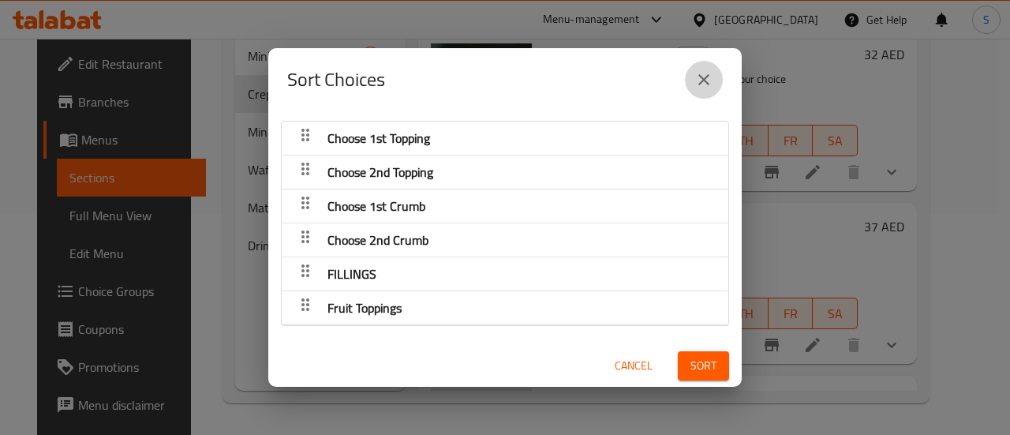
click at [713, 75] on icon "close" at bounding box center [703, 79] width 19 height 19
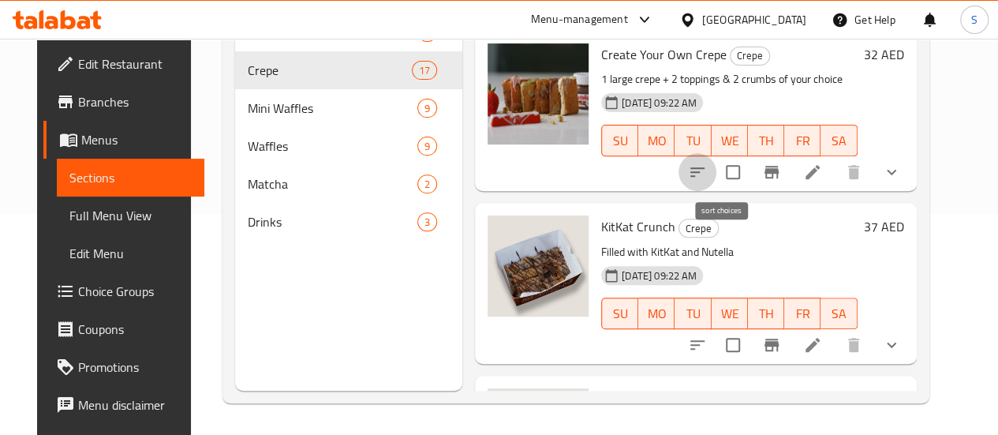
click at [707, 171] on icon "sort-choices" at bounding box center [697, 172] width 19 height 19
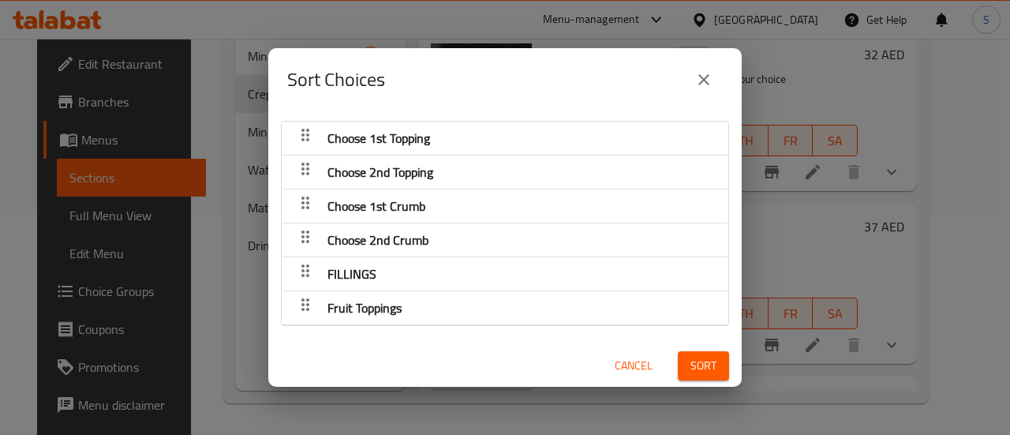
click at [710, 74] on icon "close" at bounding box center [703, 79] width 19 height 19
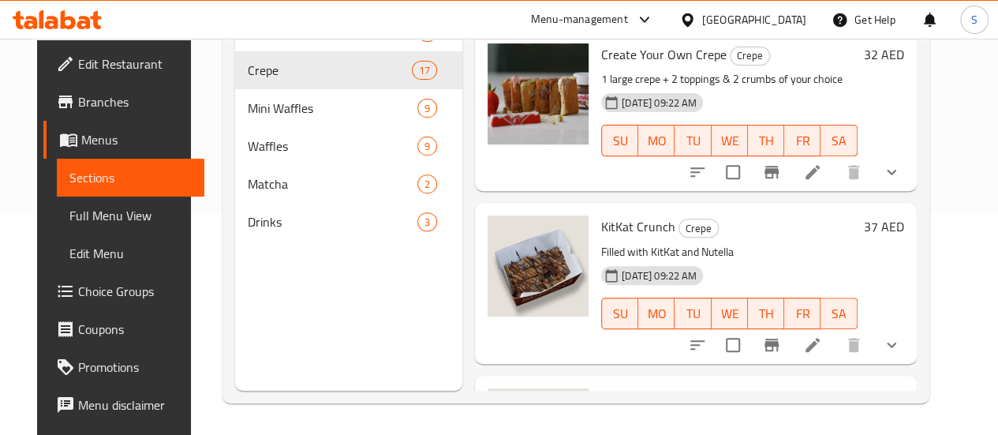
scroll to position [142, 0]
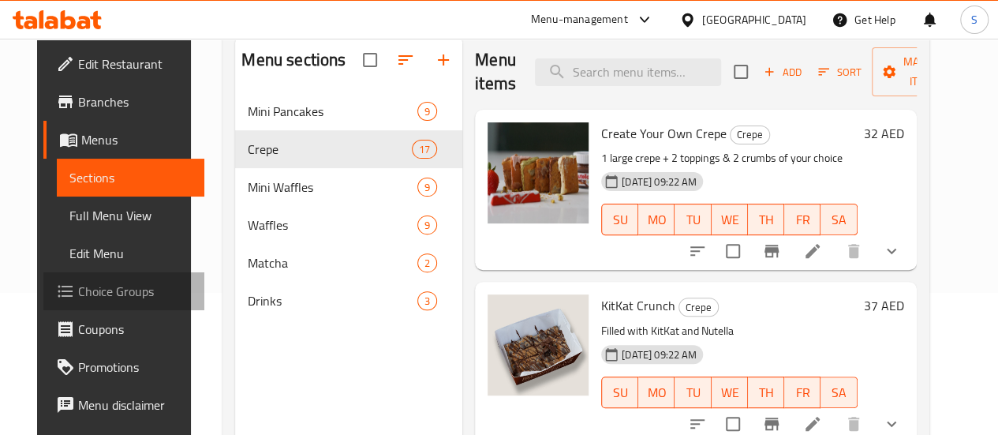
click at [106, 289] on span "Choice Groups" at bounding box center [134, 291] width 113 height 19
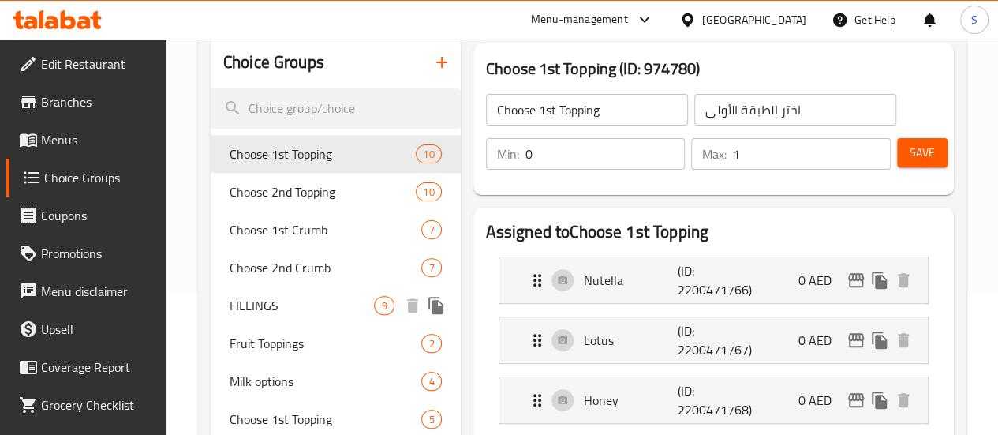
click at [260, 297] on span "FILLINGS" at bounding box center [302, 305] width 145 height 19
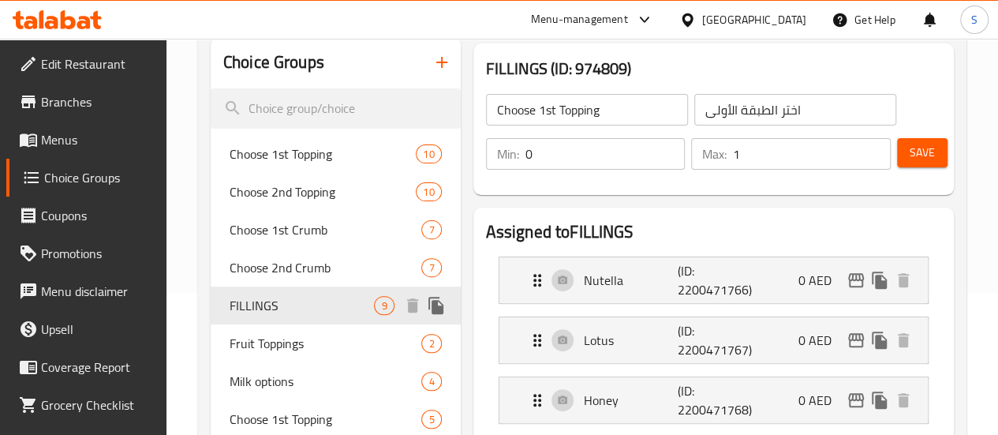
type input "FILLINGS"
type input "الحشوات"
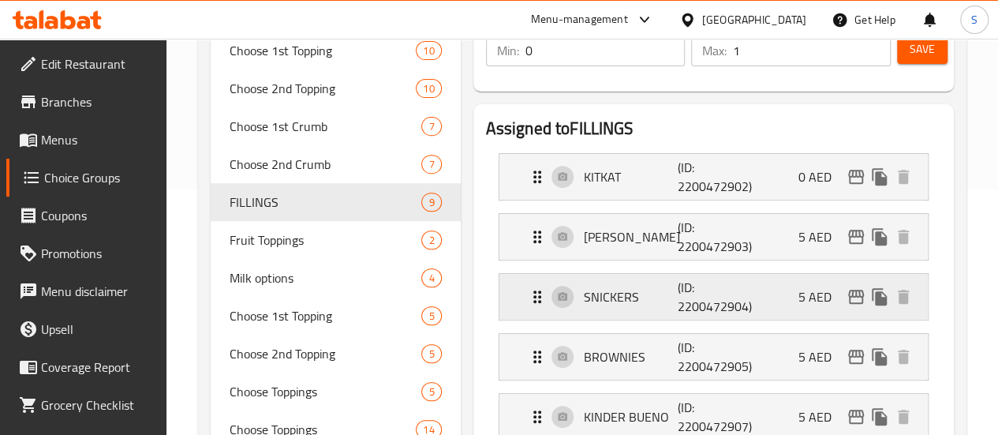
scroll to position [221, 0]
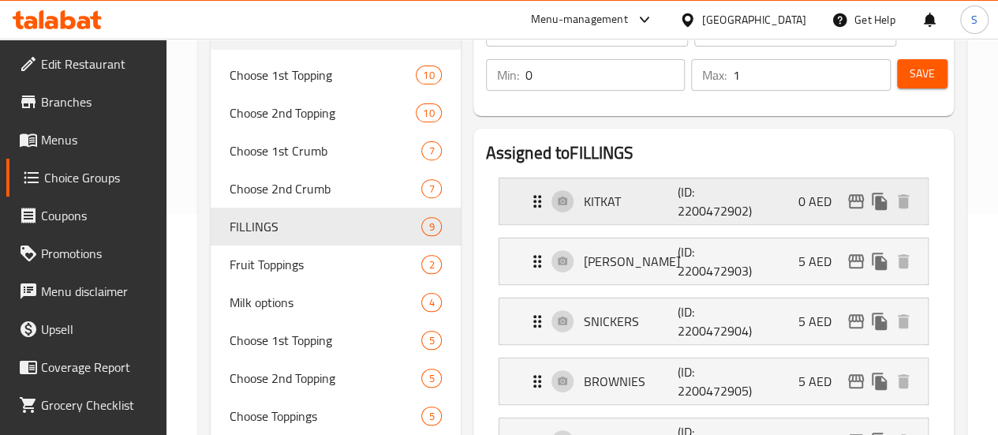
click at [769, 211] on div "KITKAT (ID: 2200472902) 0 AED" at bounding box center [718, 201] width 381 height 46
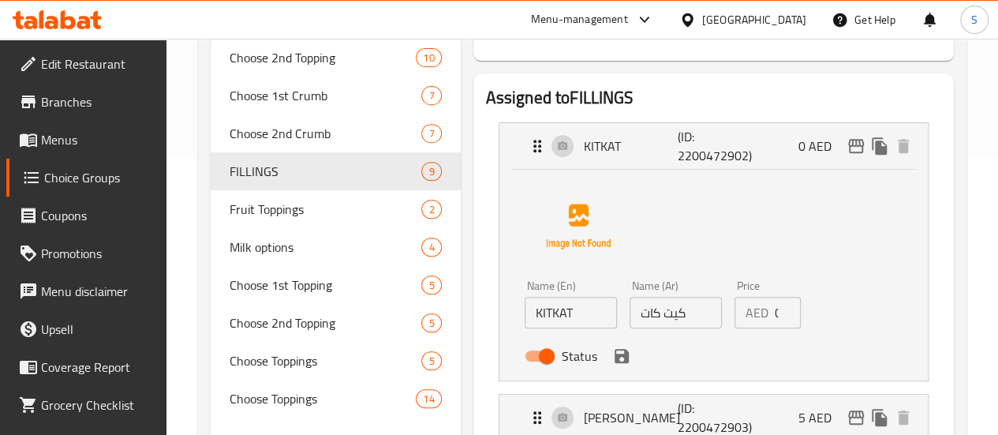
scroll to position [300, 0]
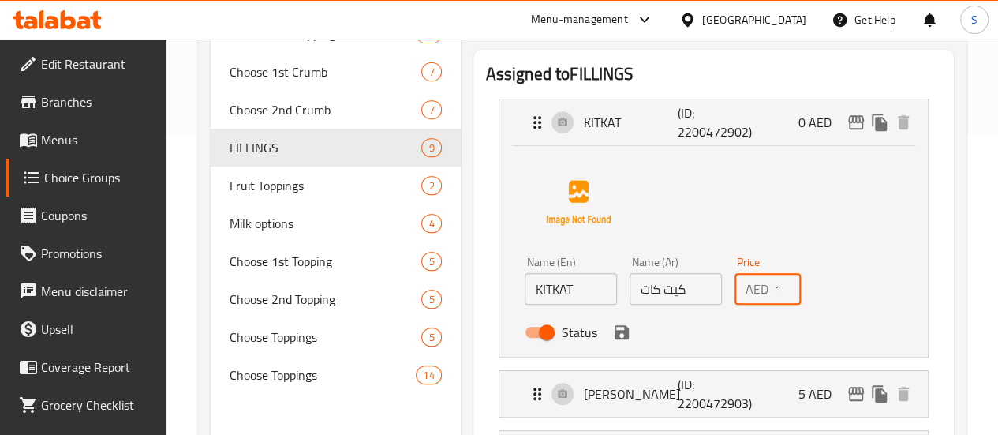
click at [775, 277] on input "1" at bounding box center [788, 289] width 26 height 32
click at [775, 277] on input "2" at bounding box center [788, 289] width 26 height 32
click at [775, 275] on input "3" at bounding box center [788, 289] width 26 height 32
click at [775, 274] on input "3" at bounding box center [788, 289] width 26 height 32
click at [775, 286] on input "4" at bounding box center [788, 289] width 26 height 32
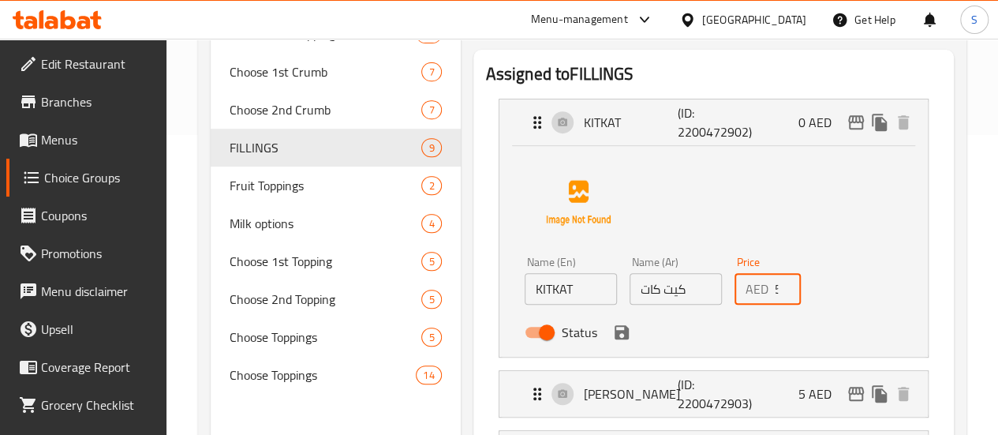
type input "5"
click at [775, 286] on input "5" at bounding box center [788, 289] width 26 height 32
click at [676, 343] on div "Status" at bounding box center [676, 332] width 316 height 43
click at [615, 337] on icon "save" at bounding box center [622, 332] width 14 height 14
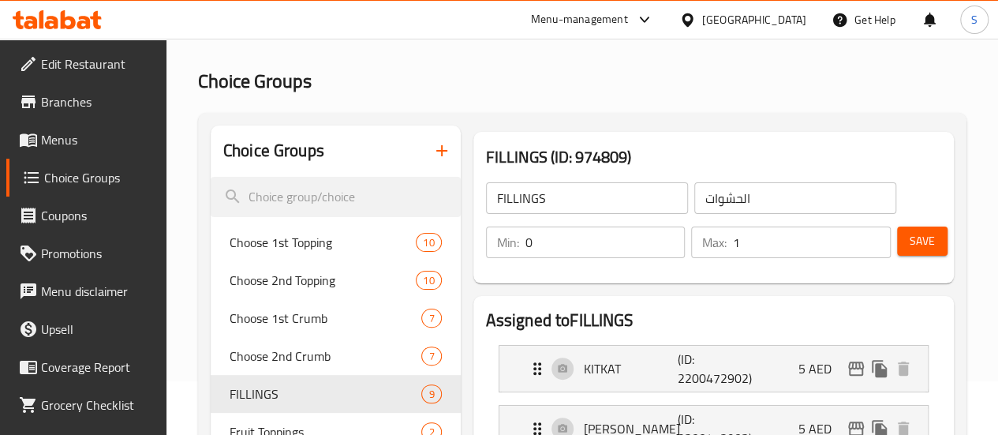
scroll to position [0, 0]
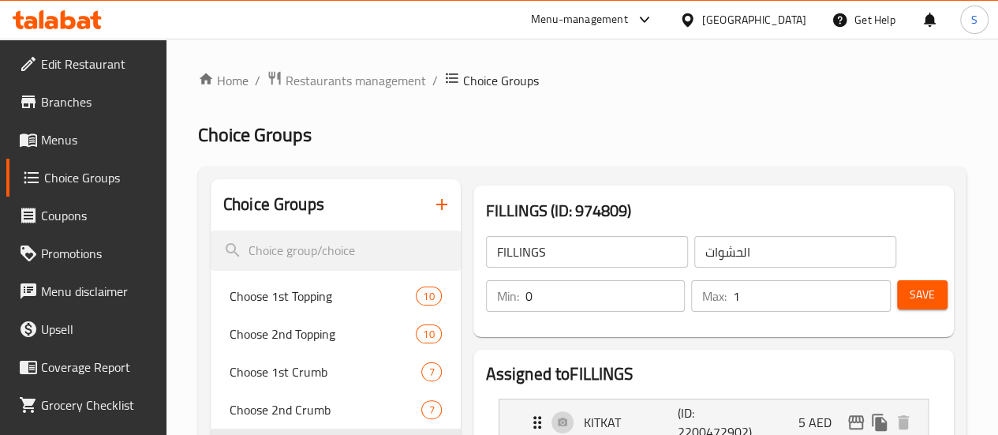
click at [925, 300] on span "Save" at bounding box center [922, 295] width 25 height 20
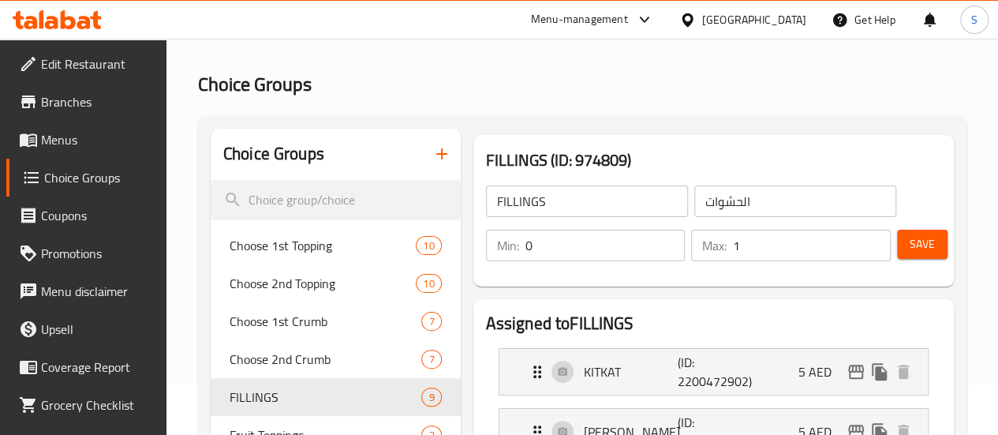
scroll to position [47, 0]
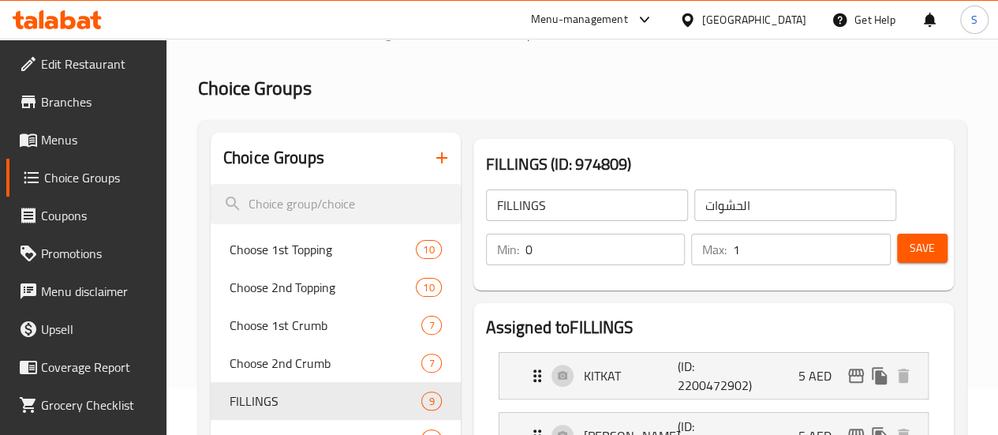
click at [533, 160] on h3 "FILLINGS (ID: 974809)" at bounding box center [713, 163] width 455 height 25
click at [701, 133] on div "FILLINGS (ID: 974809) FILLINGS ​ الحشوات ​ Min: 0 ​ Max: 1 ​ Save" at bounding box center [713, 215] width 493 height 164
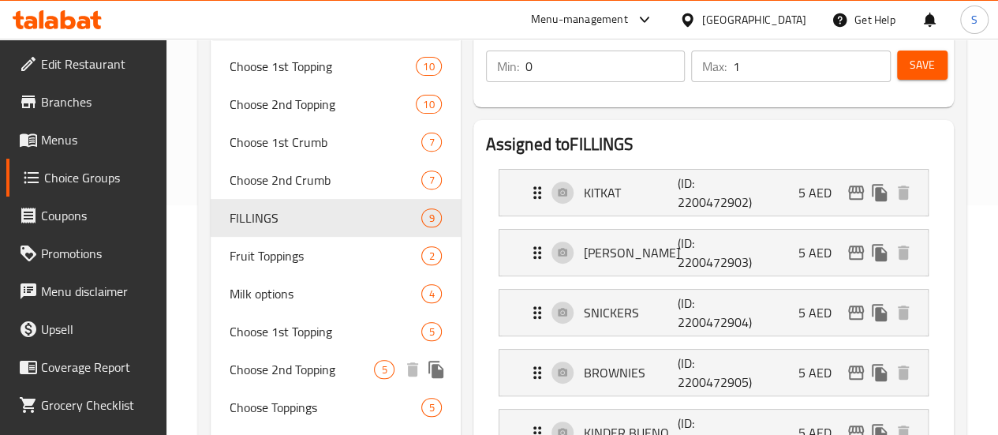
scroll to position [125, 0]
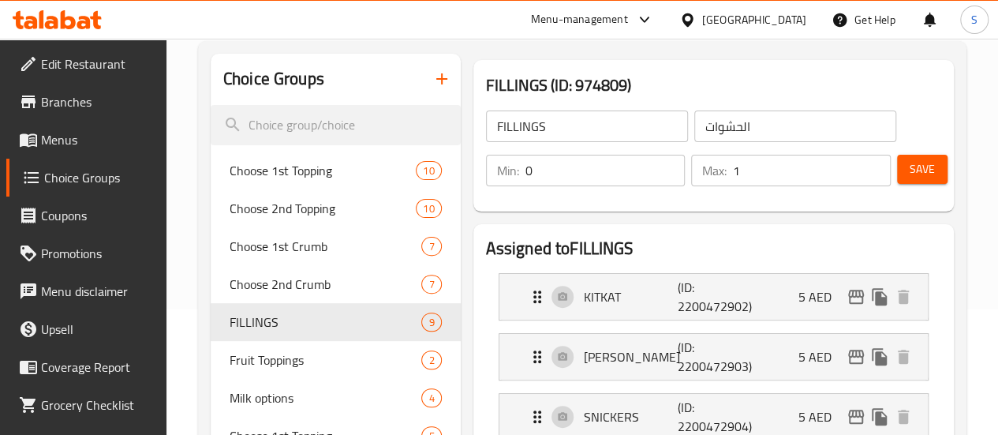
click at [58, 149] on span "Menus" at bounding box center [97, 139] width 113 height 19
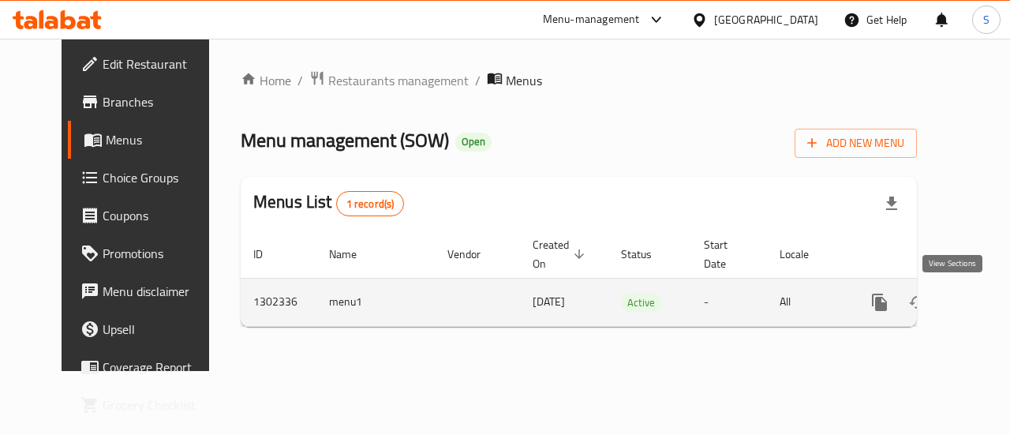
click at [974, 304] on link "enhanced table" at bounding box center [993, 302] width 38 height 38
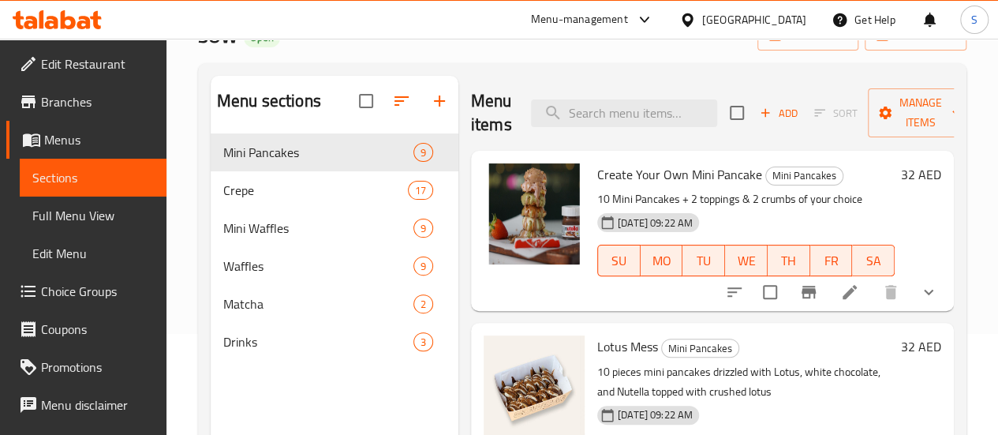
scroll to position [221, 0]
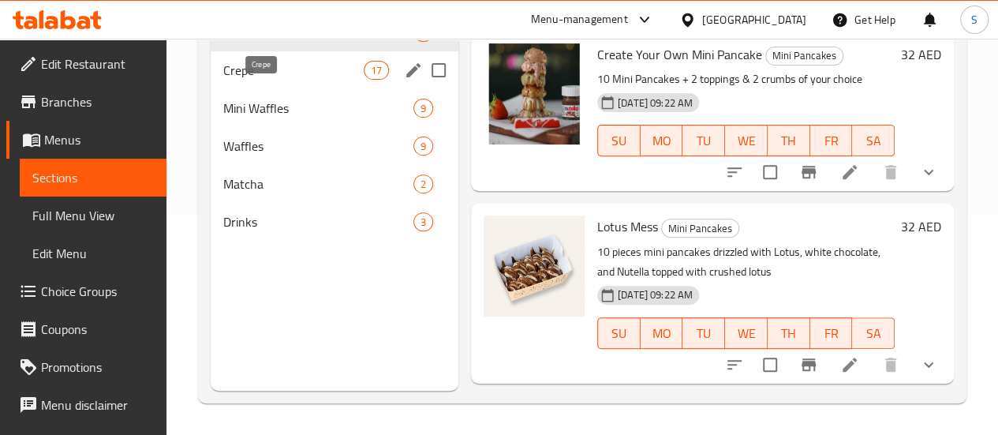
click at [270, 80] on span "Crepe" at bounding box center [293, 70] width 140 height 19
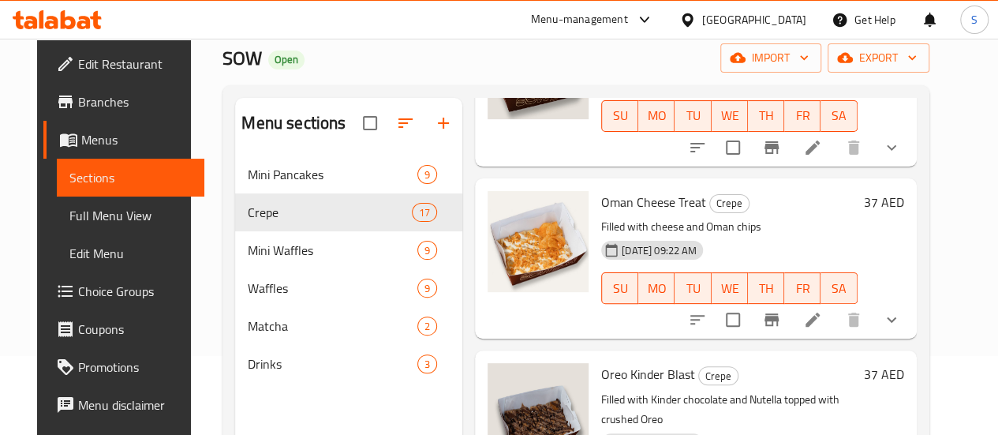
scroll to position [1736, 0]
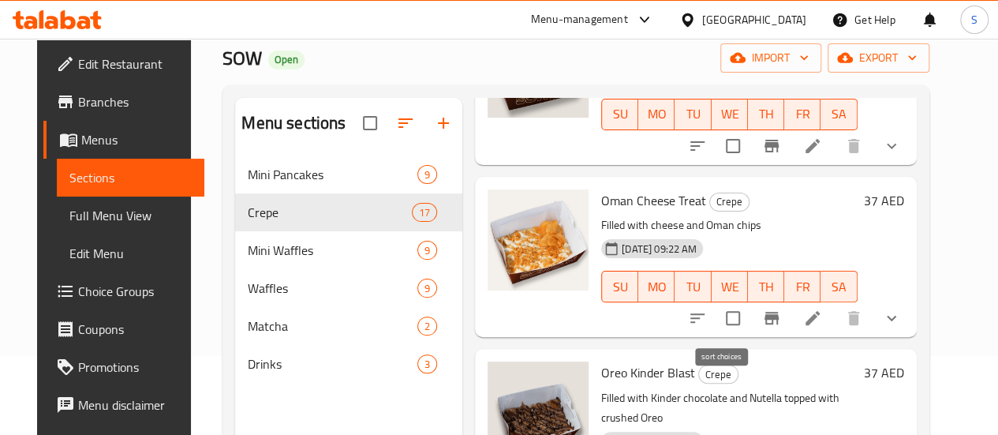
click at [707, 316] on icon "sort-choices" at bounding box center [697, 318] width 19 height 19
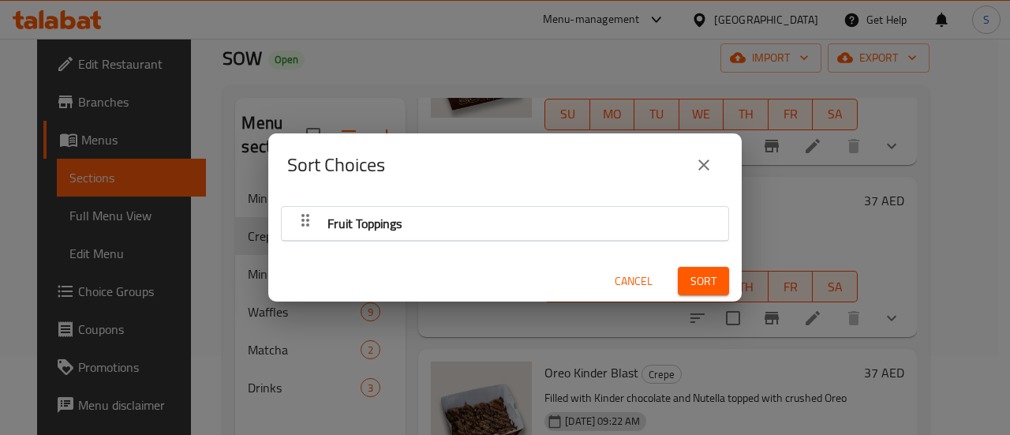
drag, startPoint x: 757, startPoint y: 349, endPoint x: 780, endPoint y: 341, distance: 25.0
click at [761, 347] on div "Sort Choices Fruit Toppings Cancel Sort" at bounding box center [505, 217] width 1010 height 435
click at [698, 170] on icon "close" at bounding box center [703, 164] width 19 height 19
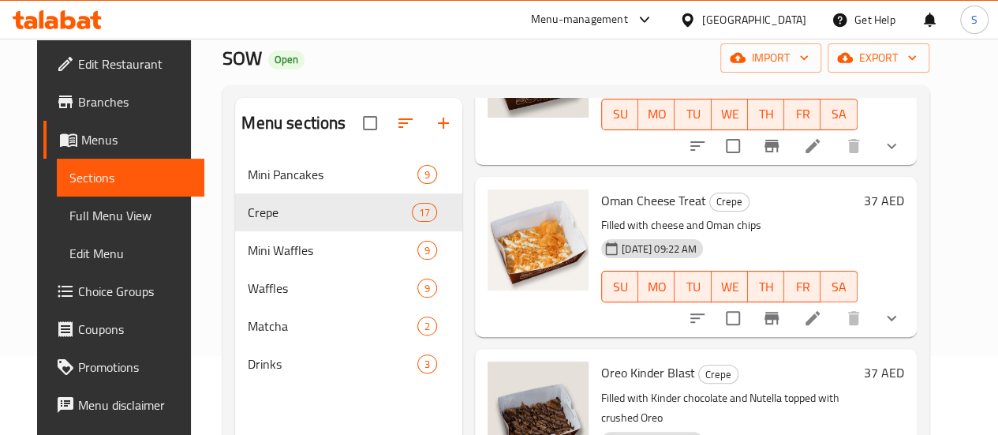
click at [858, 224] on p "Filled with cheese and Oman chips" at bounding box center [729, 225] width 256 height 20
click at [826, 316] on li at bounding box center [813, 318] width 44 height 28
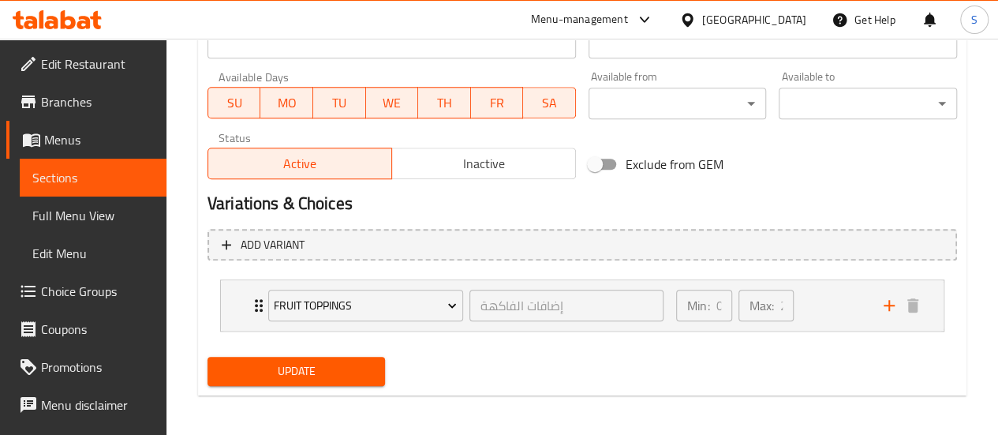
scroll to position [728, 0]
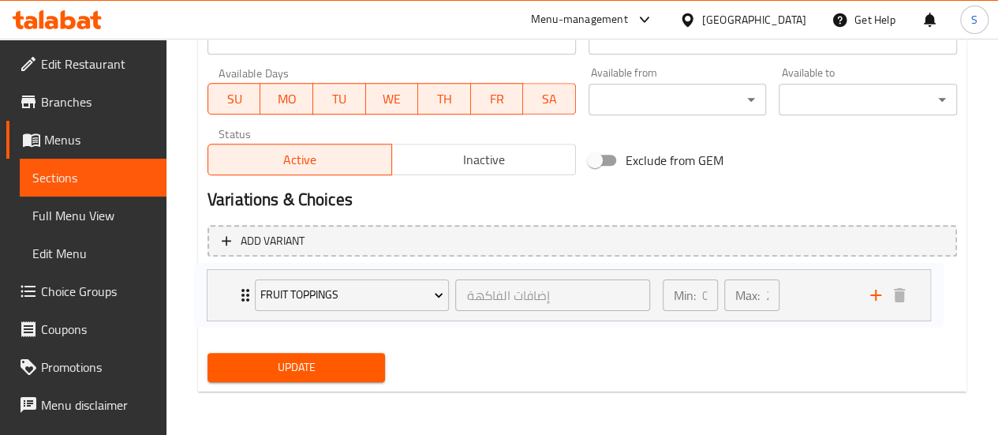
drag, startPoint x: 254, startPoint y: 297, endPoint x: 245, endPoint y: 296, distance: 9.6
click at [245, 296] on div "Fruit Toppings إضافات الفاكهة ​ Min: 0 ​ Max: 2 ​ Fresh Strawberry (ID: 2200471…" at bounding box center [583, 301] width 750 height 64
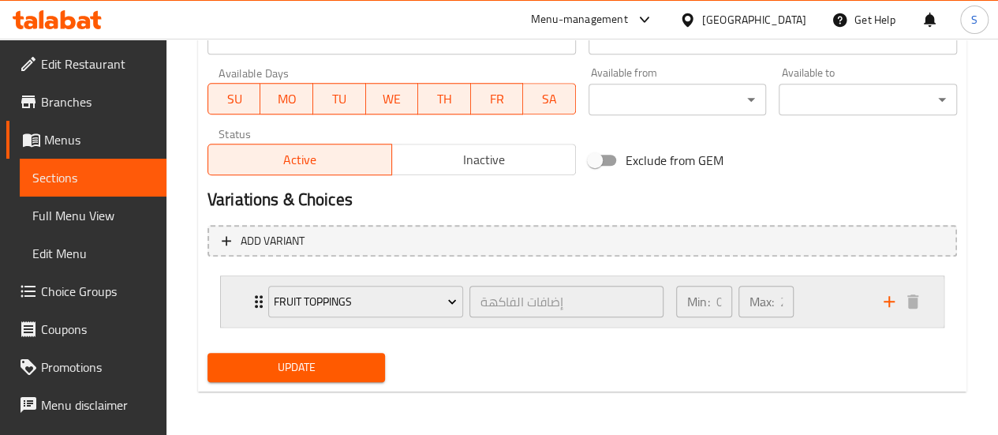
click at [253, 304] on icon "Expand" at bounding box center [258, 301] width 19 height 19
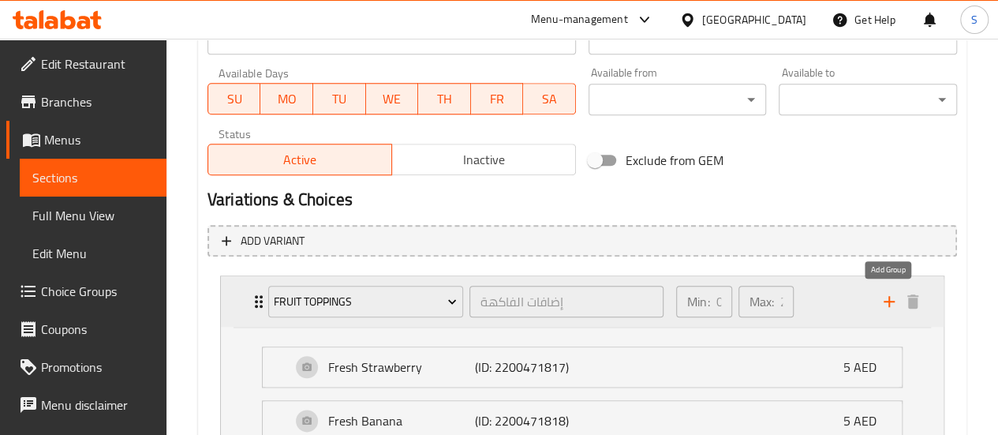
click at [884, 305] on icon "add" at bounding box center [889, 301] width 19 height 19
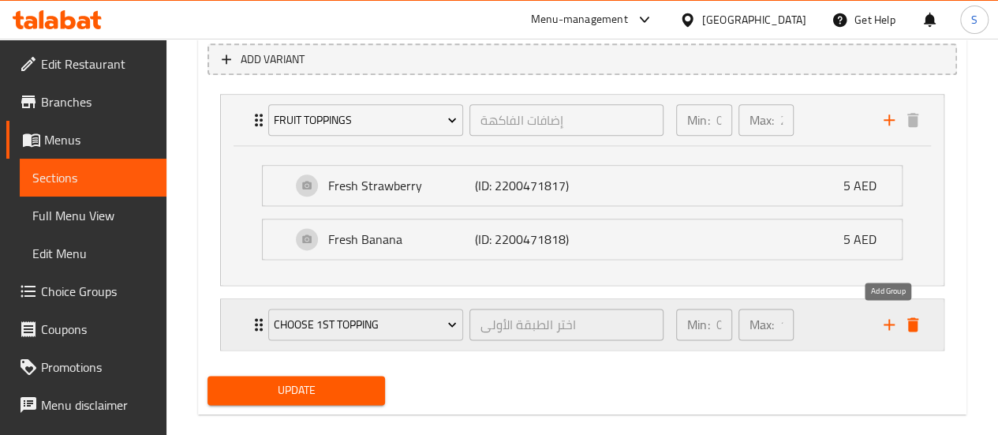
scroll to position [931, 0]
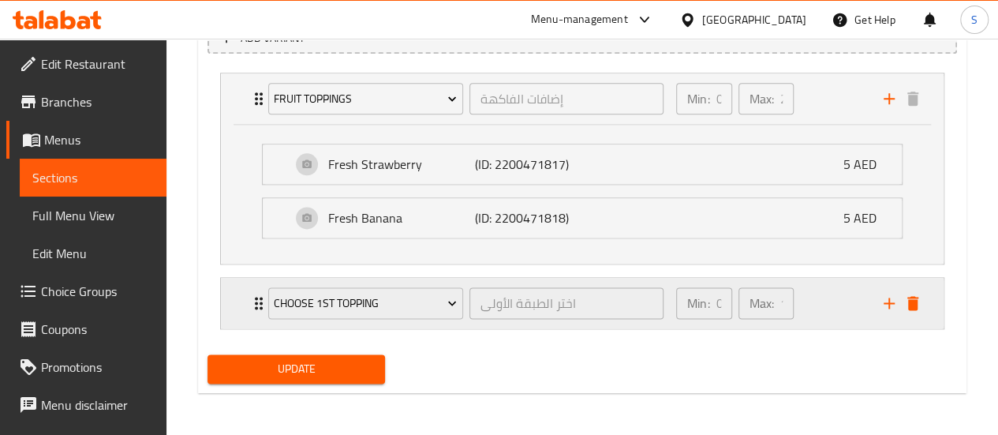
click at [916, 315] on div "Choose 1st Topping اختر الطبقة الأولى ​ Min: 0 ​ Max: 1 ​" at bounding box center [586, 303] width 675 height 50
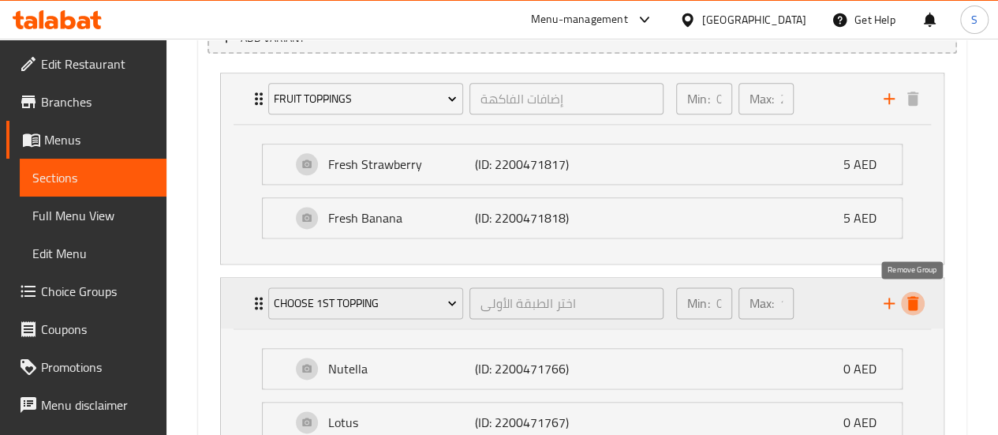
click at [911, 301] on icon "delete" at bounding box center [912, 303] width 11 height 14
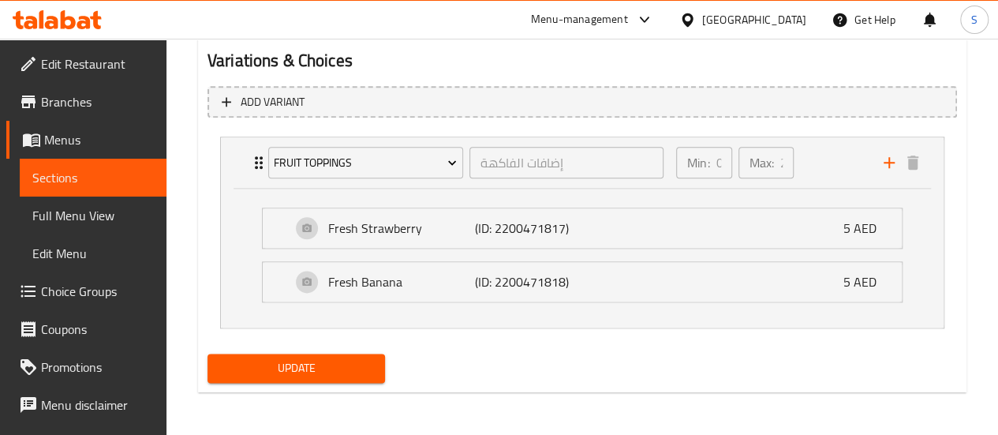
drag, startPoint x: 924, startPoint y: 168, endPoint x: 833, endPoint y: 193, distance: 94.2
click at [924, 168] on div "Expand" at bounding box center [900, 163] width 47 height 24
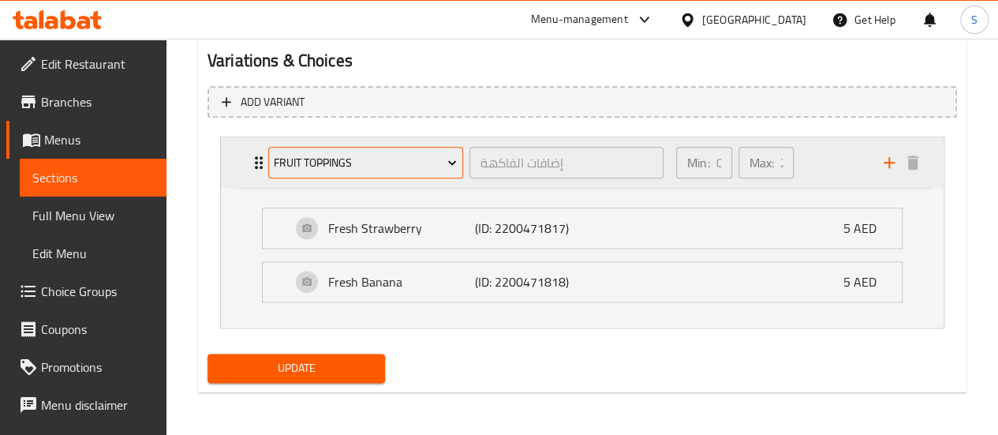
click at [447, 168] on icon "Expand" at bounding box center [452, 163] width 16 height 16
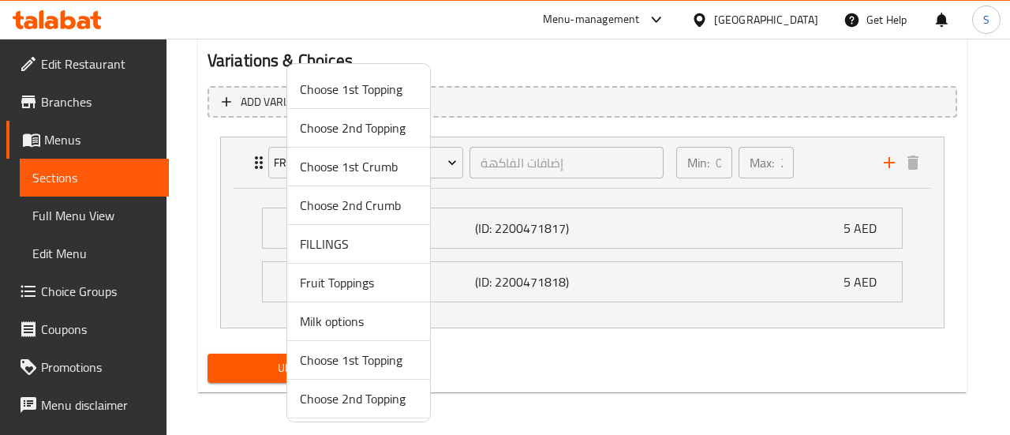
click at [627, 144] on div at bounding box center [505, 217] width 1010 height 435
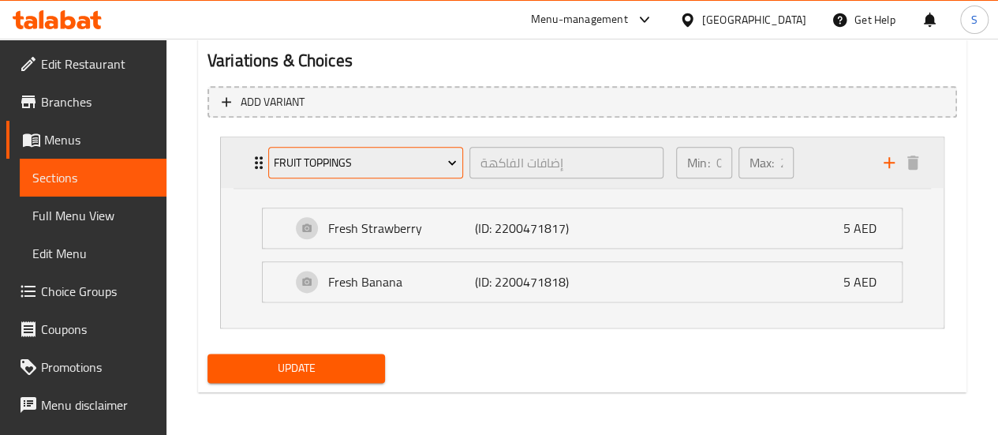
click at [309, 162] on span "Fruit Toppings" at bounding box center [365, 163] width 183 height 20
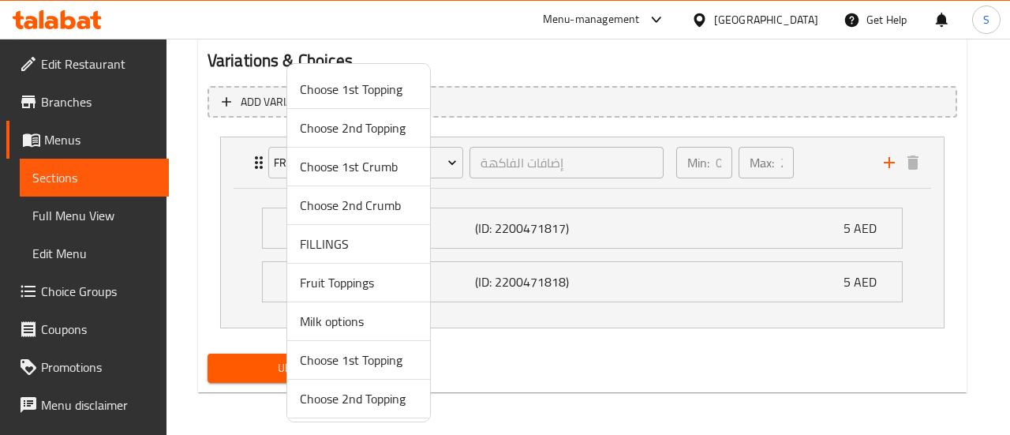
click at [360, 234] on span "FILLINGS" at bounding box center [359, 243] width 118 height 19
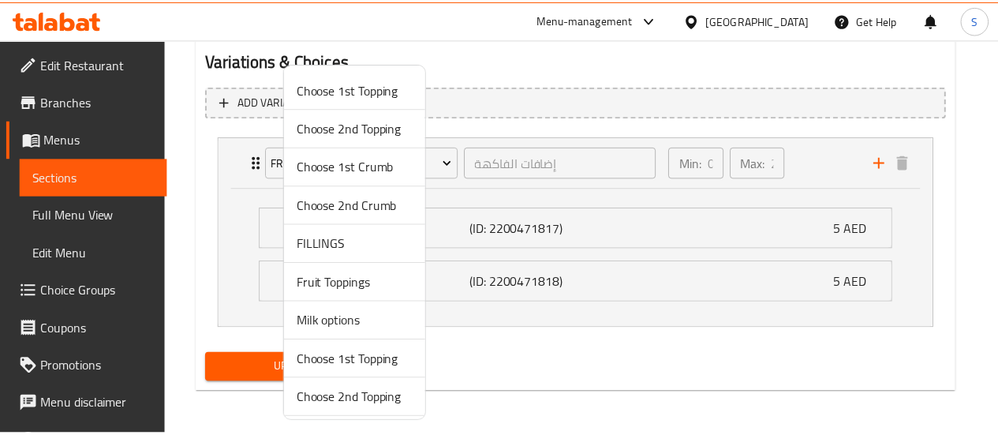
scroll to position [728, 0]
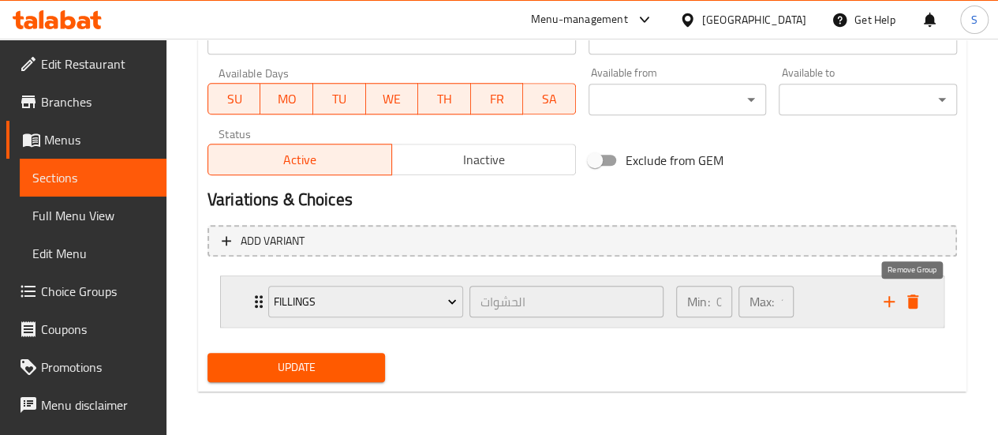
click at [921, 296] on icon "delete" at bounding box center [912, 301] width 19 height 19
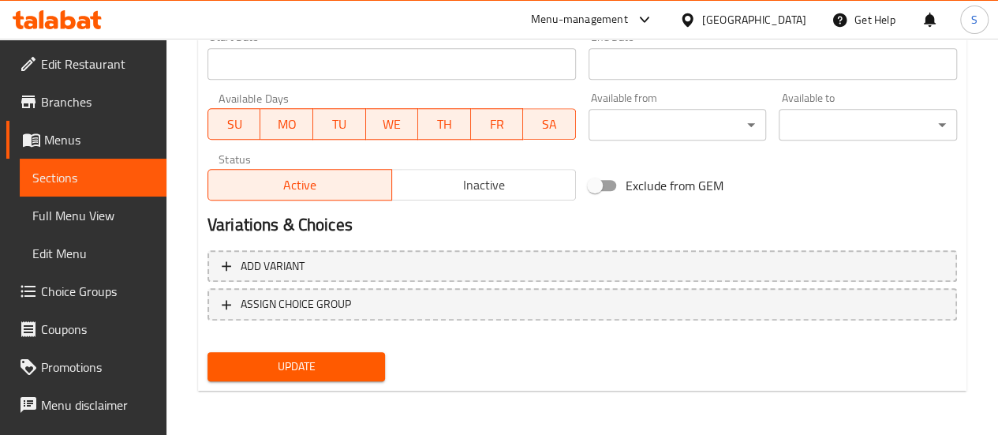
click at [313, 362] on span "Update" at bounding box center [296, 367] width 153 height 20
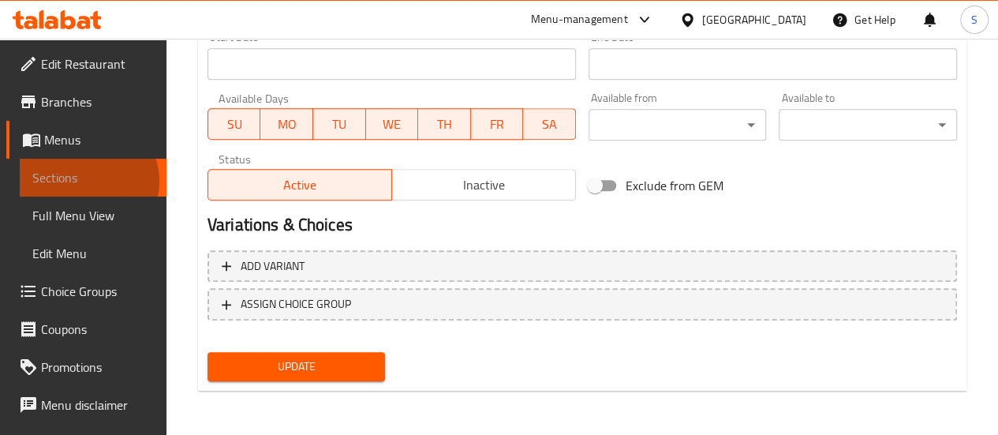
click at [85, 181] on span "Sections" at bounding box center [93, 177] width 122 height 19
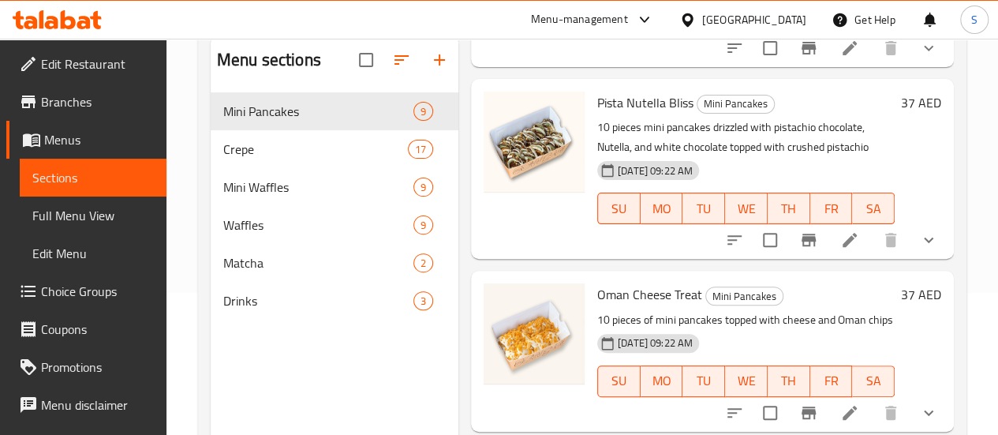
scroll to position [1262, 0]
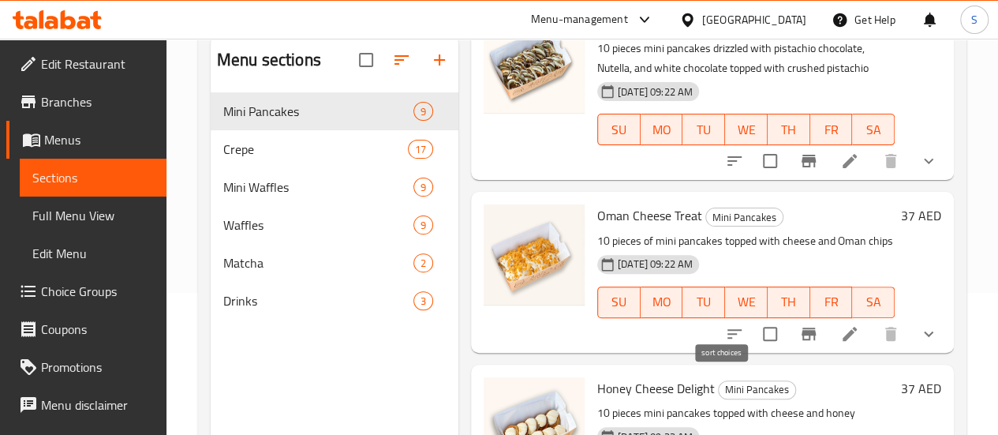
click at [728, 329] on icon "sort-choices" at bounding box center [735, 333] width 14 height 9
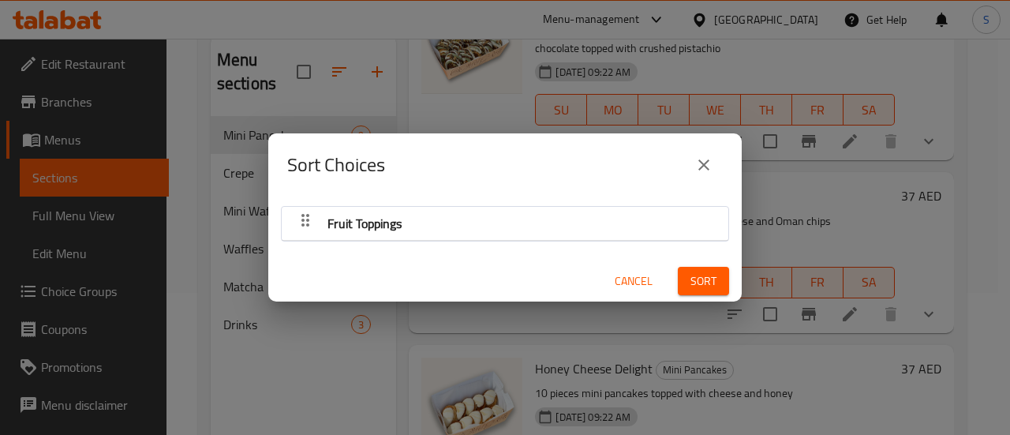
click at [690, 158] on button "close" at bounding box center [704, 165] width 38 height 38
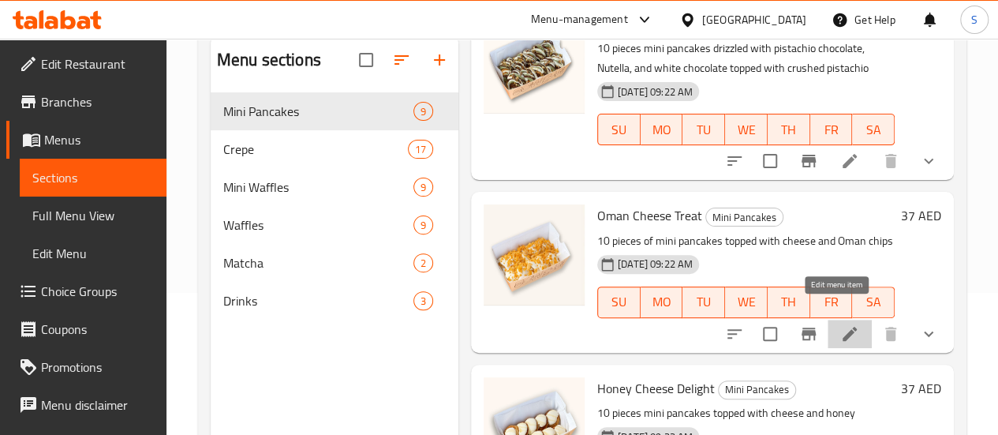
click at [840, 324] on icon at bounding box center [849, 333] width 19 height 19
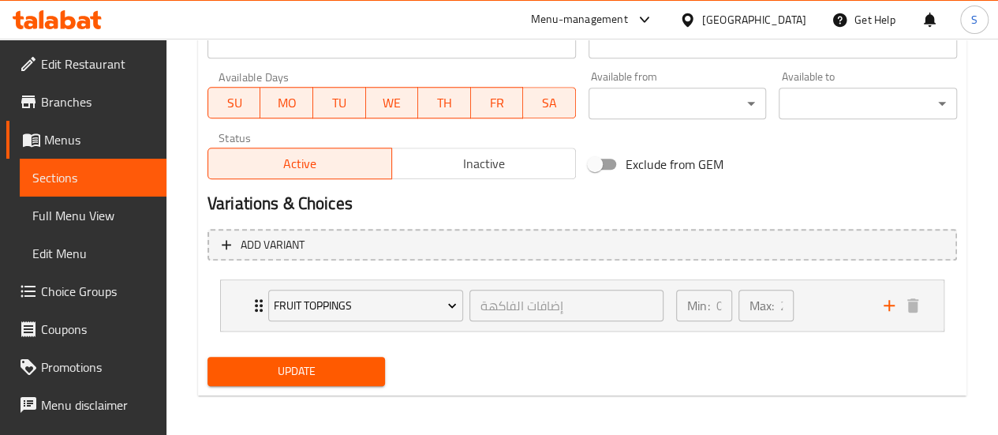
scroll to position [728, 0]
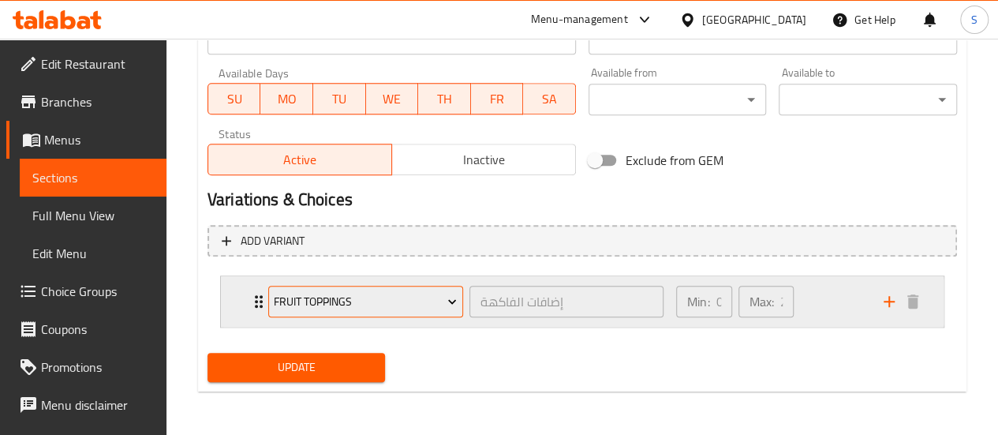
click at [432, 313] on button "Fruit Toppings" at bounding box center [365, 302] width 195 height 32
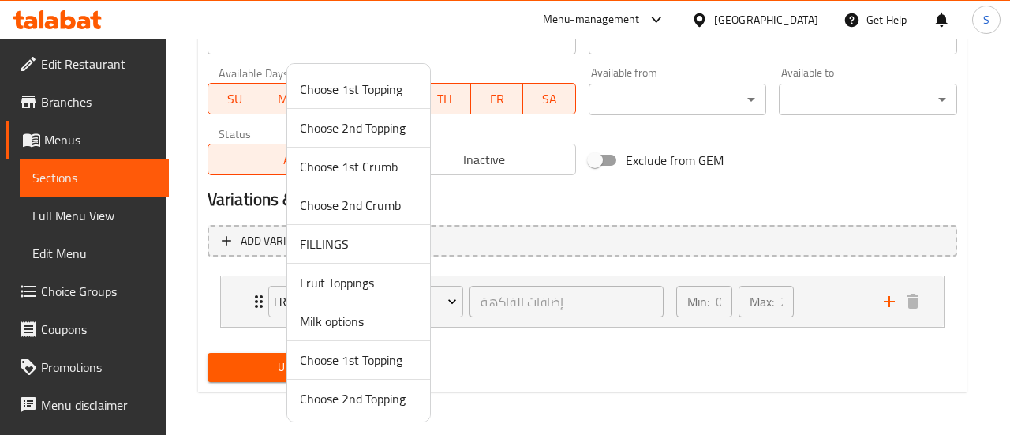
click at [398, 131] on span "Choose 2nd Topping" at bounding box center [359, 127] width 118 height 19
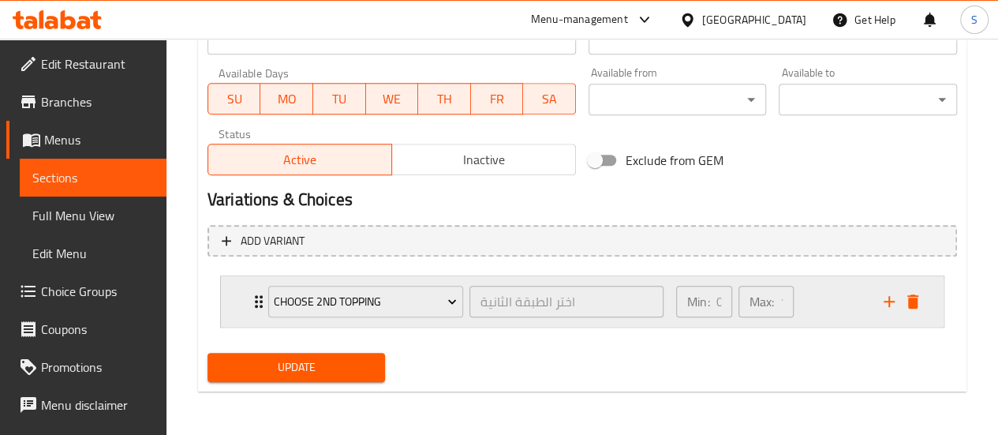
click at [923, 306] on div "Expand" at bounding box center [900, 302] width 47 height 24
click at [903, 297] on icon "delete" at bounding box center [912, 301] width 19 height 19
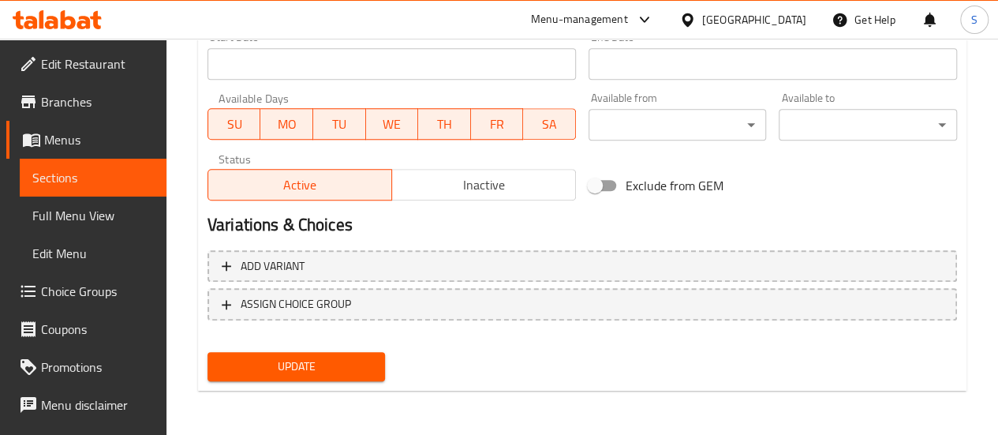
scroll to position [703, 0]
click at [282, 362] on span "Update" at bounding box center [296, 367] width 153 height 20
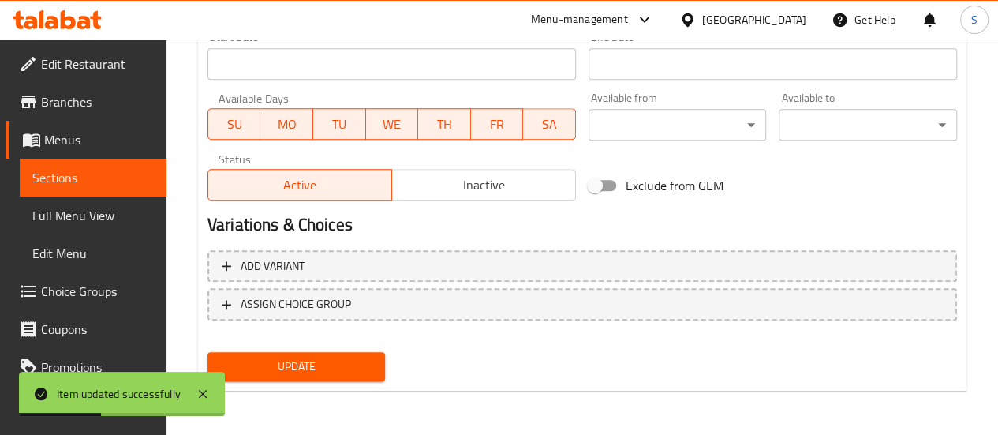
click at [92, 174] on span "Sections" at bounding box center [93, 177] width 122 height 19
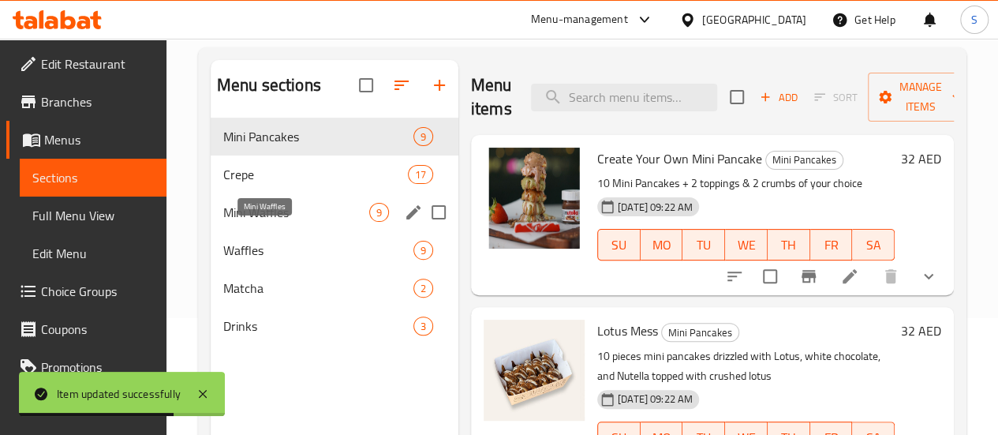
scroll to position [142, 0]
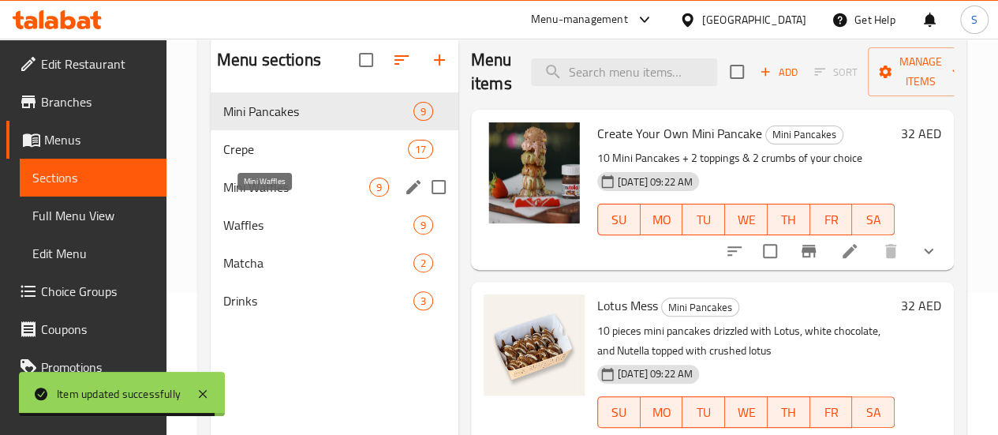
click at [245, 196] on span "Mini Waffles" at bounding box center [296, 187] width 146 height 19
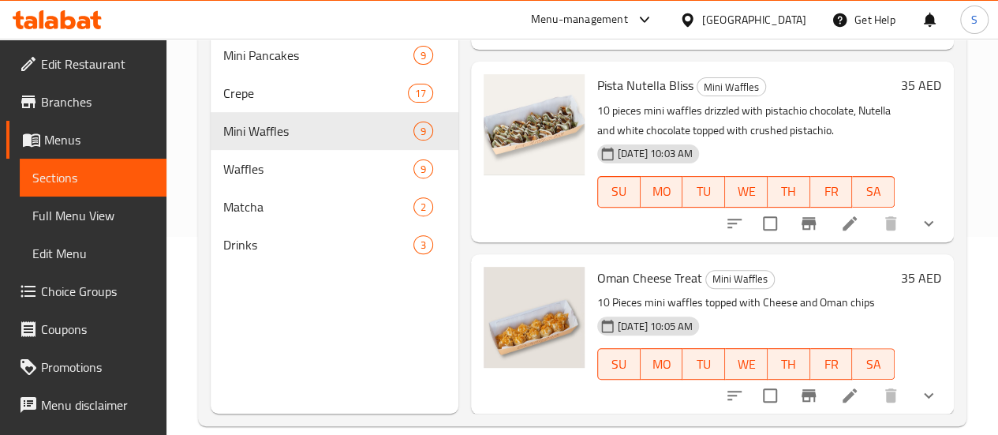
scroll to position [221, 0]
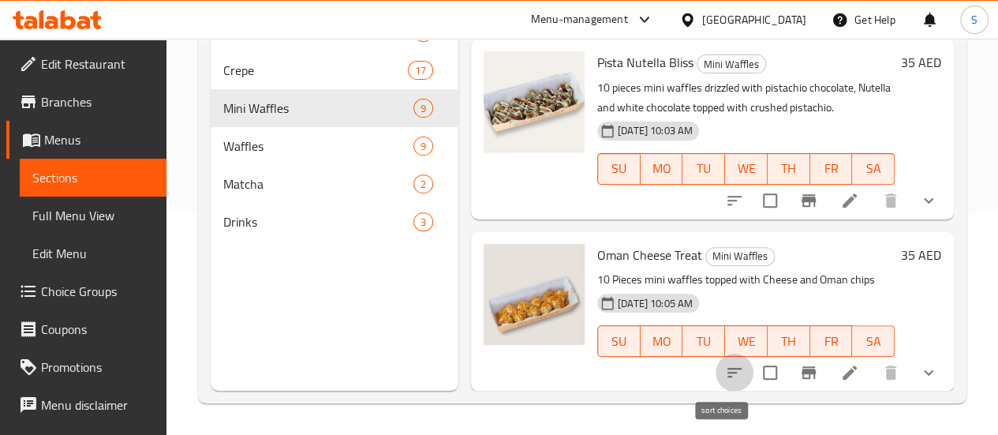
click at [725, 380] on icon "sort-choices" at bounding box center [734, 372] width 19 height 19
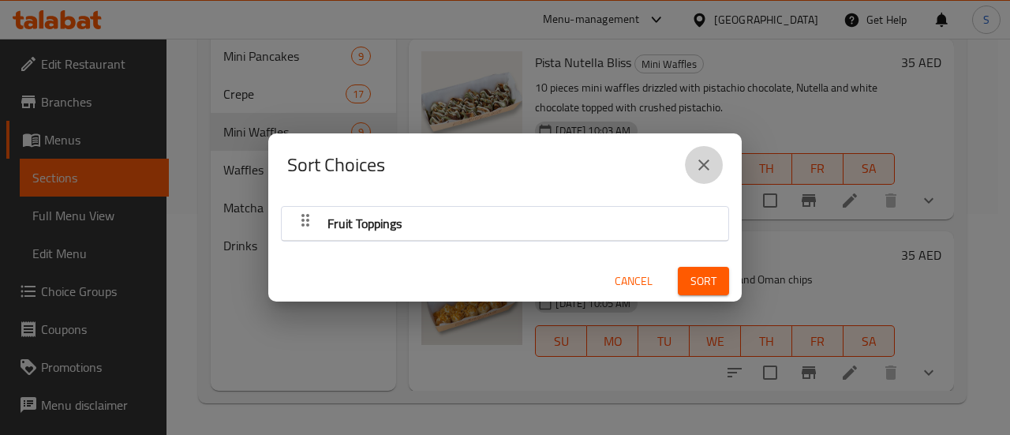
click at [710, 155] on icon "close" at bounding box center [703, 164] width 19 height 19
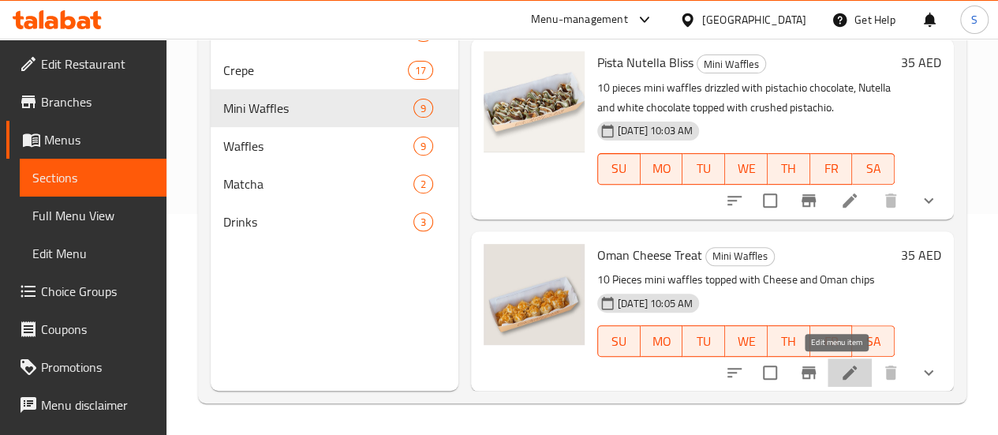
click at [840, 373] on icon at bounding box center [849, 372] width 19 height 19
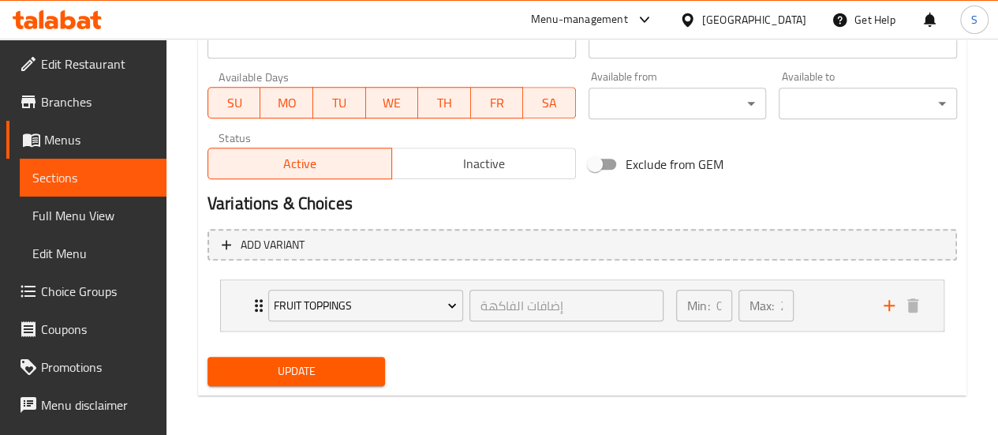
scroll to position [728, 0]
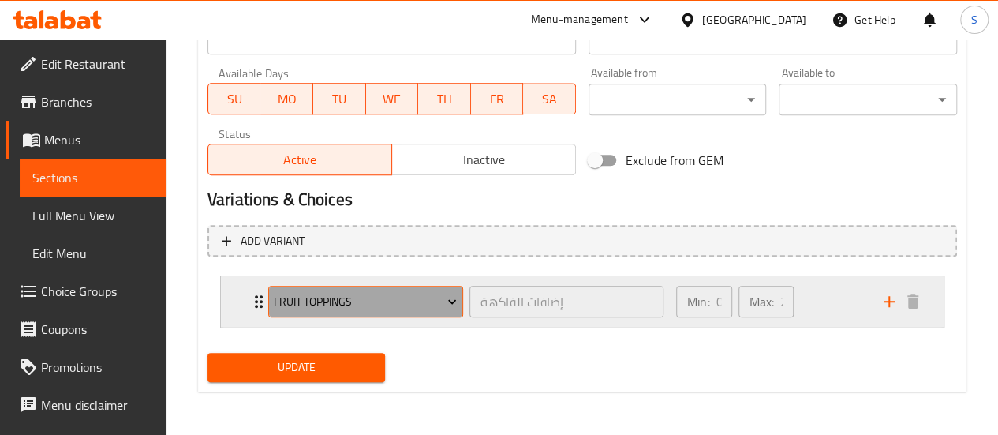
click at [316, 294] on span "Fruit Toppings" at bounding box center [365, 302] width 183 height 20
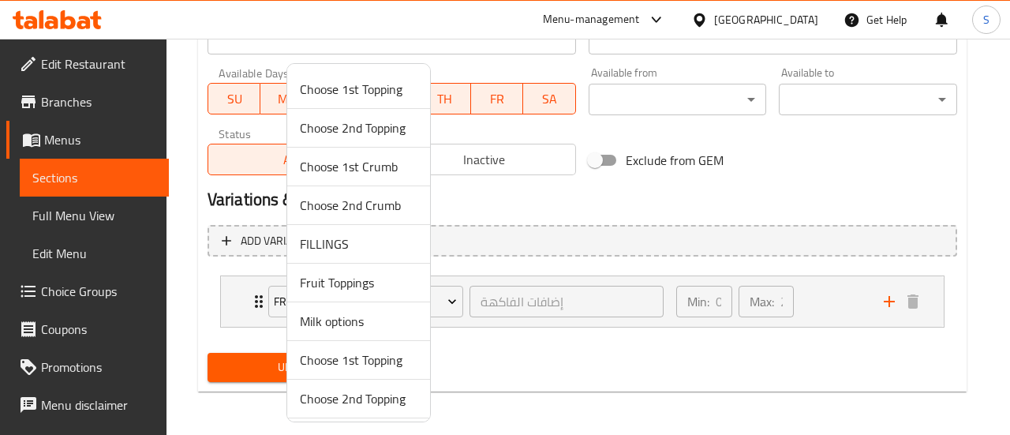
click at [376, 239] on span "FILLINGS" at bounding box center [359, 243] width 118 height 19
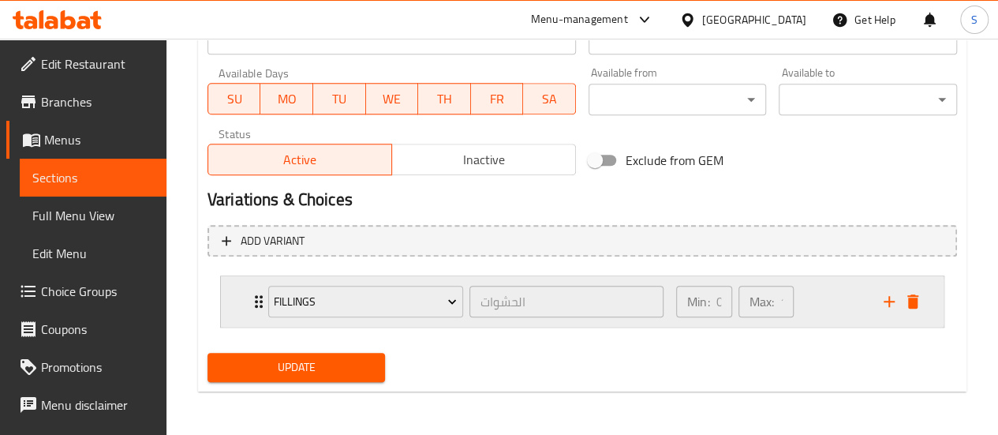
click at [923, 301] on button "delete" at bounding box center [913, 302] width 24 height 24
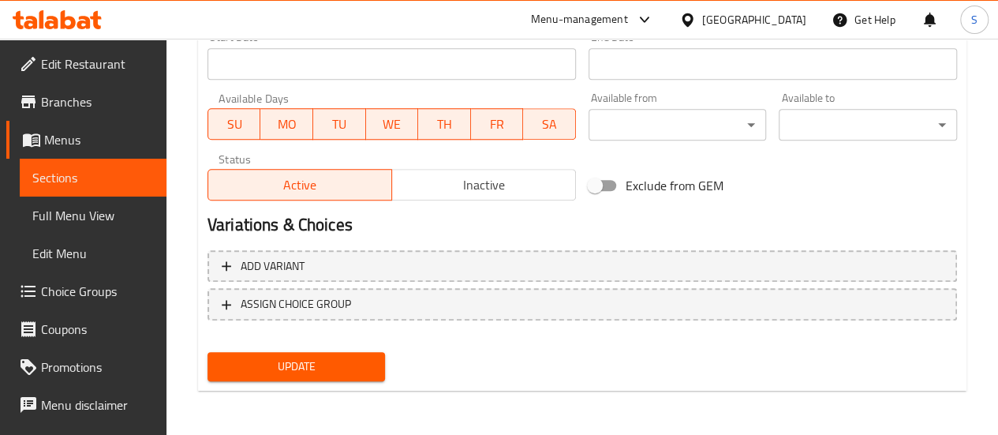
scroll to position [703, 0]
click at [235, 371] on span "Update" at bounding box center [296, 367] width 153 height 20
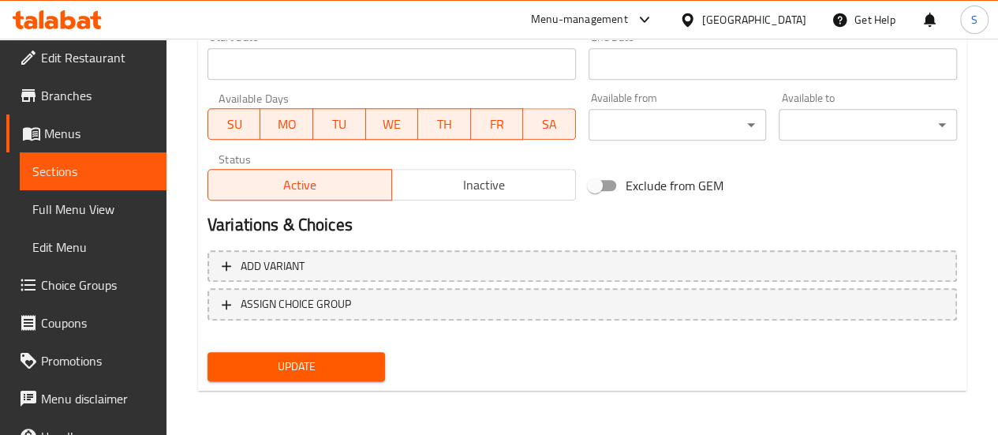
scroll to position [0, 0]
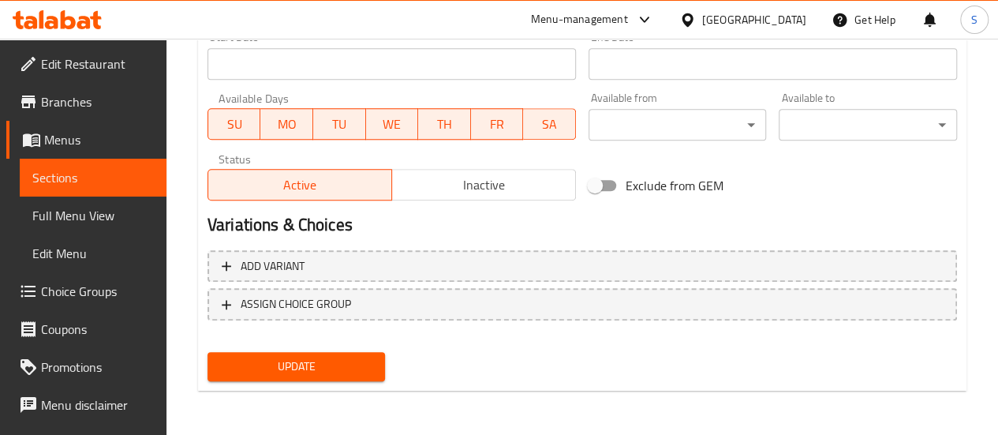
click at [65, 220] on span "Full Menu View" at bounding box center [93, 215] width 122 height 19
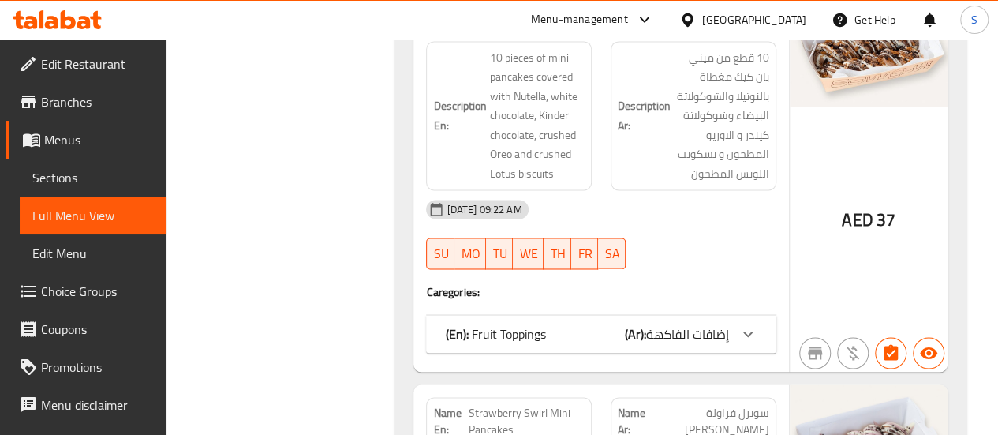
scroll to position [1176, 0]
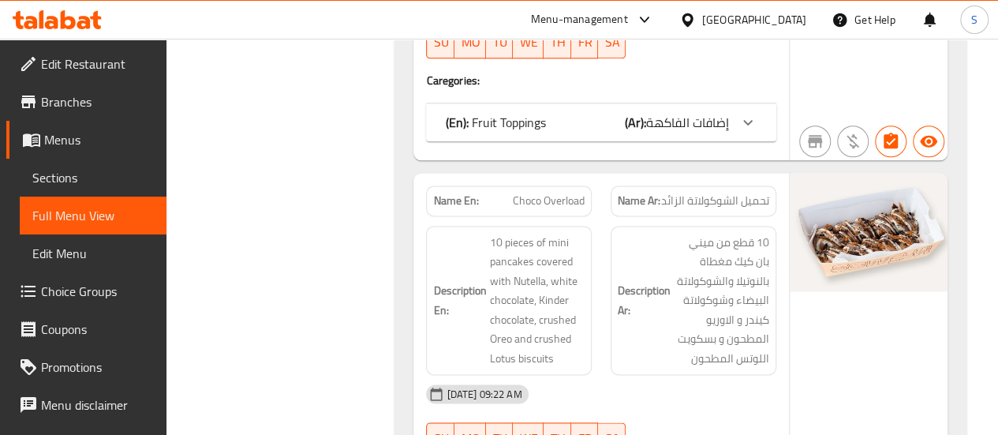
scroll to position [861, 0]
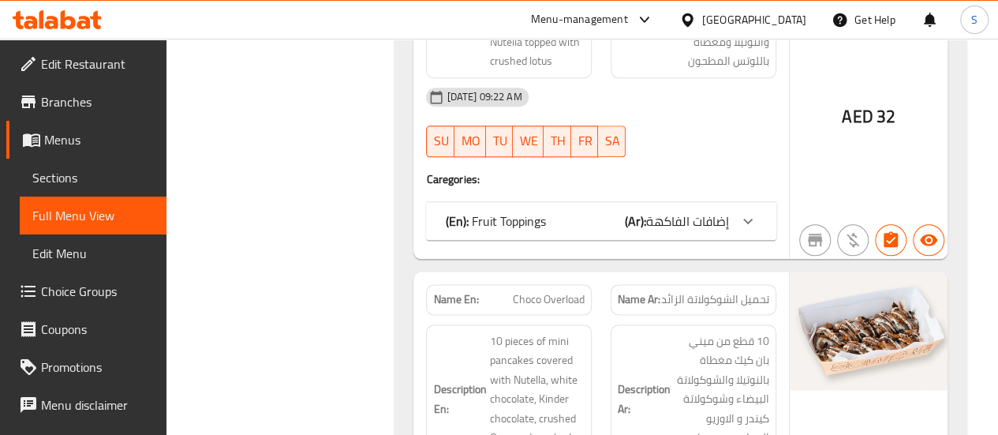
click at [99, 143] on span "Menus" at bounding box center [99, 139] width 110 height 19
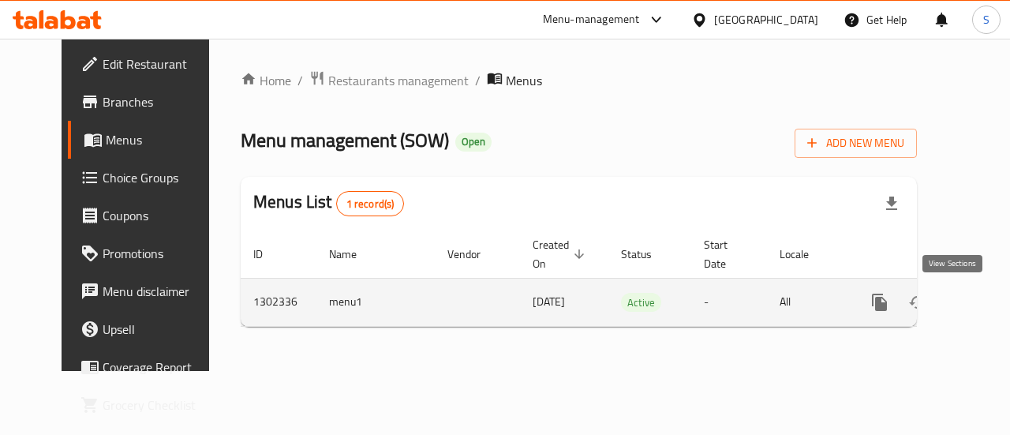
click at [984, 297] on icon "enhanced table" at bounding box center [993, 302] width 19 height 19
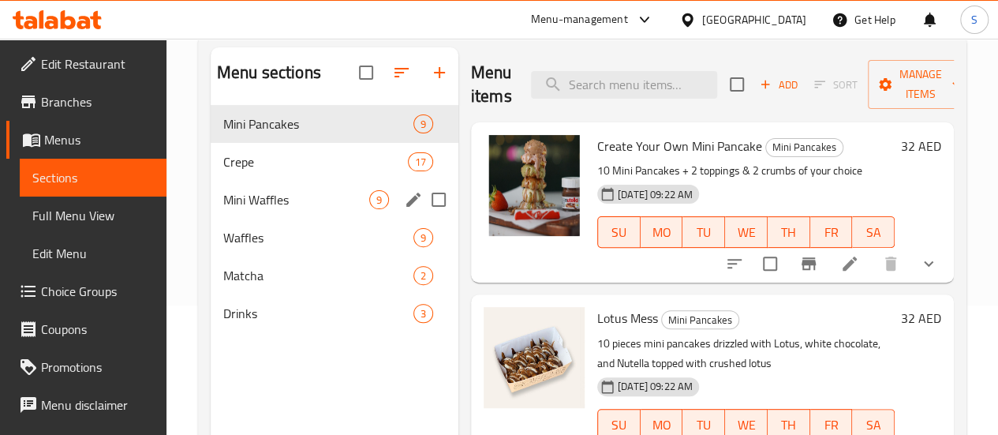
scroll to position [158, 0]
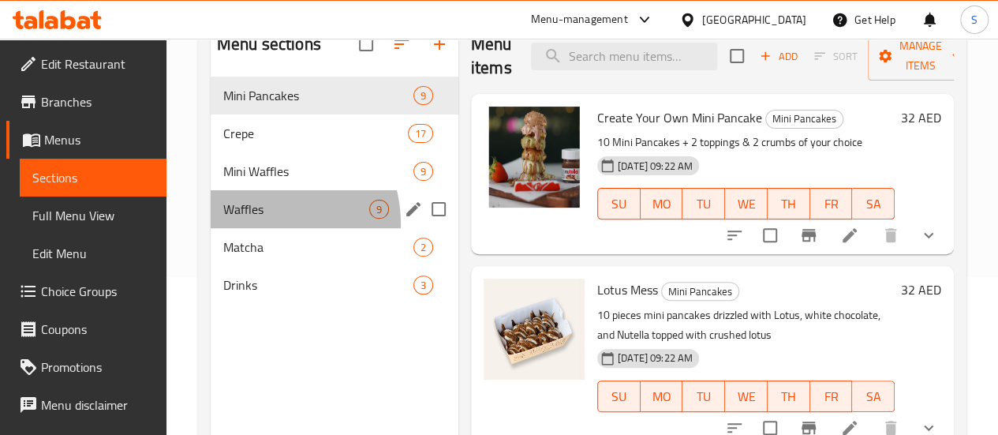
click at [252, 228] on div "Waffles 9" at bounding box center [335, 209] width 248 height 38
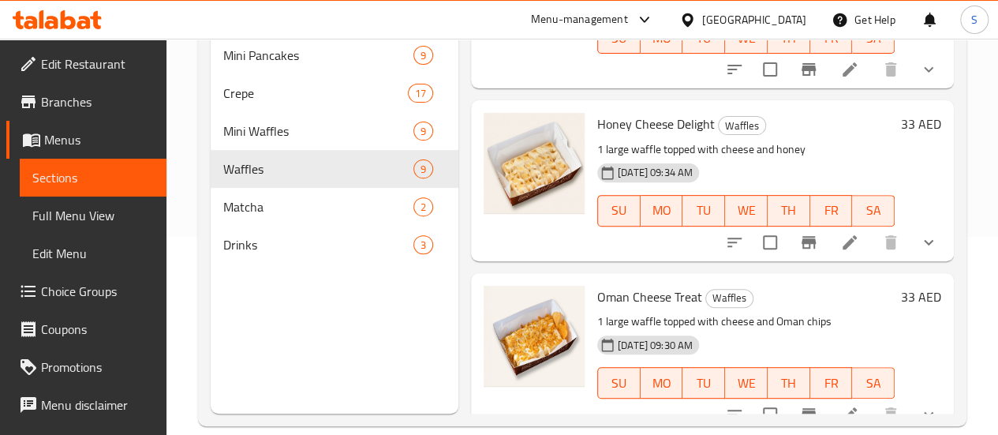
scroll to position [221, 0]
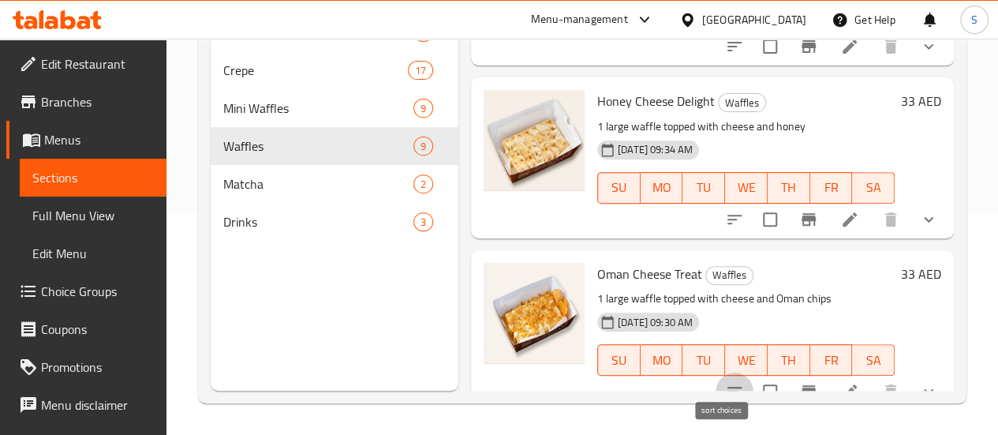
click at [716, 372] on button "sort-choices" at bounding box center [735, 391] width 38 height 38
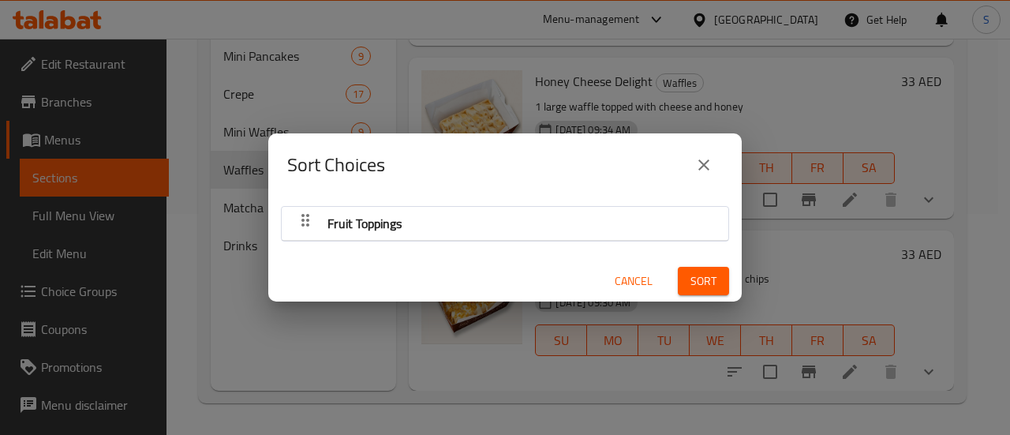
click at [696, 163] on icon "close" at bounding box center [703, 164] width 19 height 19
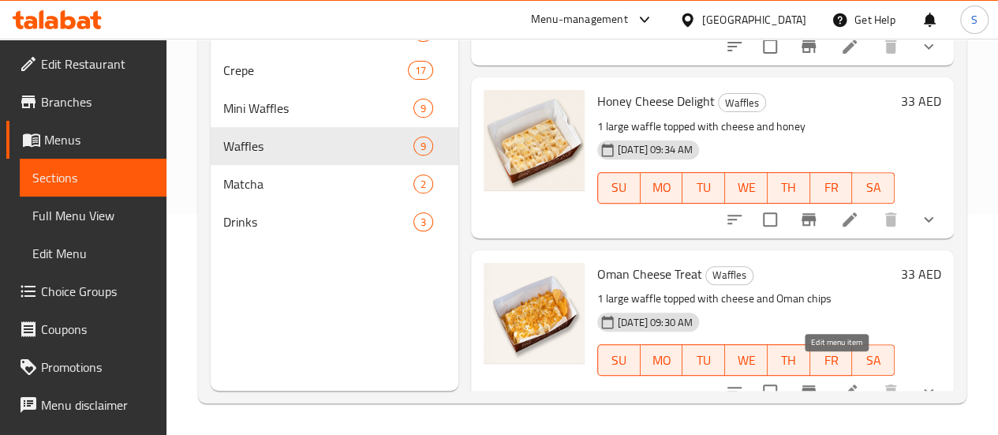
click at [840, 382] on icon at bounding box center [849, 391] width 19 height 19
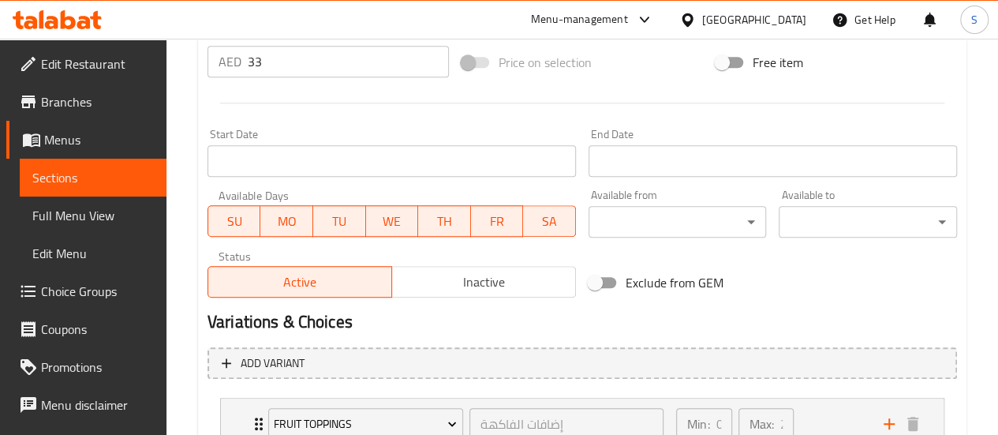
scroll to position [710, 0]
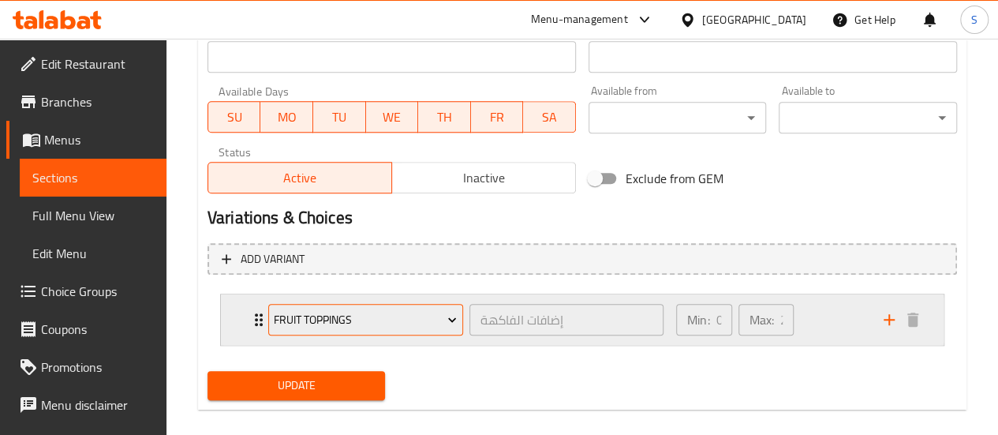
click at [447, 306] on button "Fruit Toppings" at bounding box center [365, 320] width 195 height 32
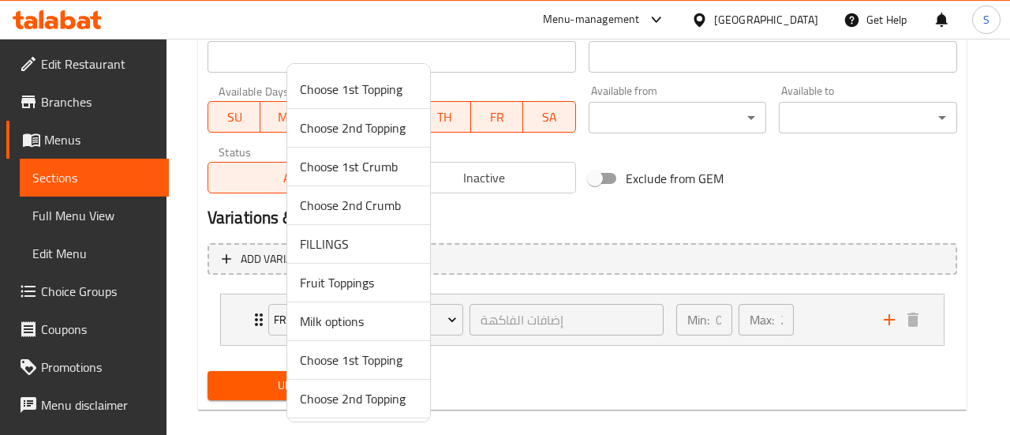
click at [391, 320] on span "Milk options" at bounding box center [359, 321] width 118 height 19
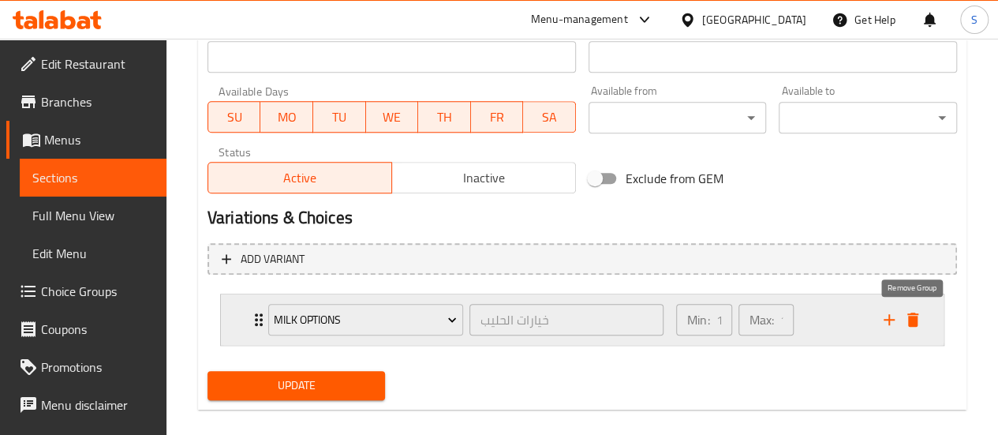
click at [911, 327] on icon "delete" at bounding box center [912, 319] width 19 height 19
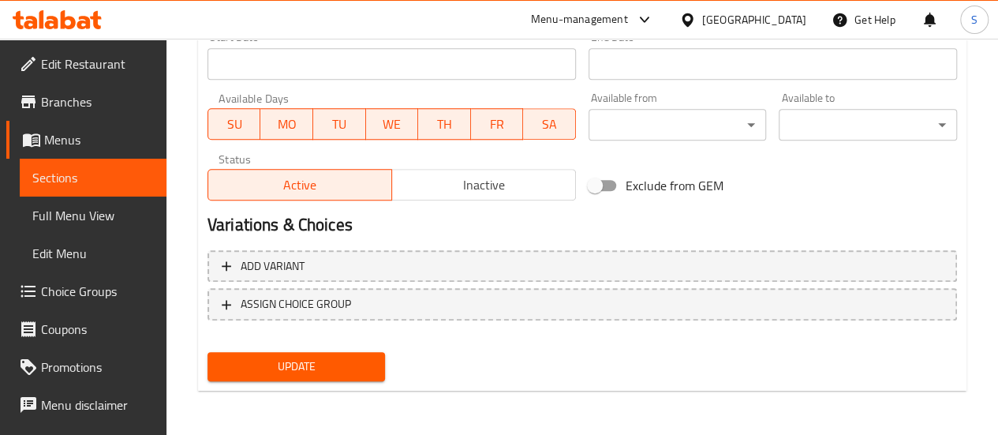
click at [305, 357] on span "Update" at bounding box center [296, 367] width 153 height 20
click at [114, 178] on span "Sections" at bounding box center [93, 177] width 122 height 19
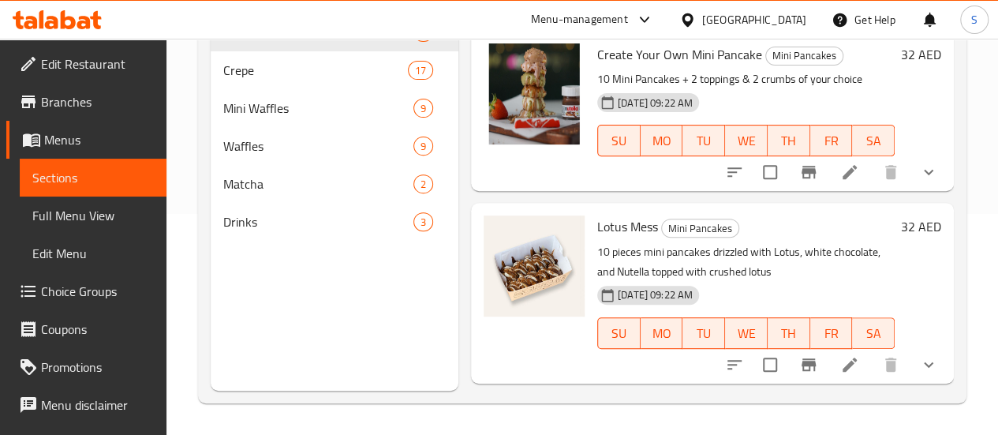
scroll to position [221, 0]
click at [254, 155] on span "Waffles" at bounding box center [296, 146] width 146 height 19
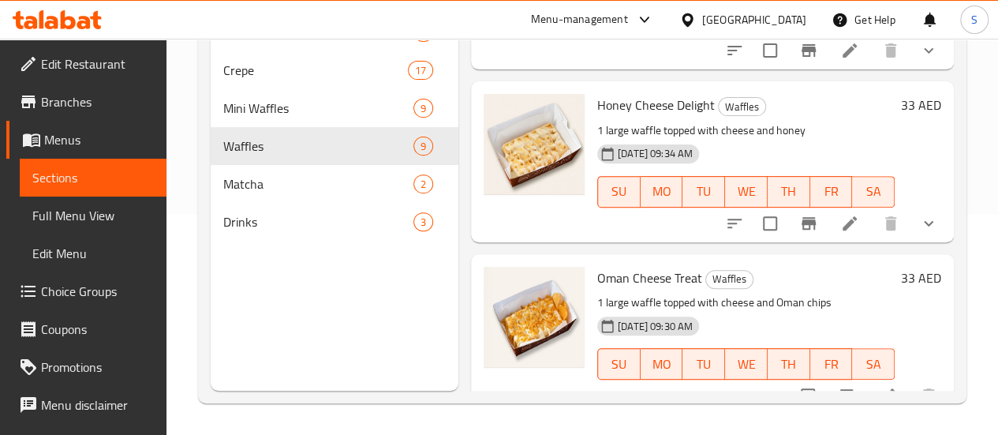
scroll to position [1278, 0]
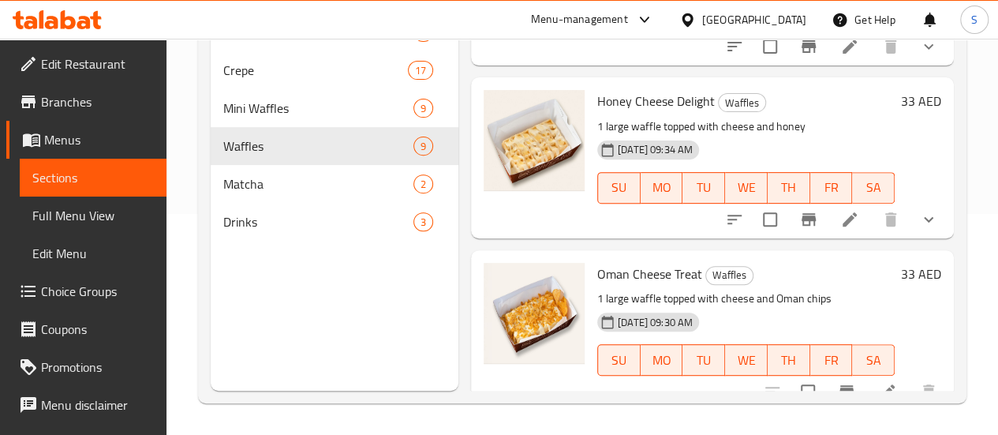
click at [832, 289] on p "1 large waffle topped with cheese and Oman chips" at bounding box center [745, 299] width 297 height 20
click at [866, 377] on li at bounding box center [888, 391] width 44 height 28
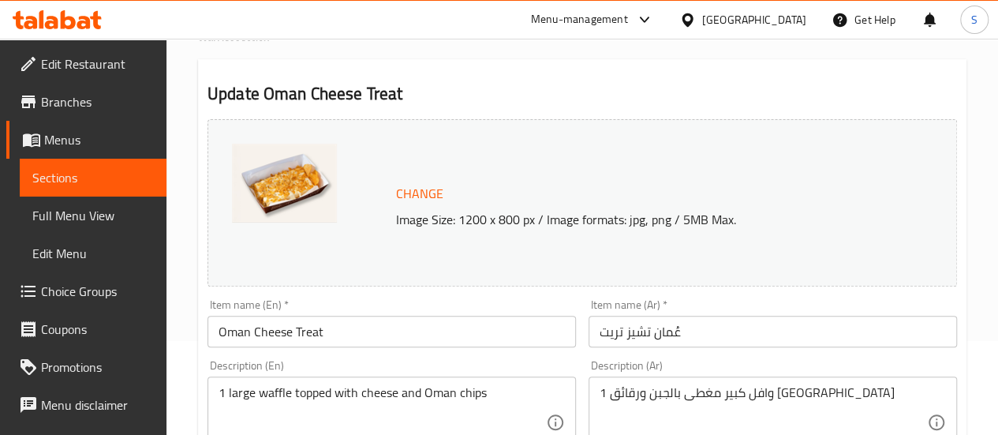
scroll to position [72, 0]
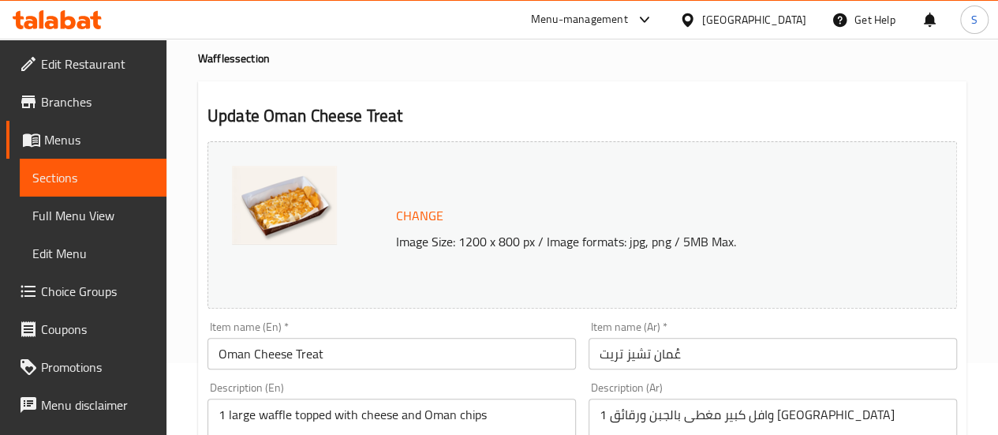
click at [65, 144] on span "Menus" at bounding box center [99, 139] width 110 height 19
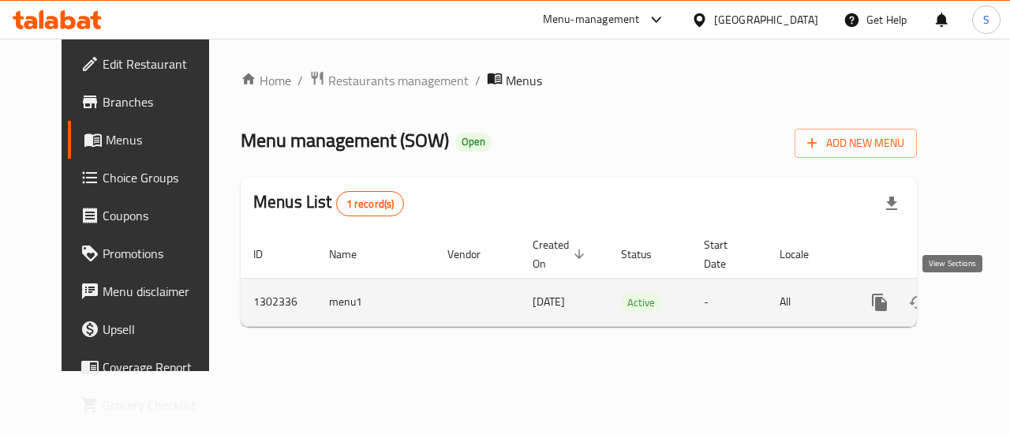
click at [984, 307] on icon "enhanced table" at bounding box center [993, 302] width 19 height 19
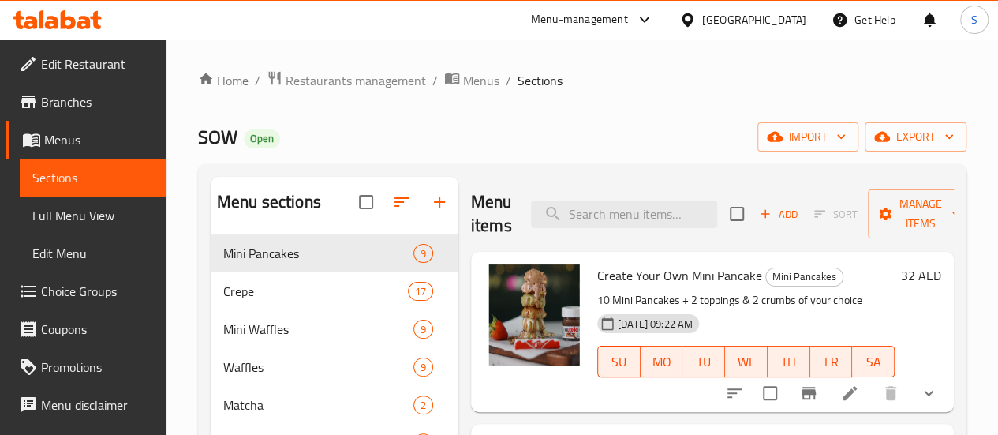
click at [99, 218] on span "Full Menu View" at bounding box center [93, 215] width 122 height 19
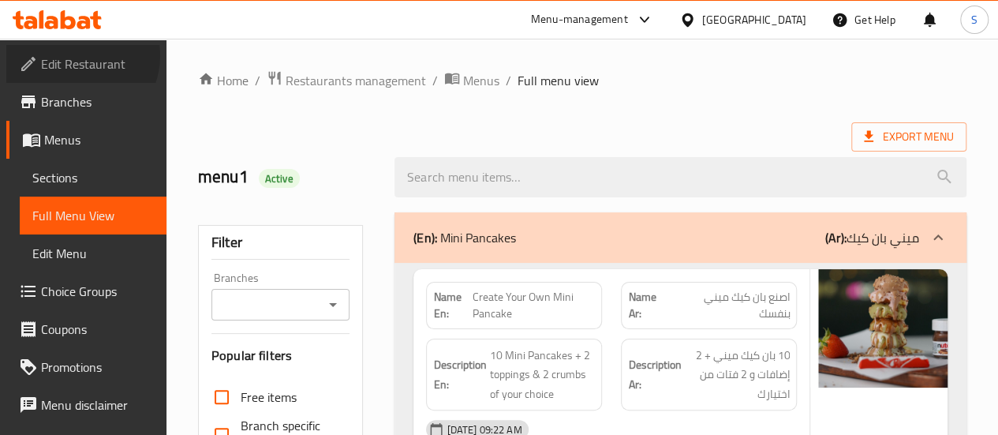
click at [79, 56] on span "Edit Restaurant" at bounding box center [97, 63] width 113 height 19
